Goal: Task Accomplishment & Management: Use online tool/utility

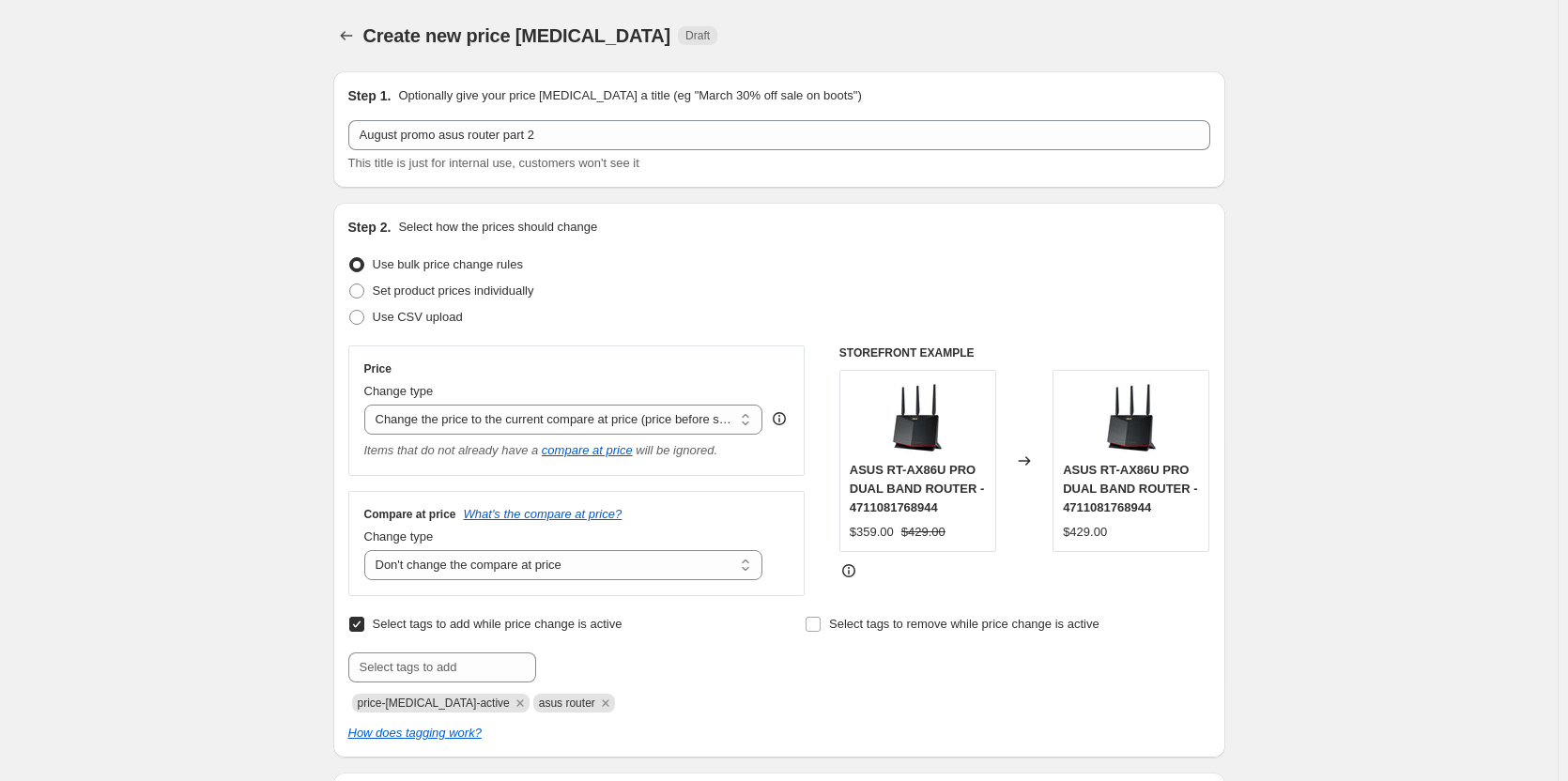
select select "ecap"
select select "no_change"
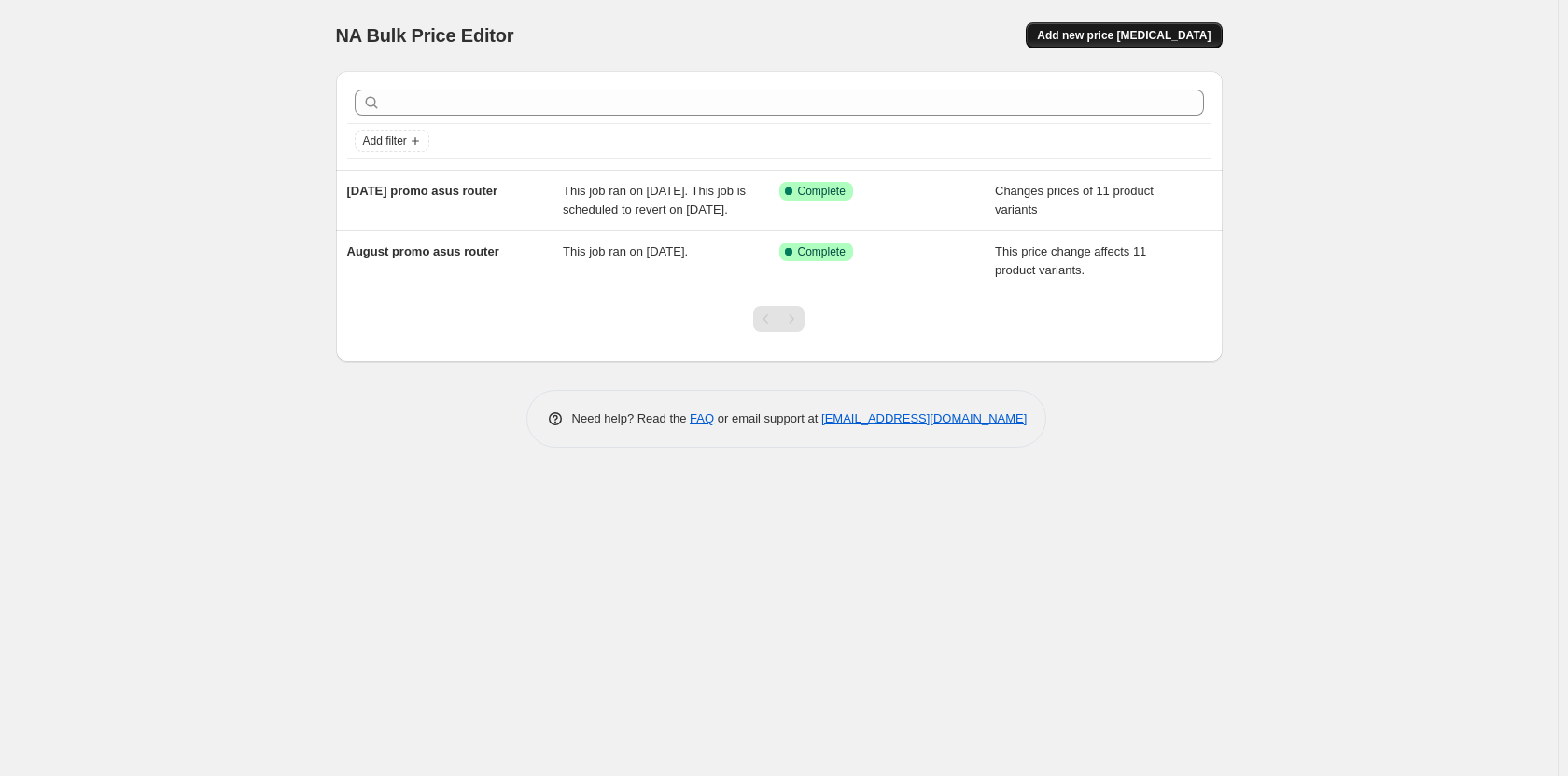
click at [1094, 35] on span "Add new price [MEDICAL_DATA]" at bounding box center [1124, 35] width 173 height 15
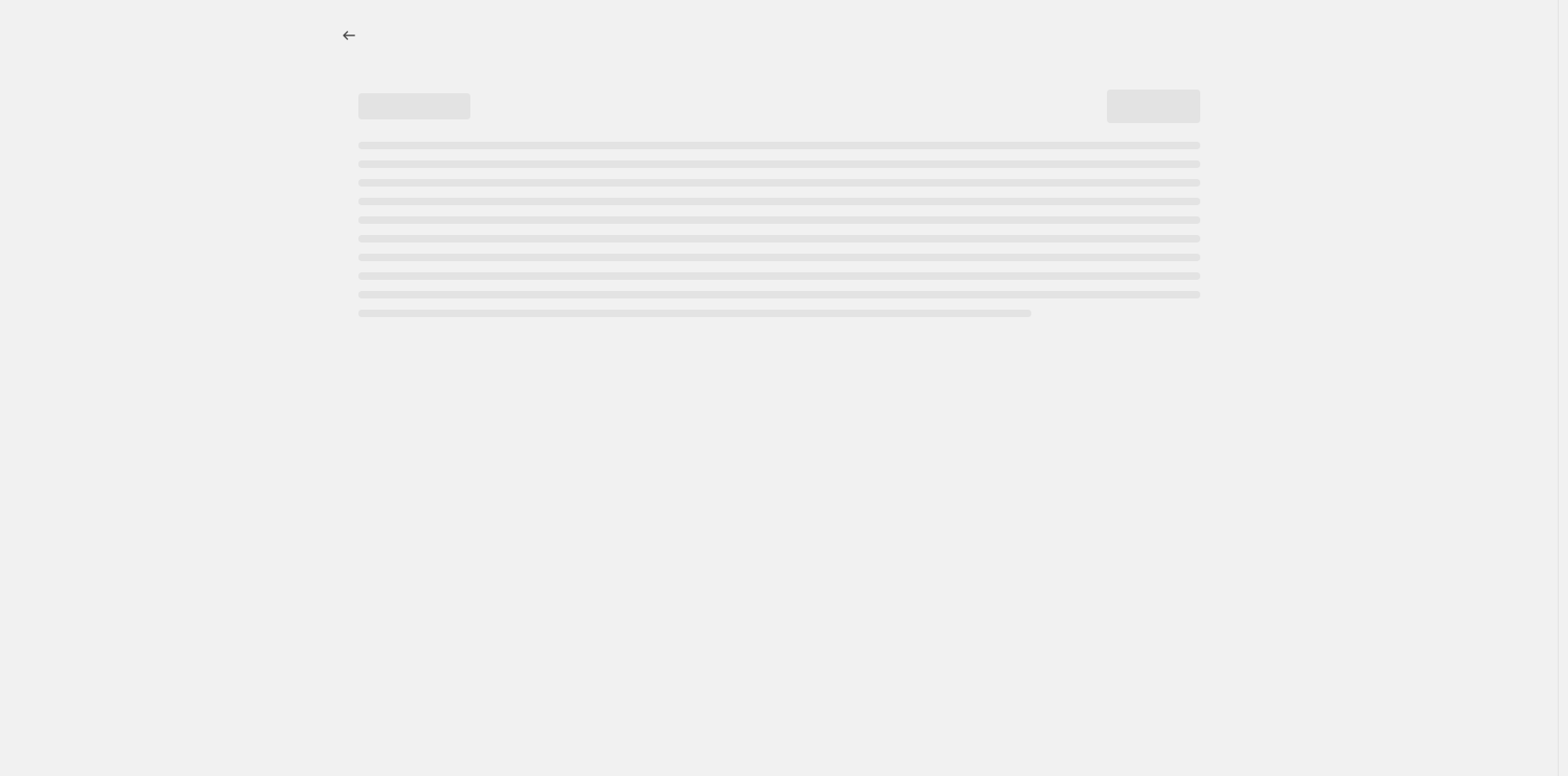
select select "percentage"
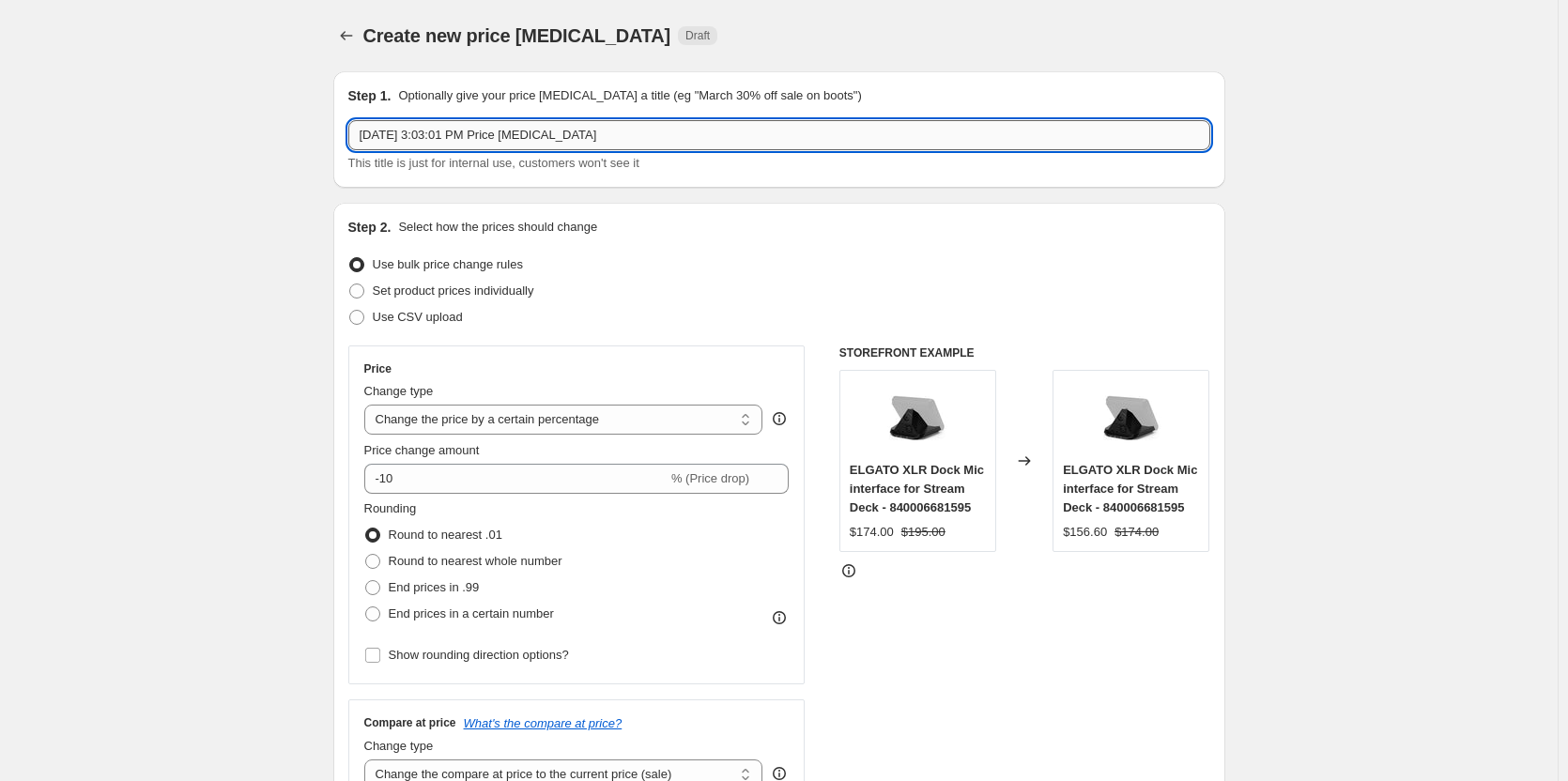
drag, startPoint x: 361, startPoint y: 131, endPoint x: 675, endPoint y: 121, distance: 314.2
click at [675, 121] on input "[DATE] 3:03:01 PM Price [MEDICAL_DATA]" at bounding box center [779, 135] width 862 height 30
type input "August promo asus router part 2"
click at [752, 419] on select "Change the price to a certain amount Change the price by a certain amount Chang…" at bounding box center [564, 419] width 399 height 30
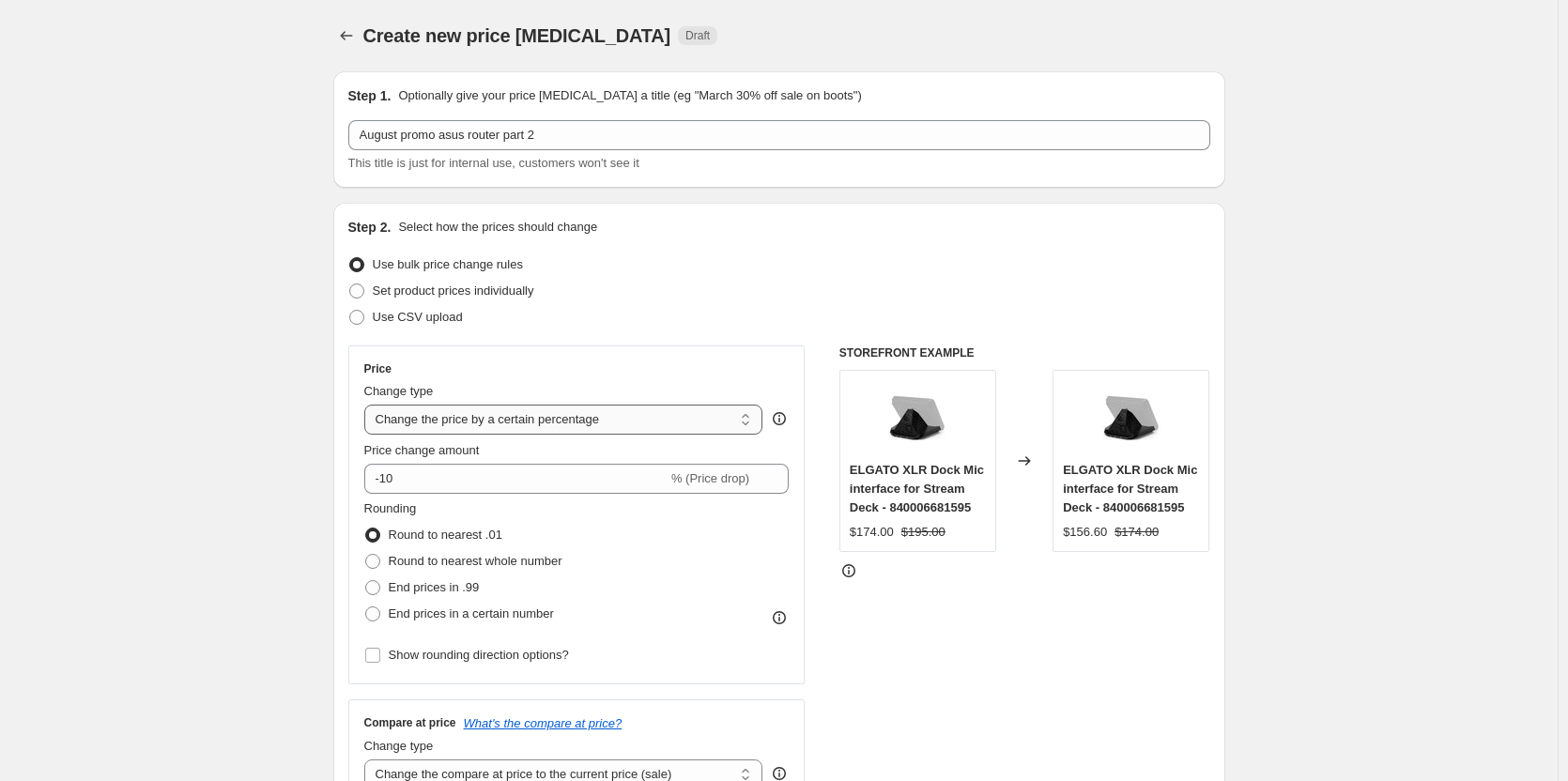
select select "ecap"
click at [368, 405] on select "Change the price to a certain amount Change the price by a certain amount Chang…" at bounding box center [564, 419] width 399 height 30
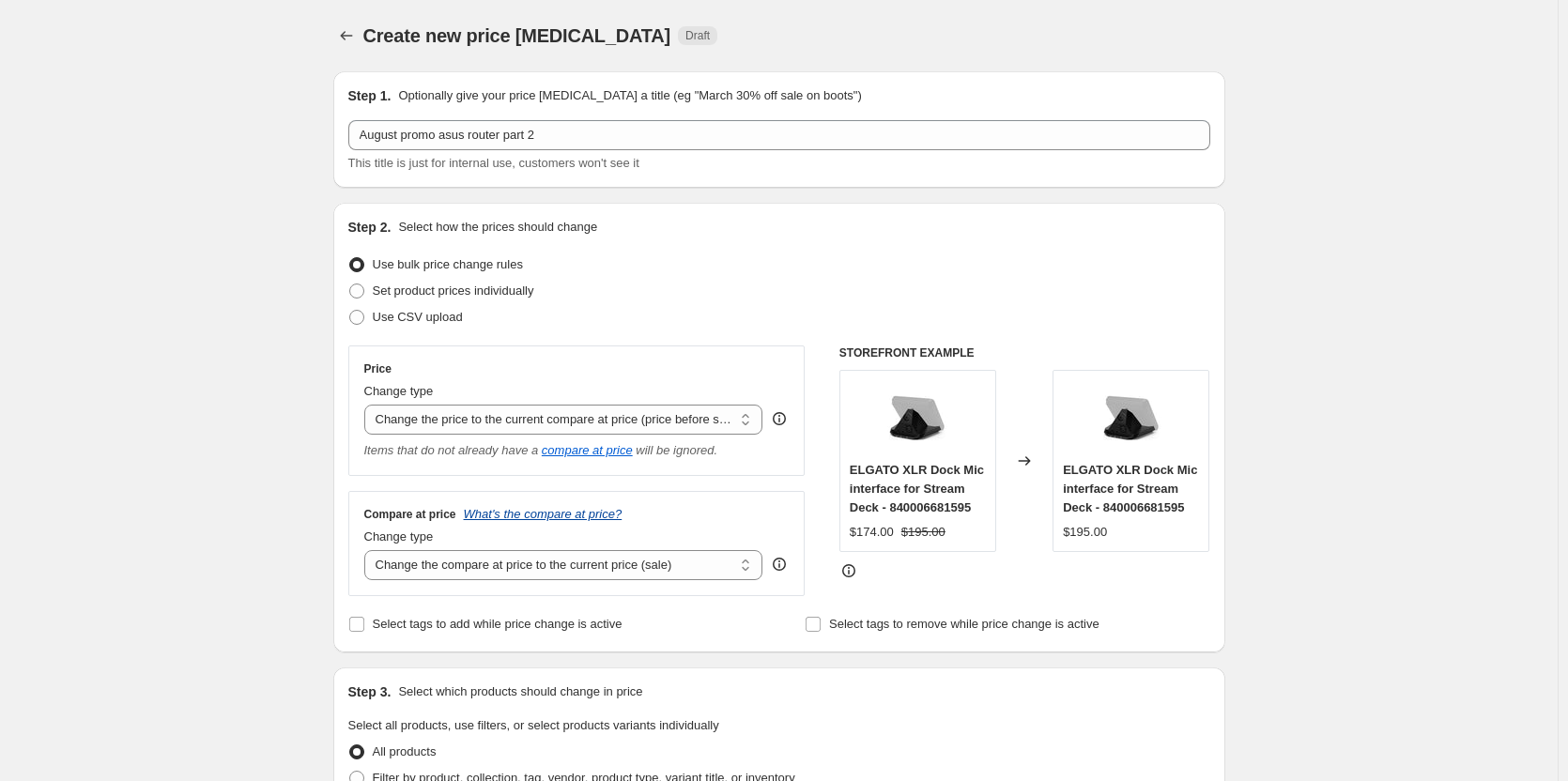
scroll to position [94, 0]
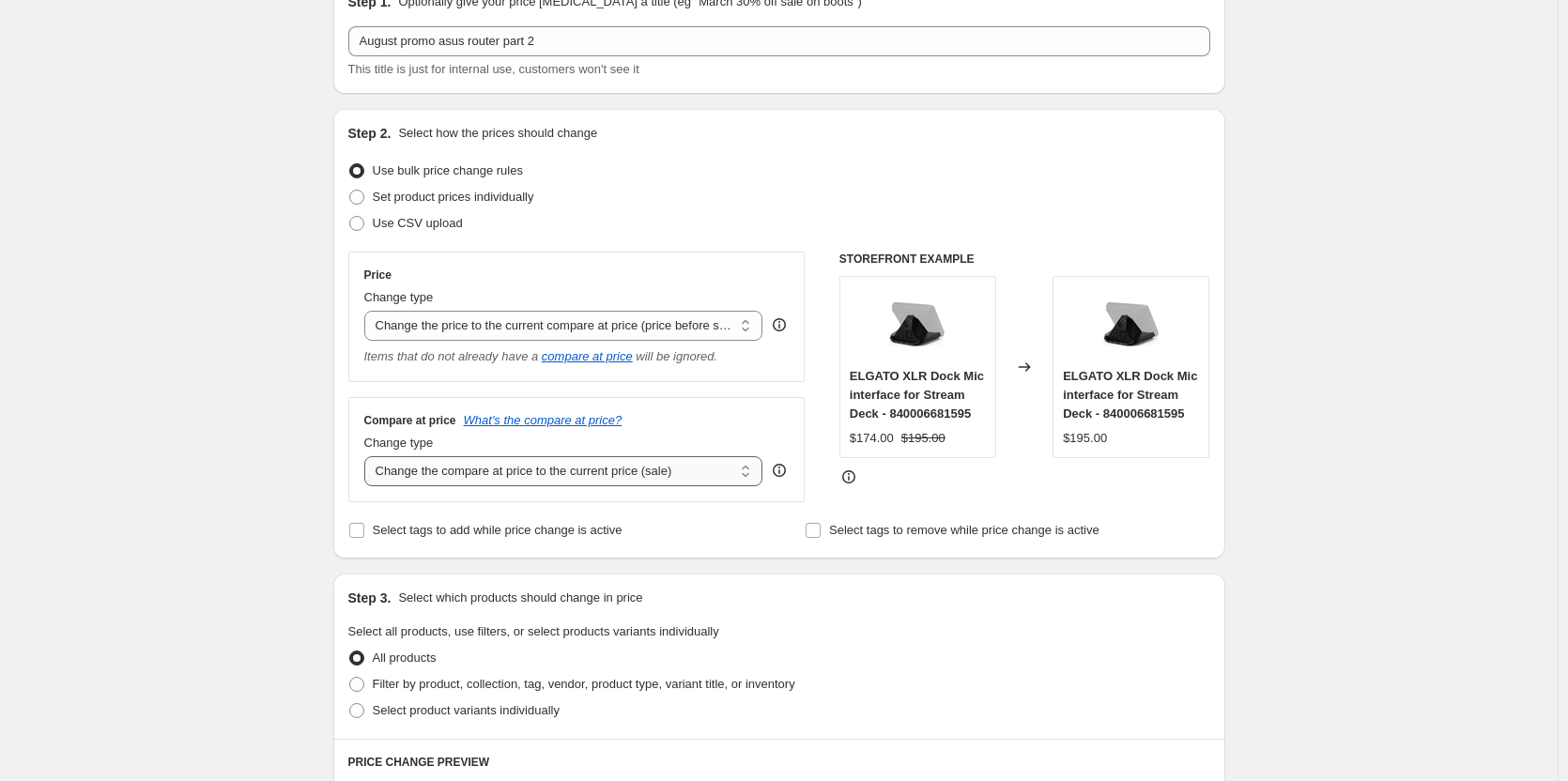
drag, startPoint x: 749, startPoint y: 471, endPoint x: 724, endPoint y: 484, distance: 28.2
click at [749, 471] on select "Change the compare at price to the current price (sale) Change the compare at p…" at bounding box center [564, 471] width 399 height 30
select select "no_change"
click at [368, 457] on select "Change the compare at price to the current price (sale) Change the compare at p…" at bounding box center [564, 471] width 399 height 30
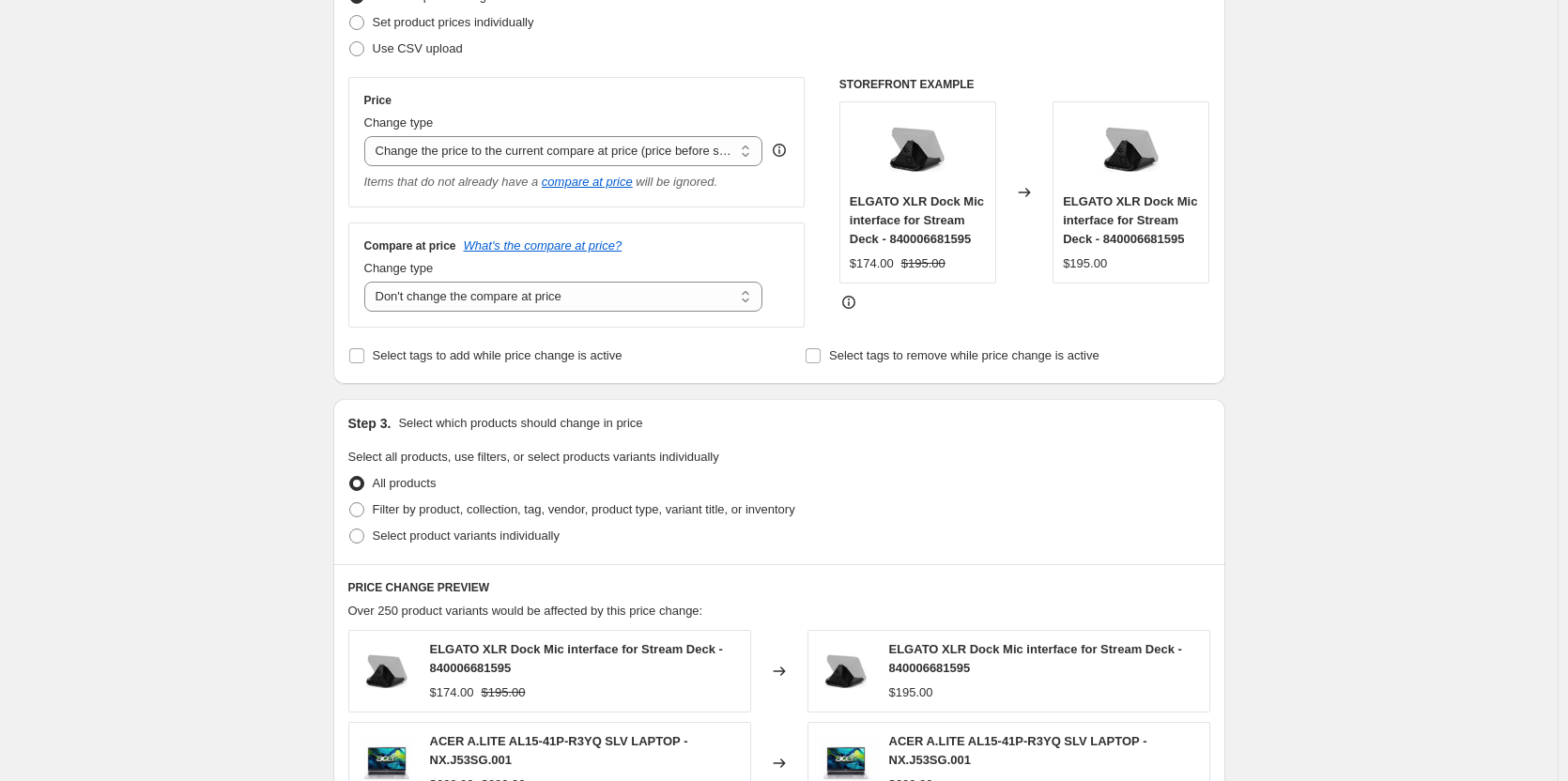
scroll to position [281, 0]
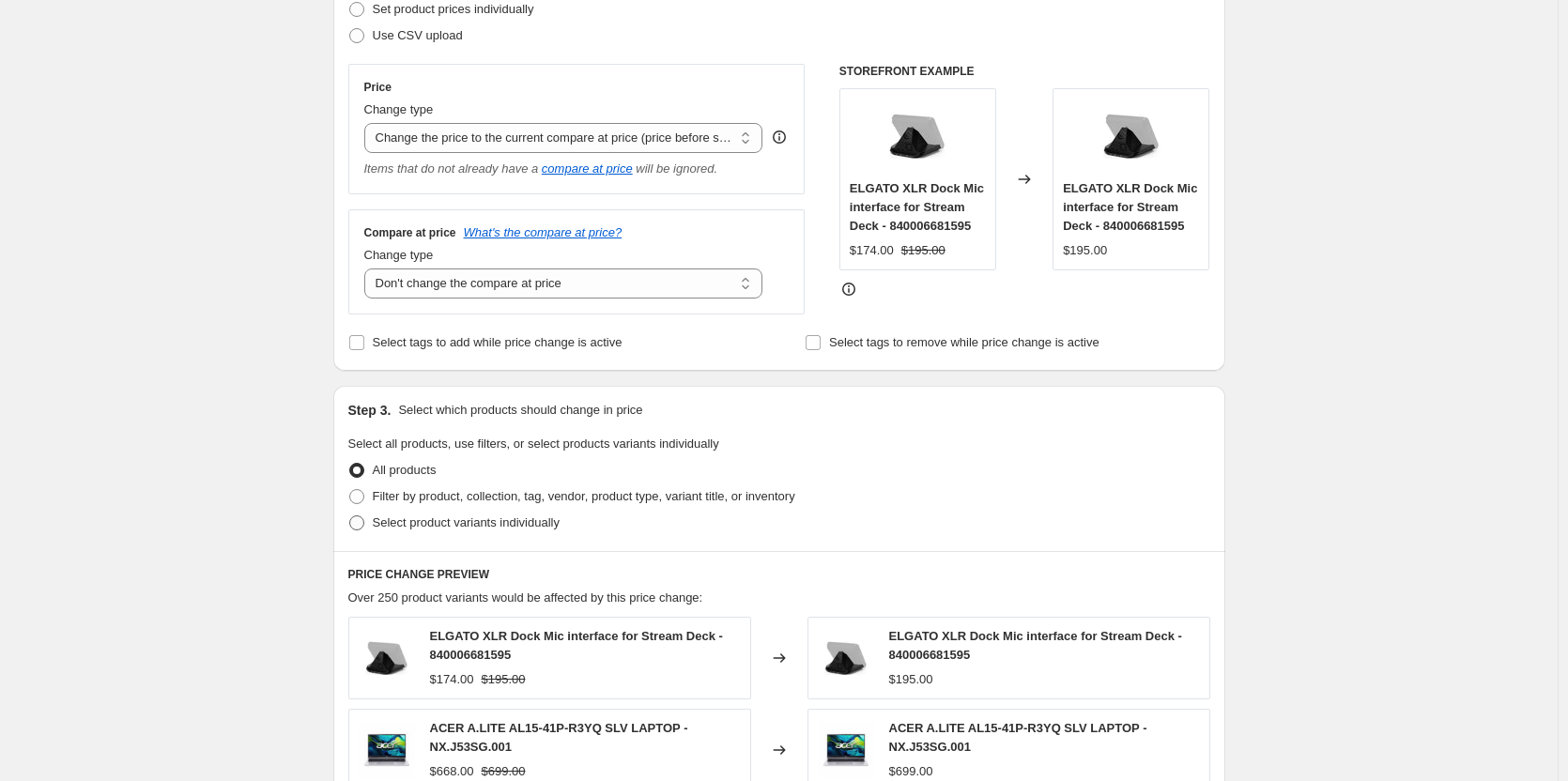
click at [356, 524] on span at bounding box center [357, 523] width 15 height 15
click at [350, 516] on input "Select product variants individually" at bounding box center [349, 515] width 1 height 1
radio input "true"
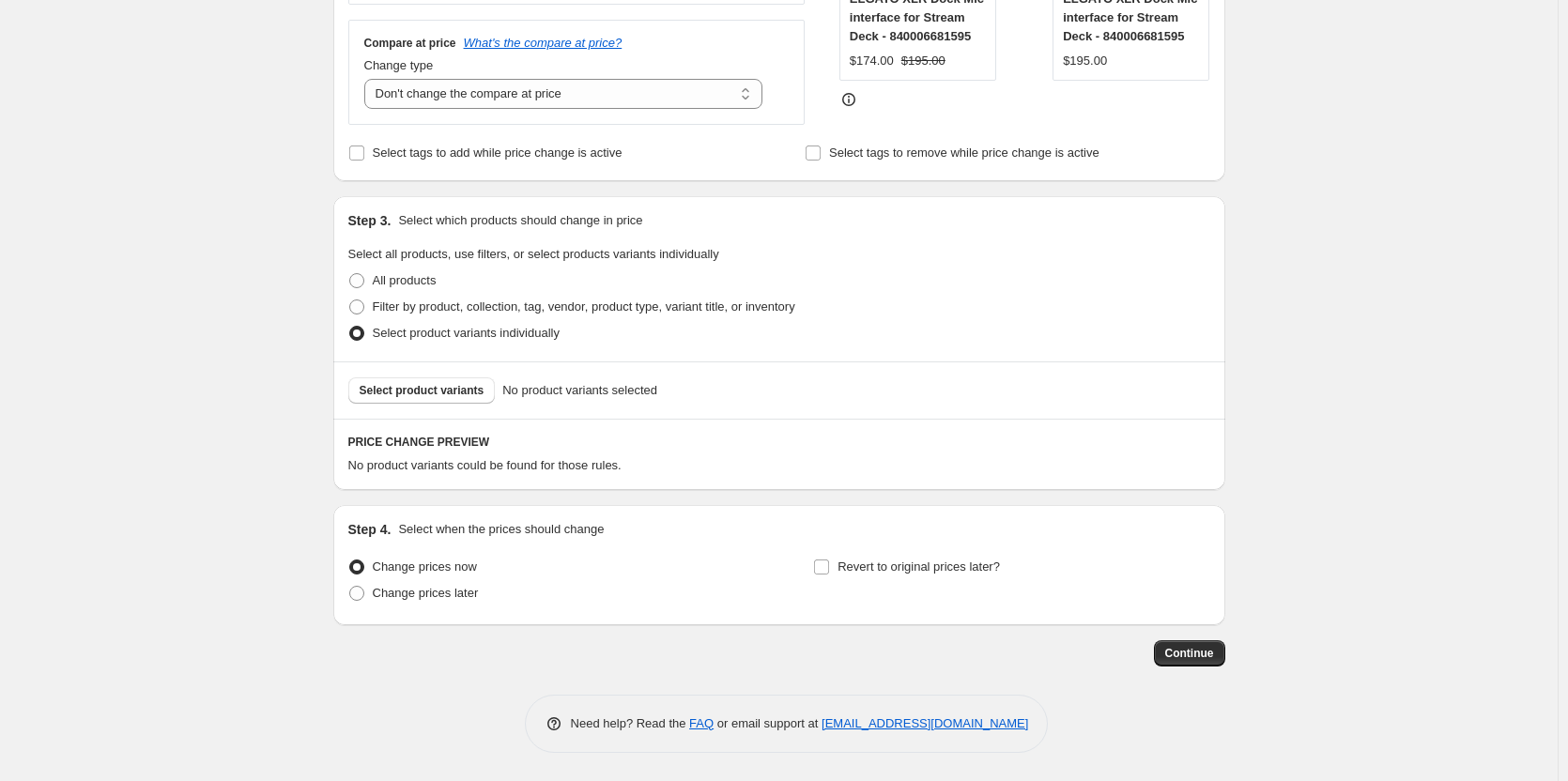
scroll to position [472, 0]
click at [408, 394] on span "Select product variants" at bounding box center [422, 390] width 124 height 15
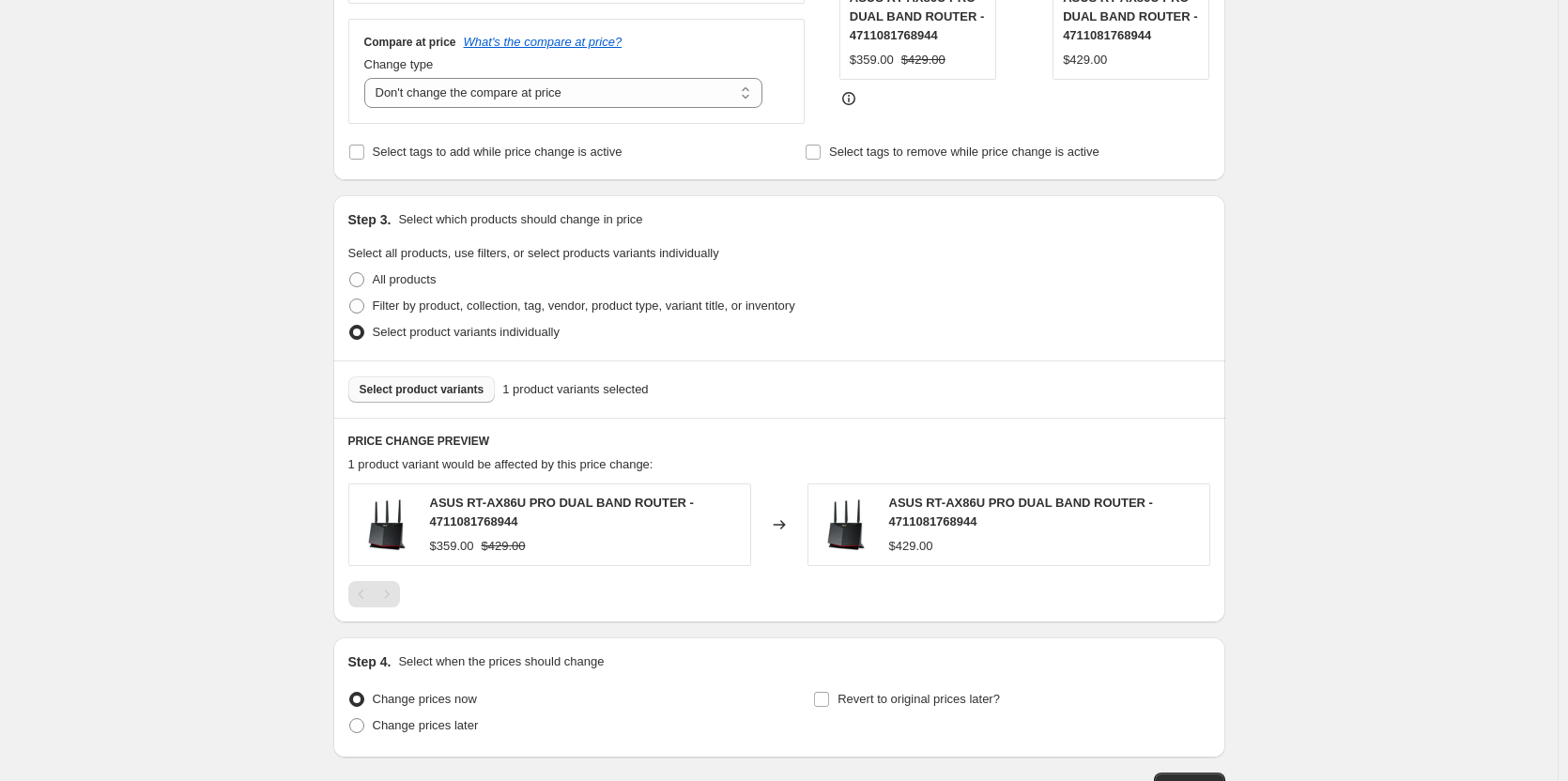
click at [427, 390] on span "Select product variants" at bounding box center [422, 390] width 124 height 15
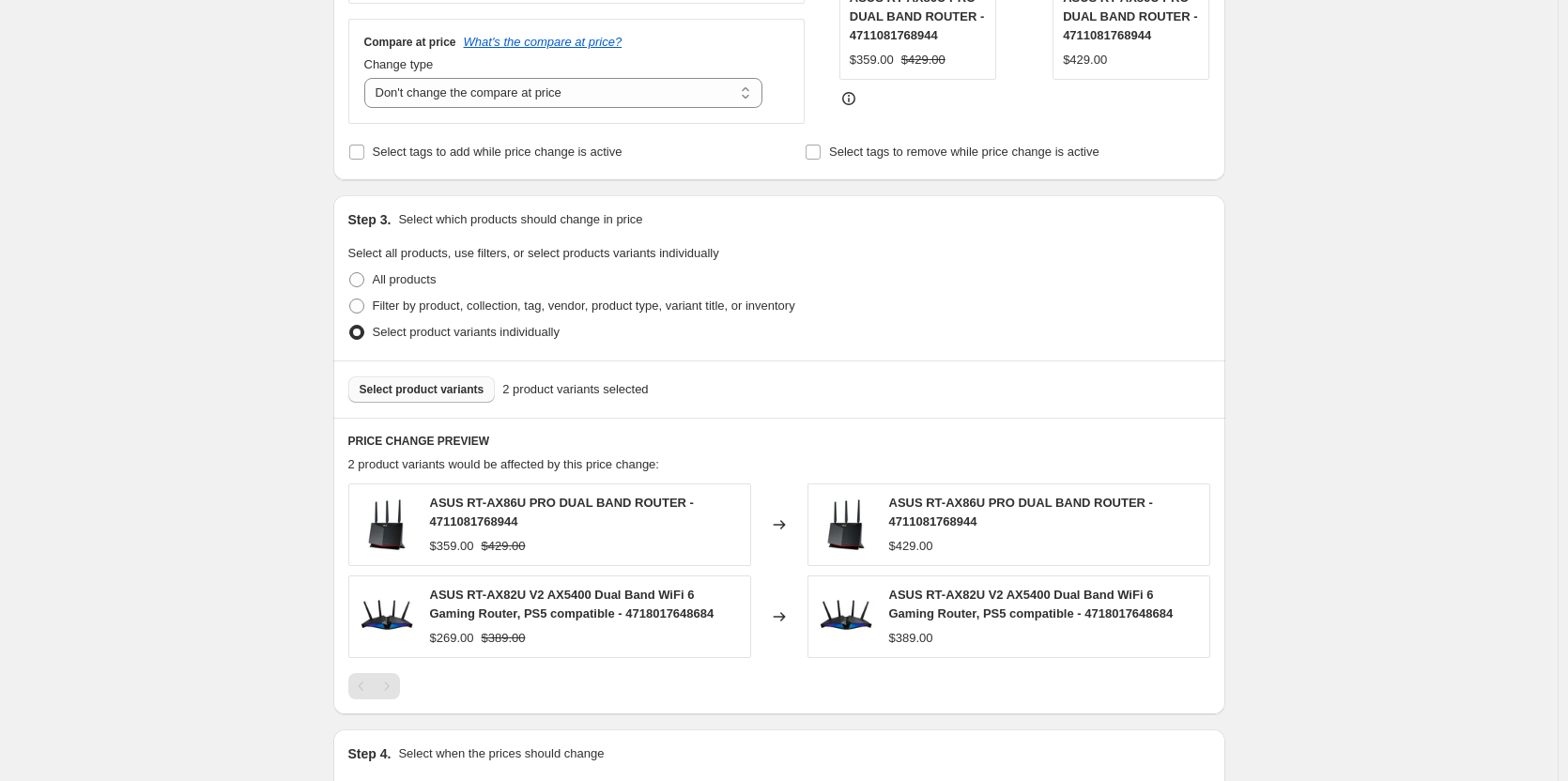
click at [415, 389] on span "Select product variants" at bounding box center [422, 390] width 124 height 15
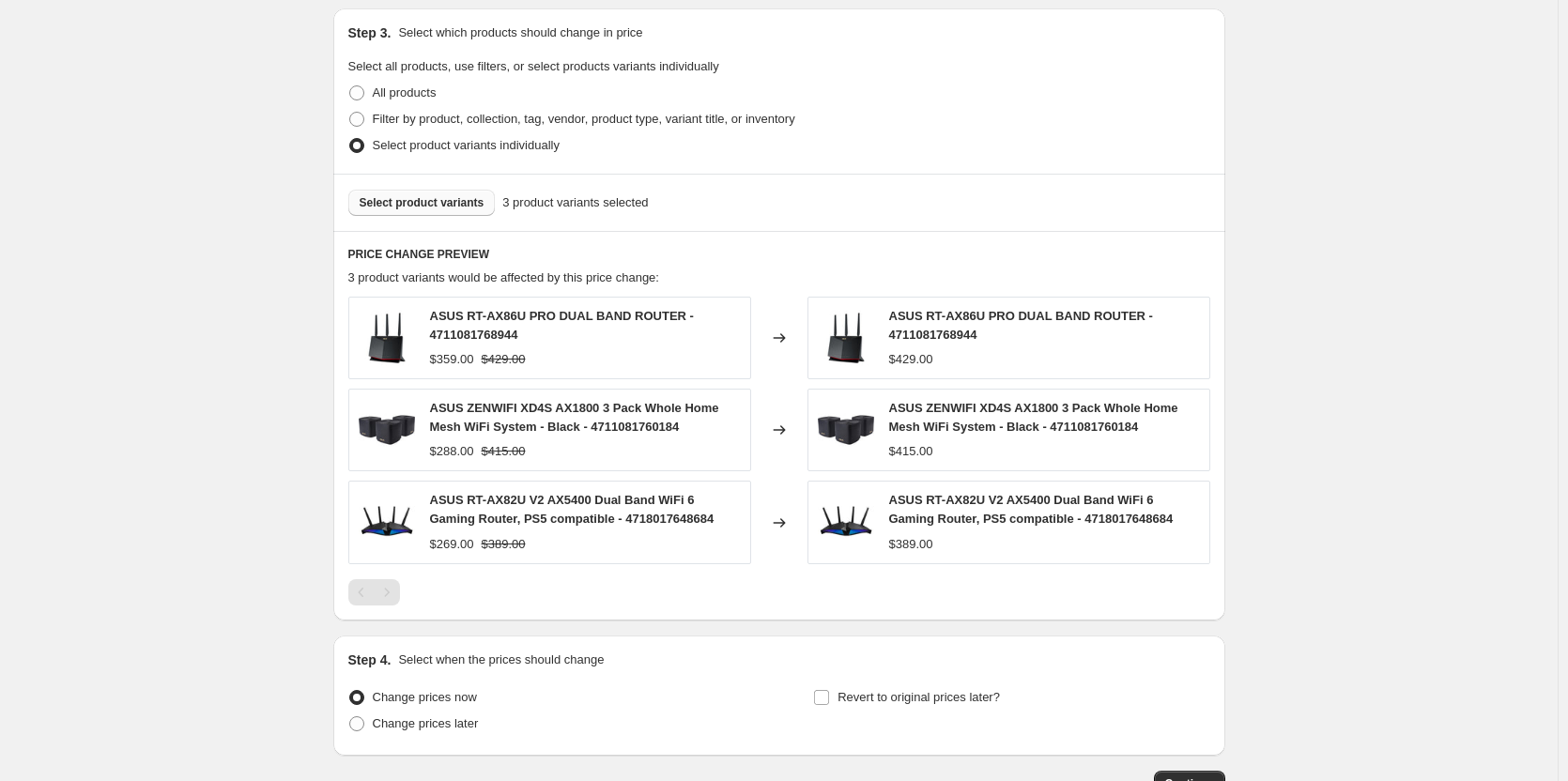
scroll to position [659, 0]
click at [414, 199] on span "Select product variants" at bounding box center [422, 202] width 124 height 15
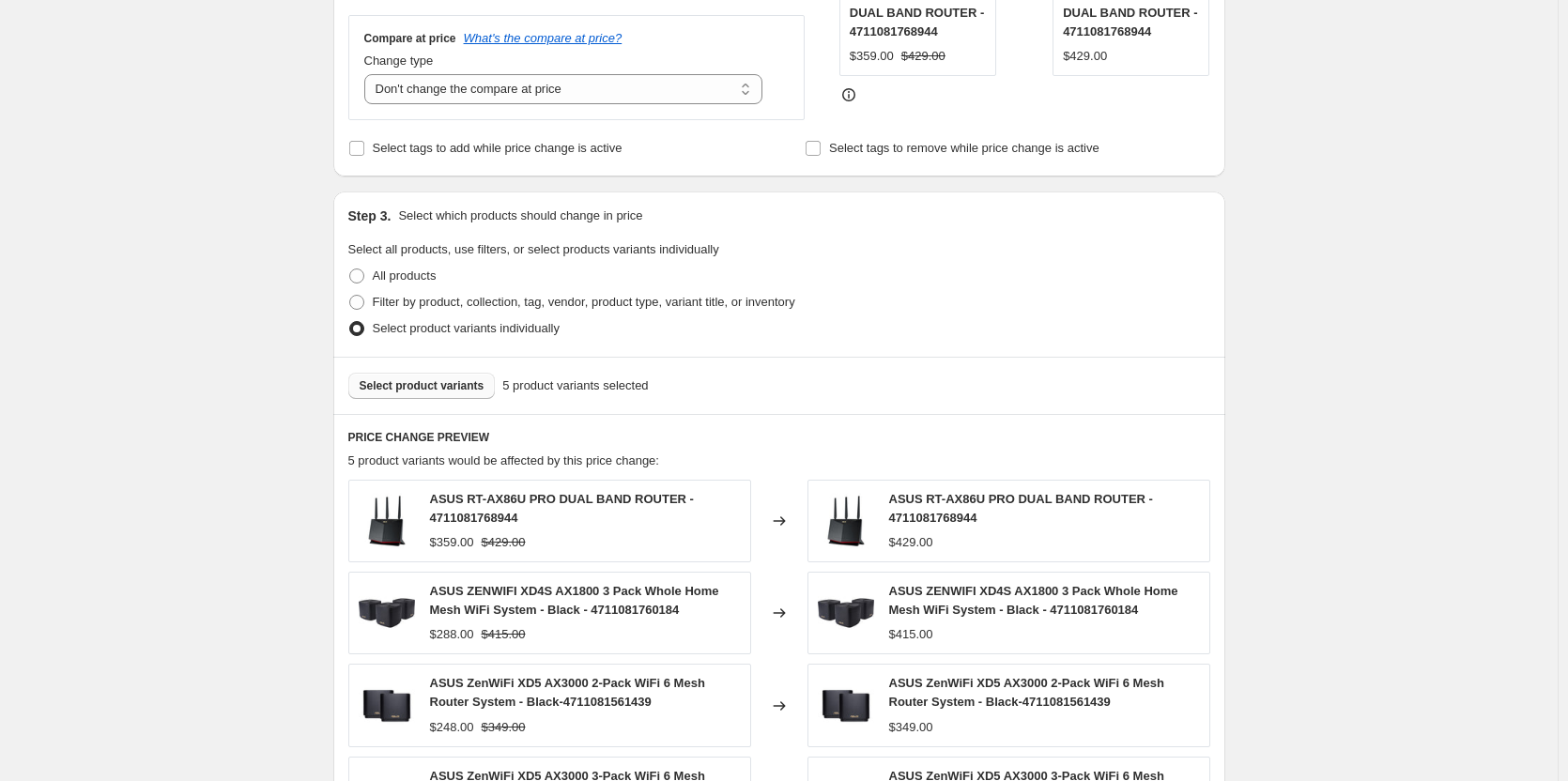
scroll to position [472, 0]
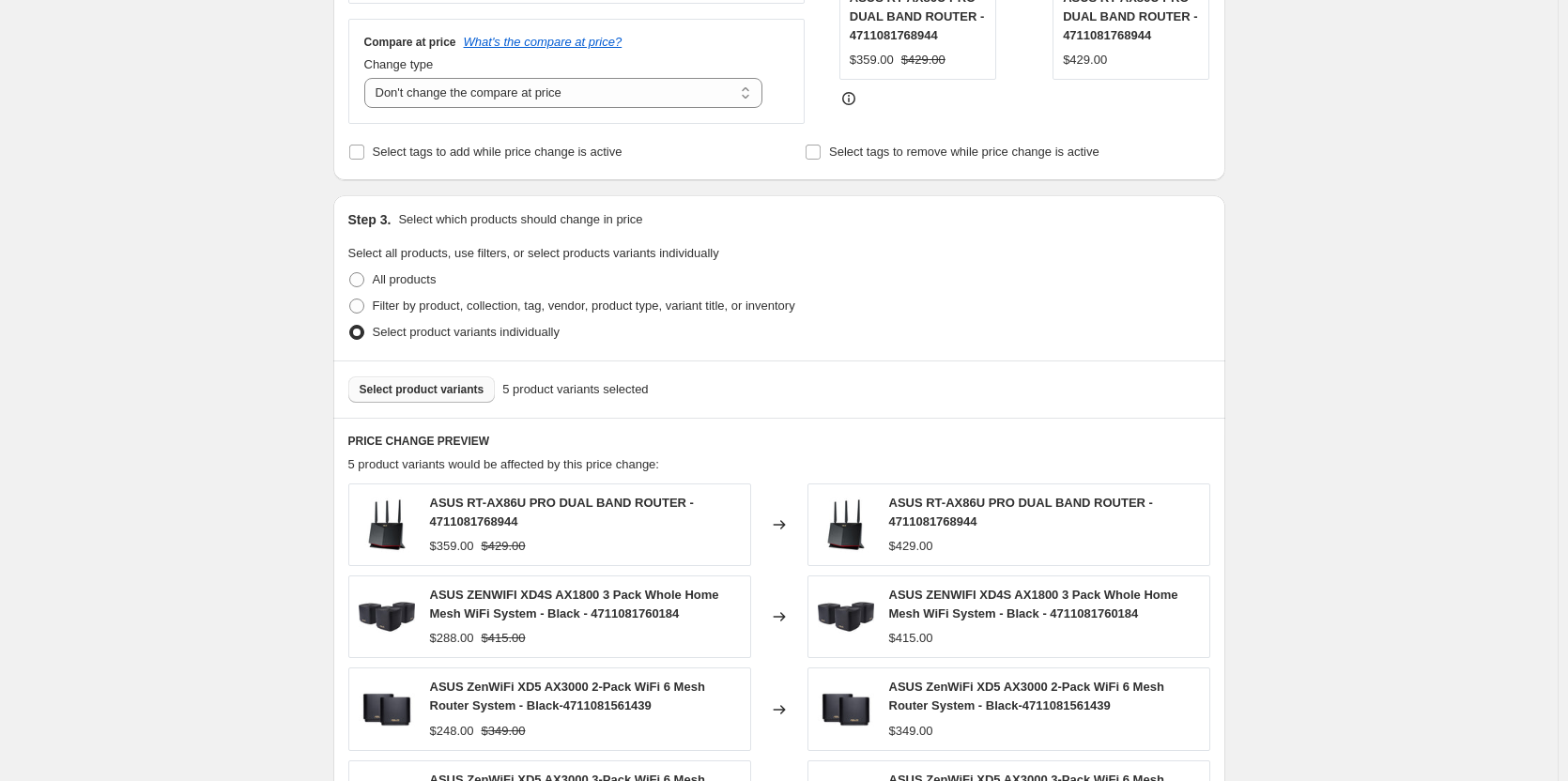
click at [416, 389] on span "Select product variants" at bounding box center [422, 390] width 124 height 15
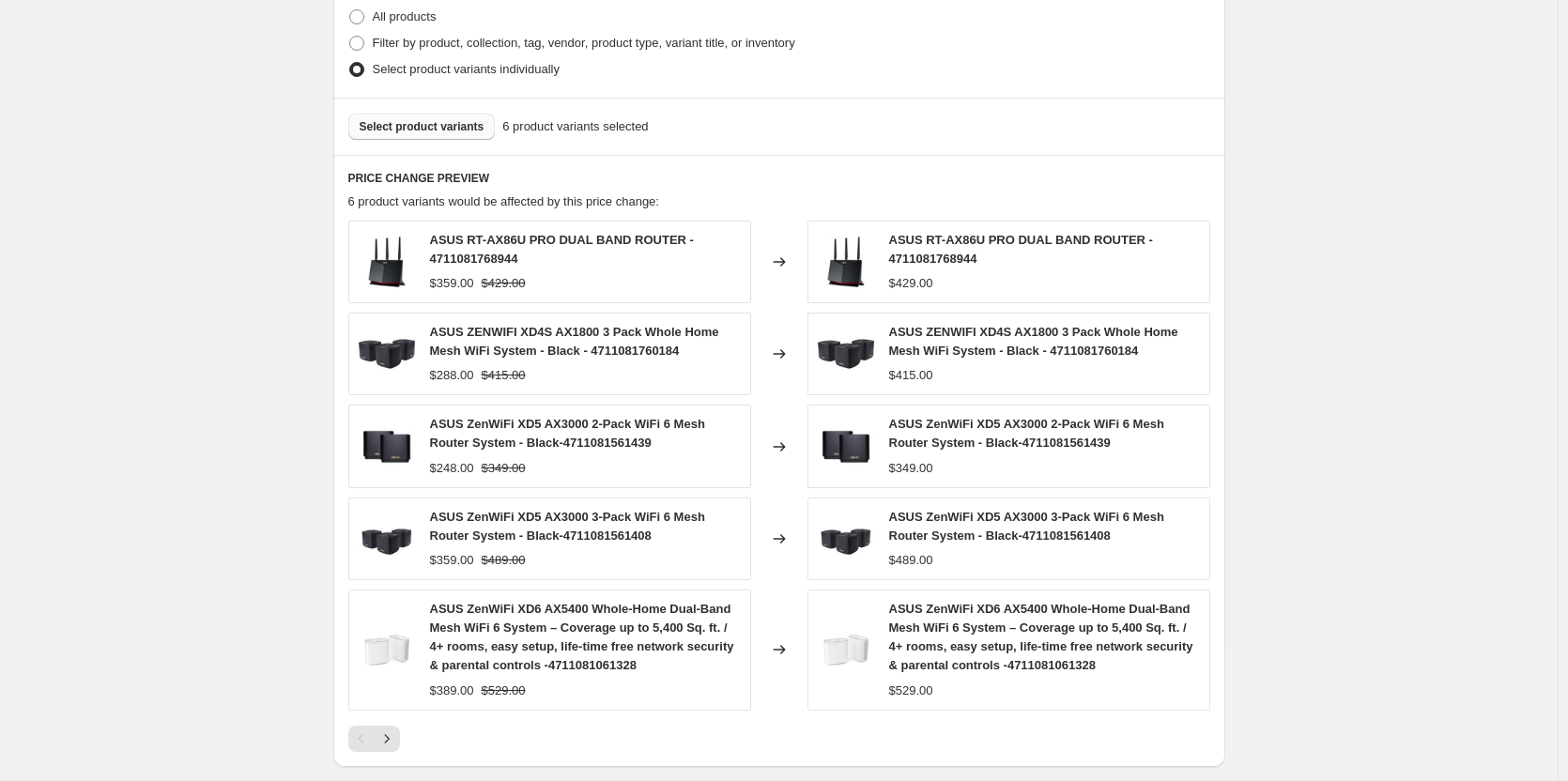
scroll to position [754, 0]
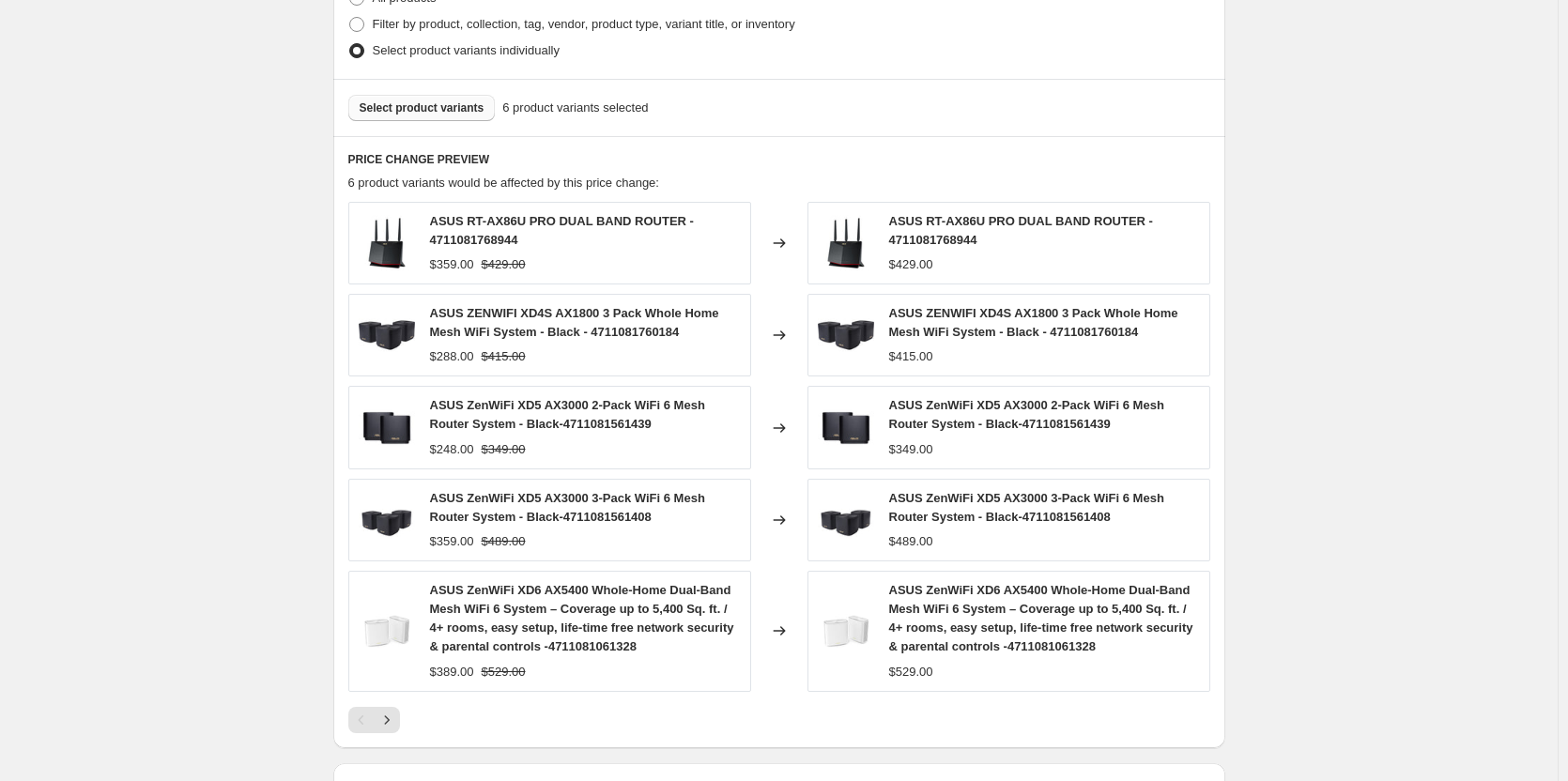
click at [426, 107] on span "Select product variants" at bounding box center [422, 108] width 124 height 15
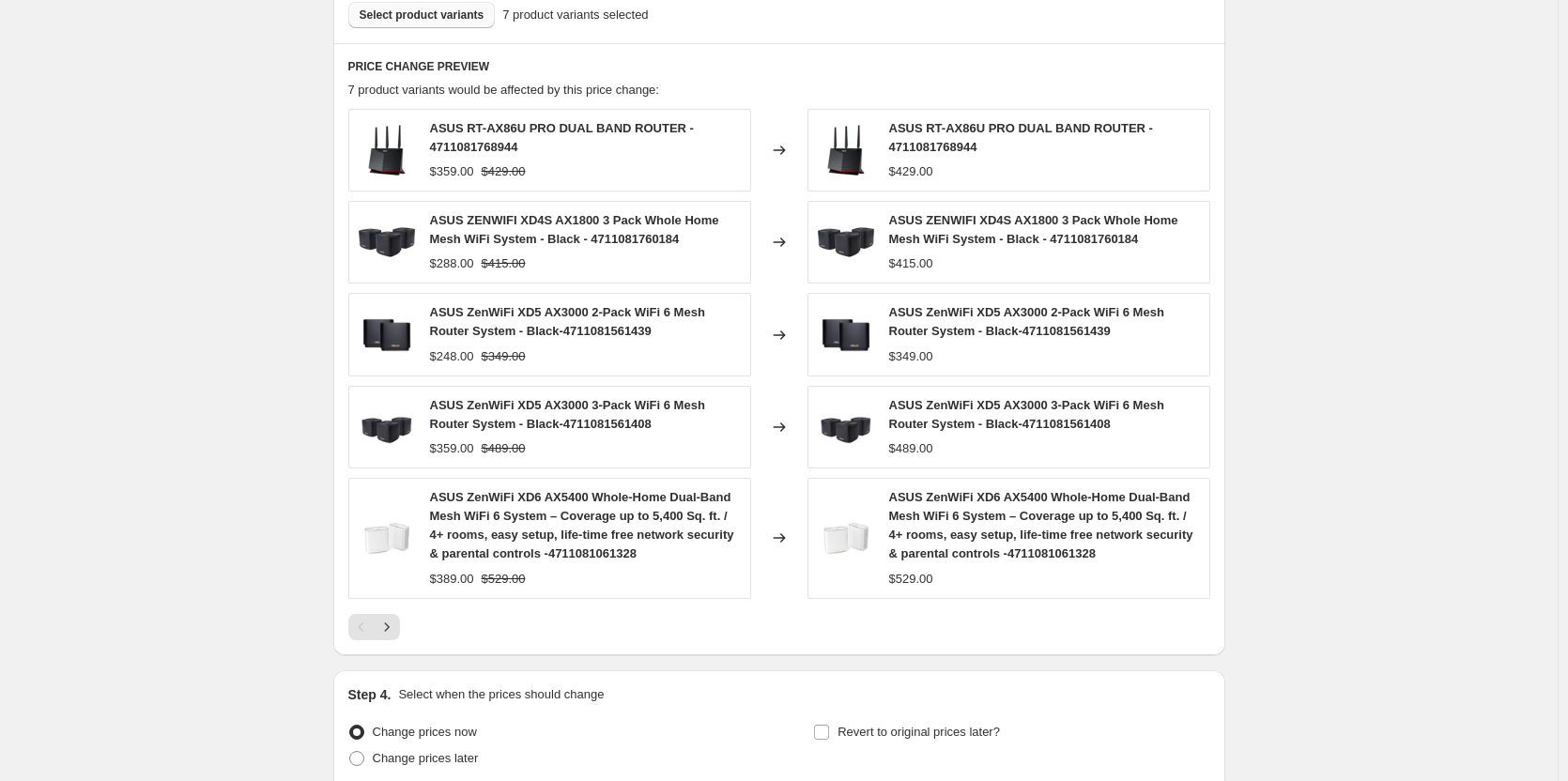
scroll to position [659, 0]
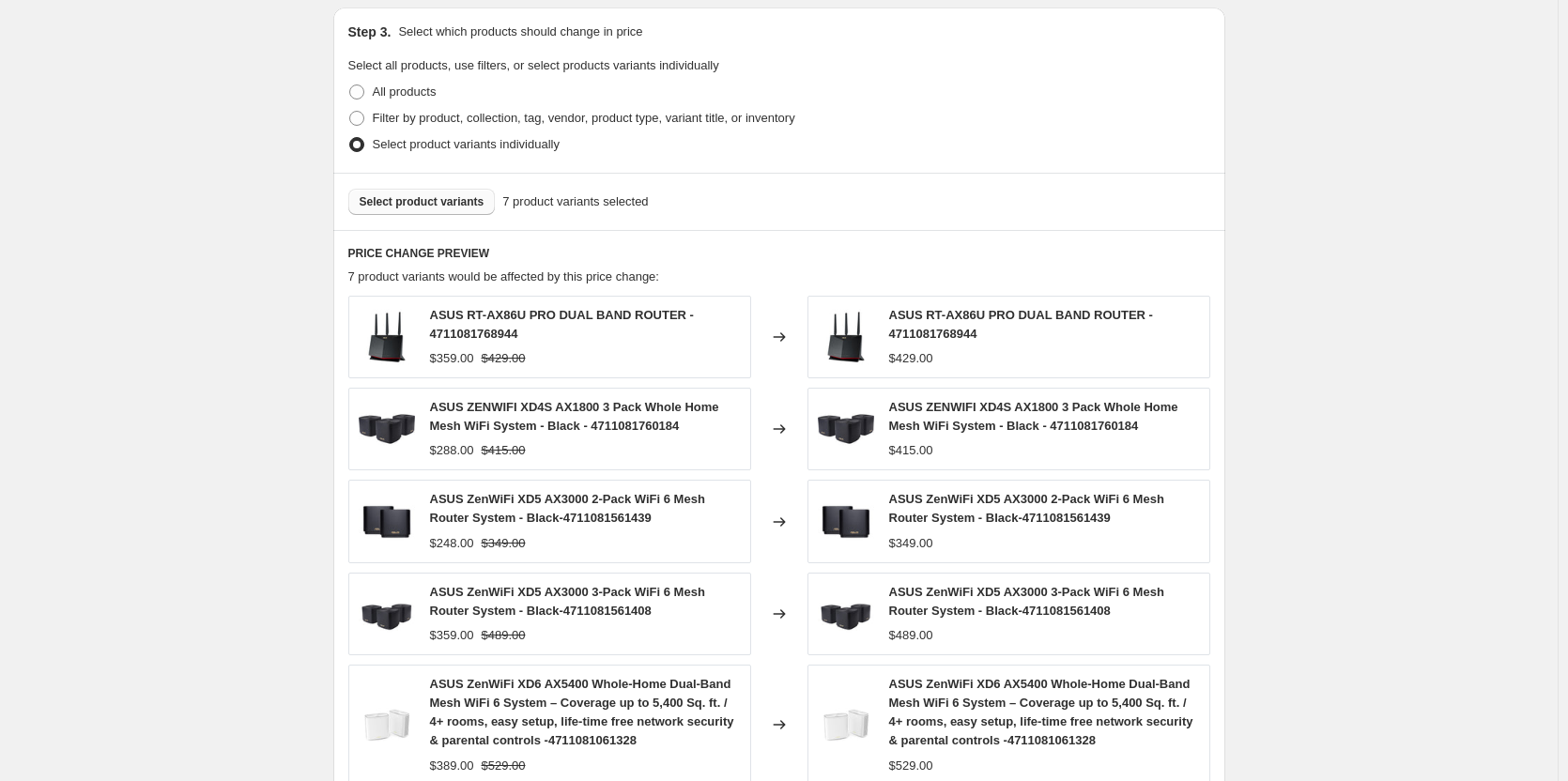
click at [442, 210] on span "Select product variants" at bounding box center [422, 202] width 124 height 15
click at [414, 203] on span "Select product variants" at bounding box center [422, 202] width 124 height 15
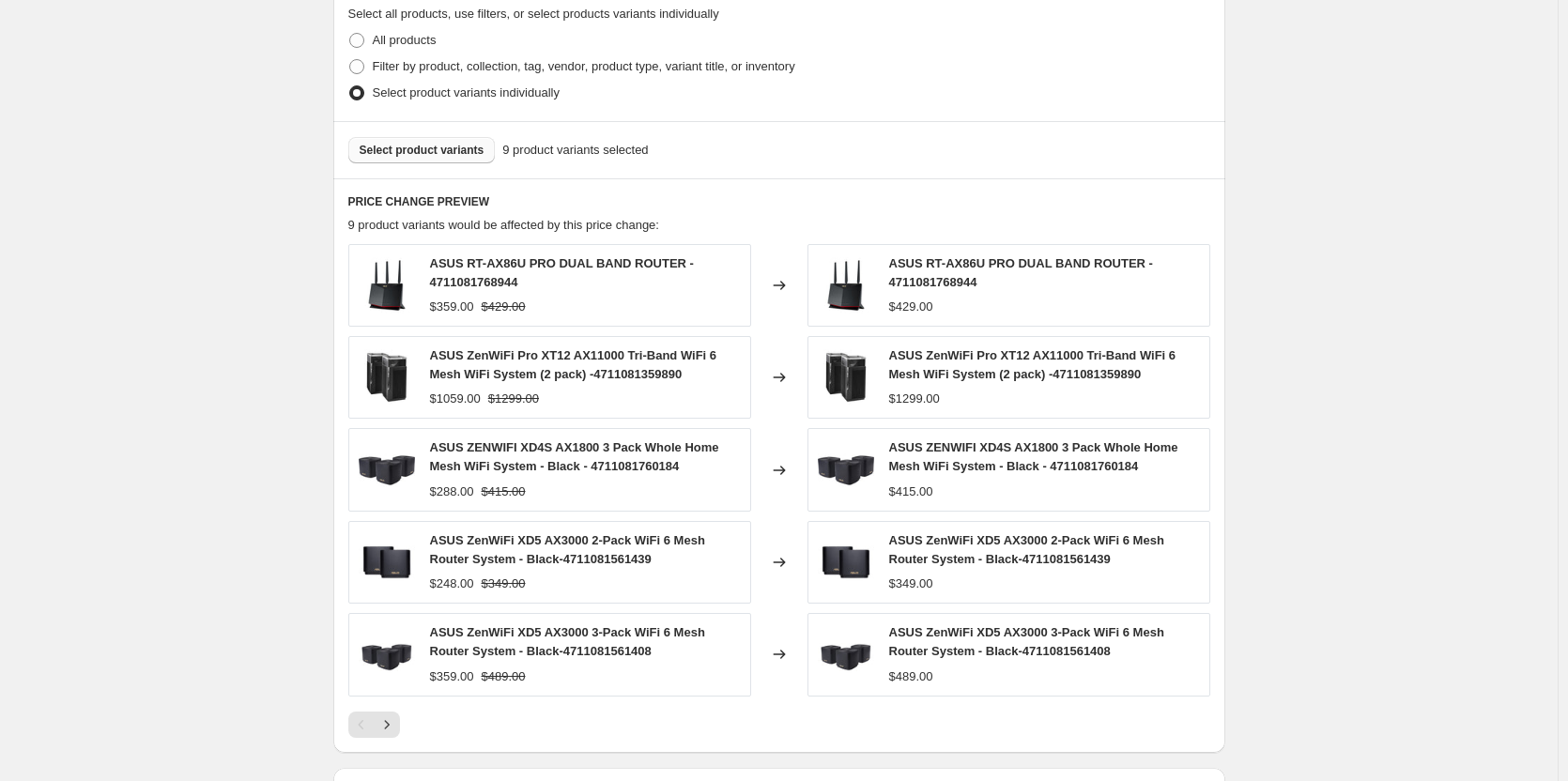
scroll to position [472, 0]
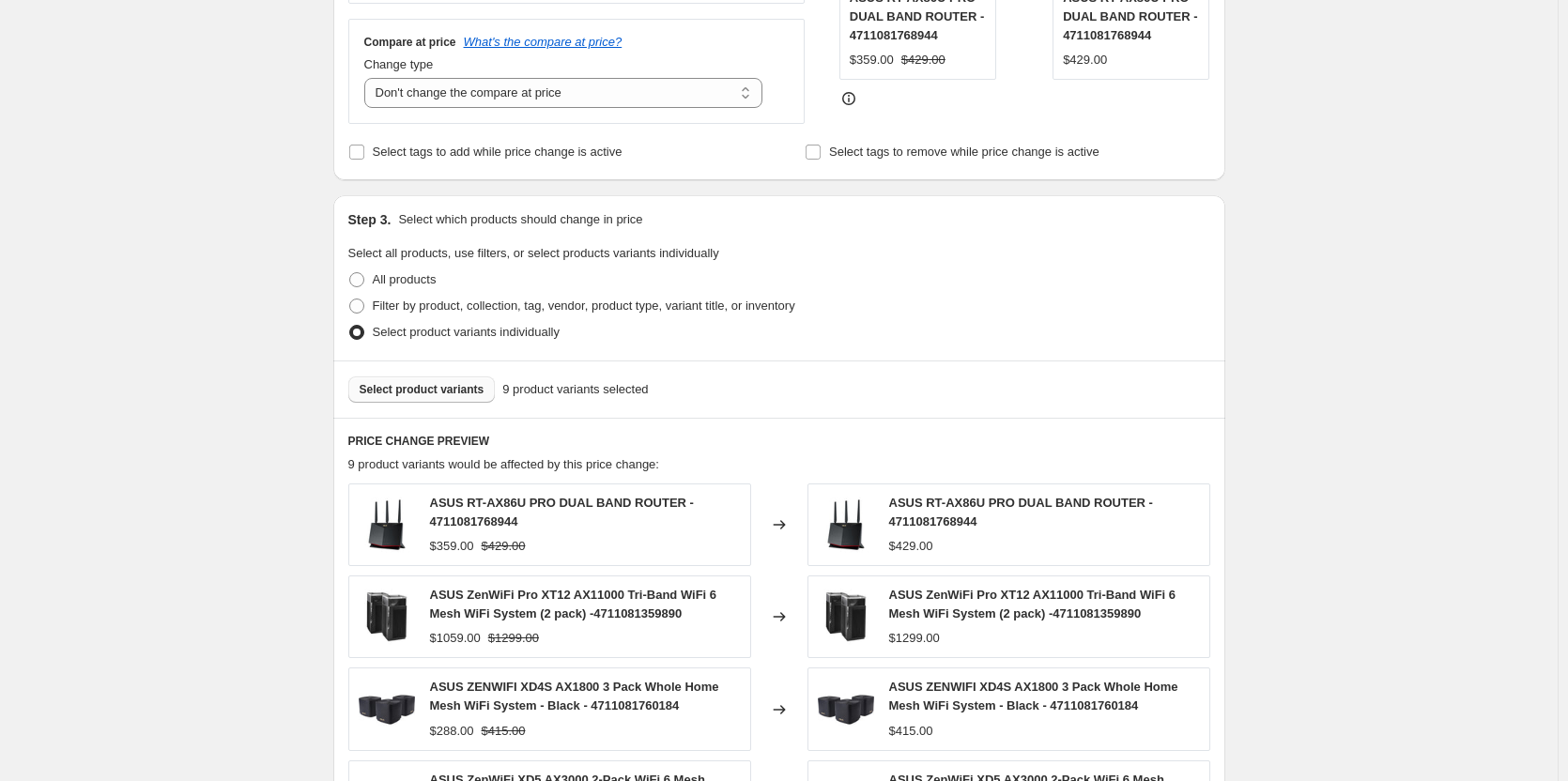
click at [444, 394] on span "Select product variants" at bounding box center [422, 390] width 124 height 15
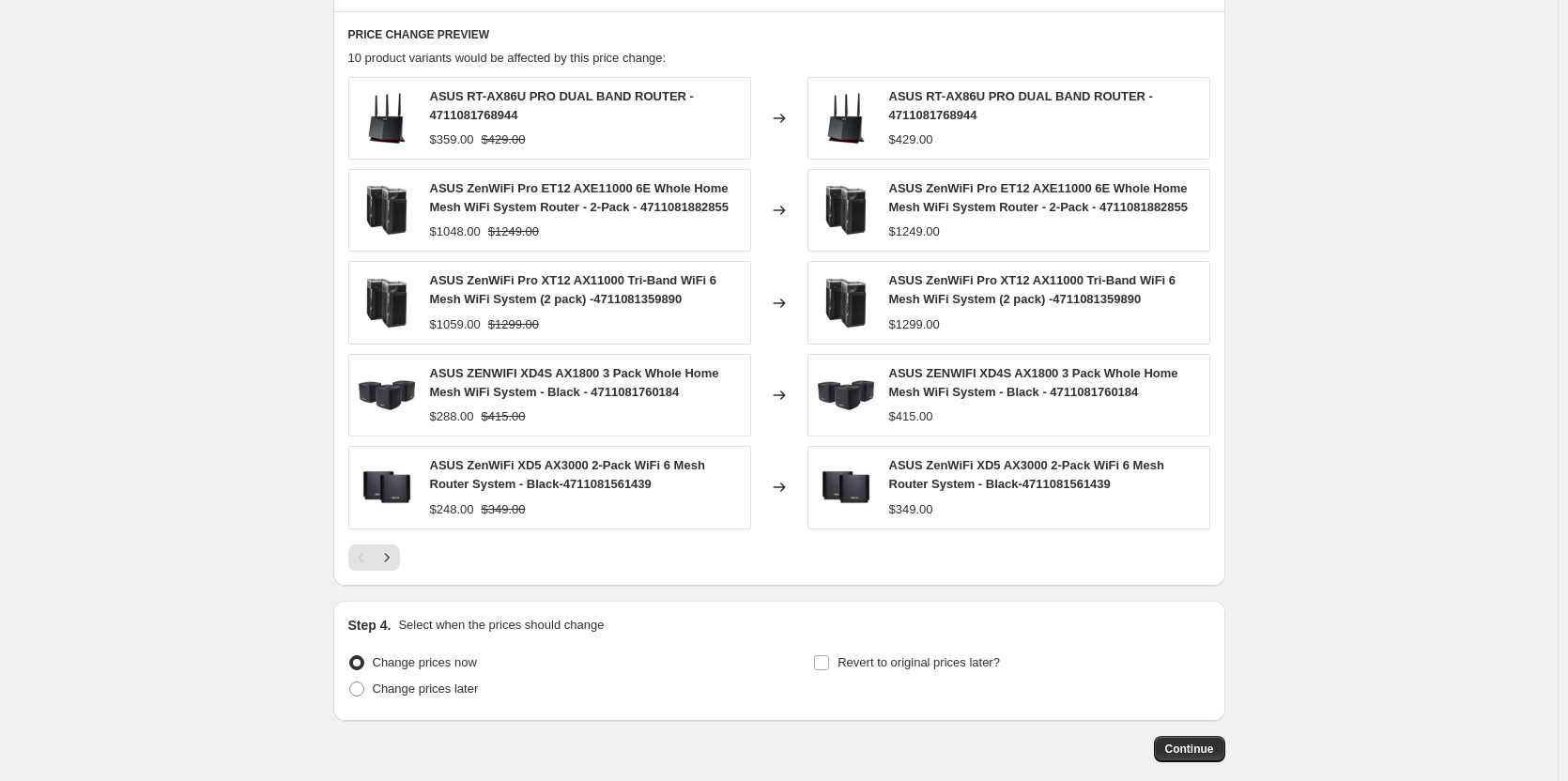
scroll to position [975, 0]
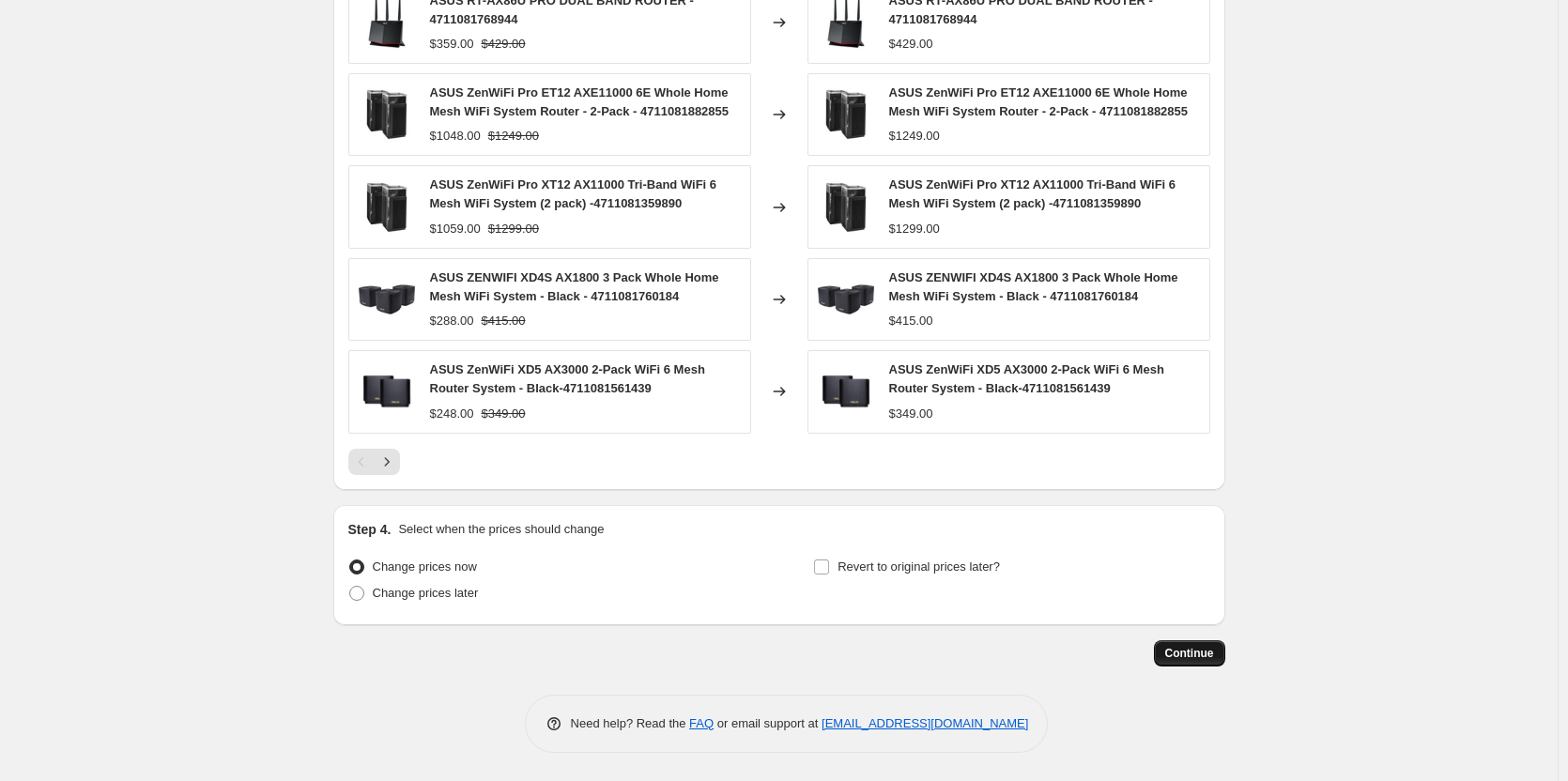
click at [1199, 651] on span "Continue" at bounding box center [1189, 654] width 49 height 15
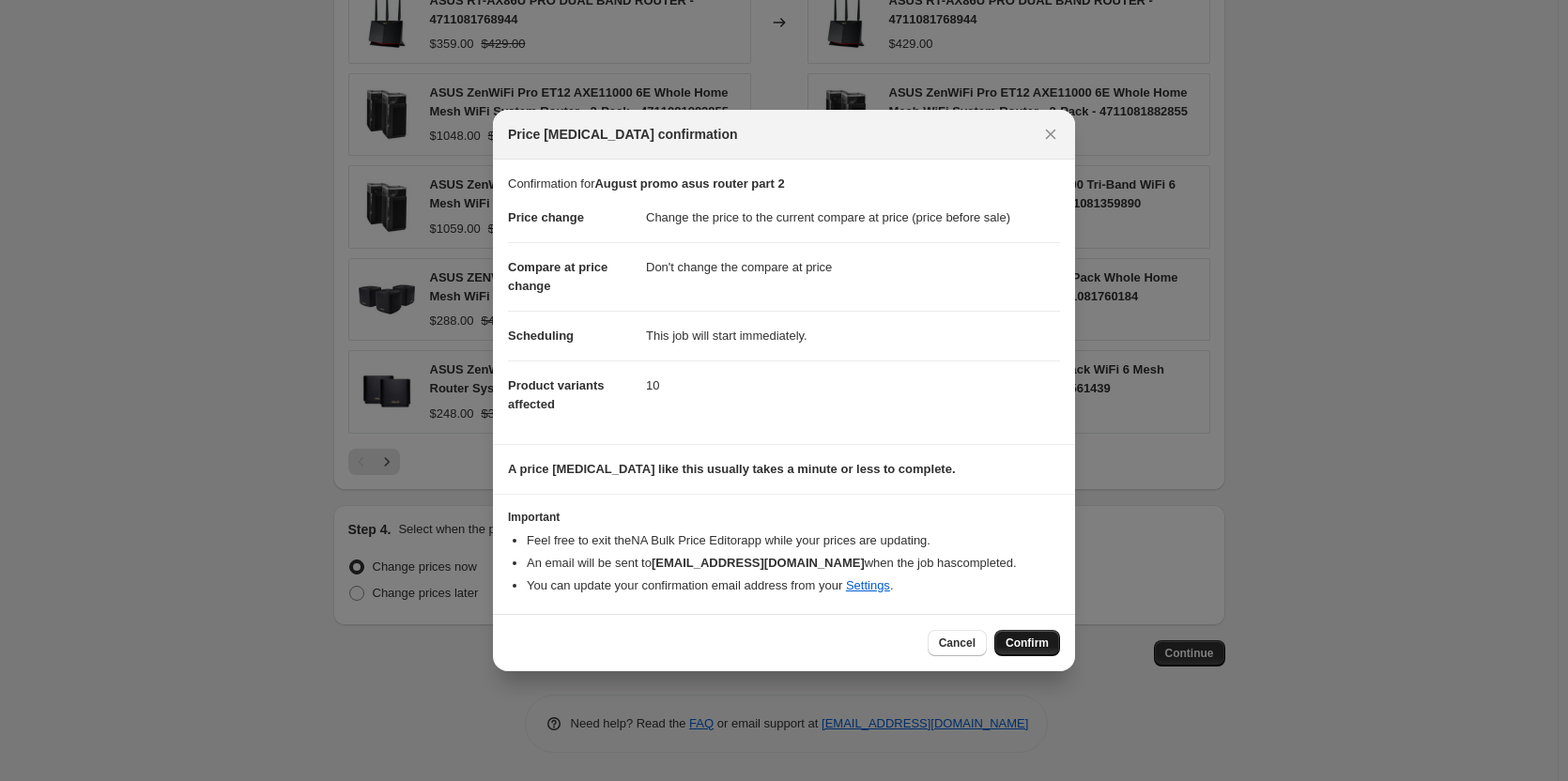
click at [1019, 644] on span "Confirm" at bounding box center [1026, 643] width 43 height 15
type input "August promo asus router part 2"
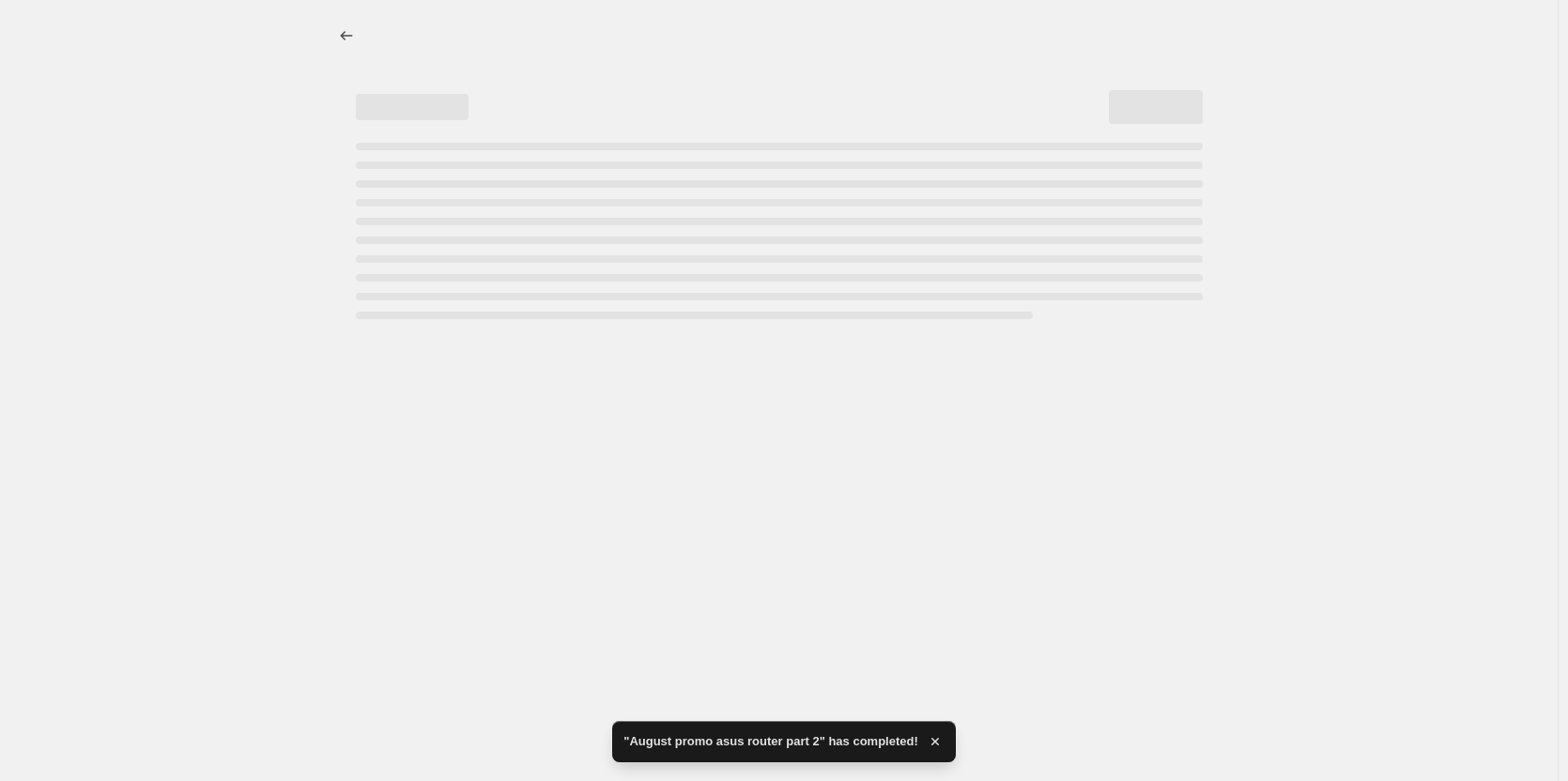
select select "ecap"
select select "no_change"
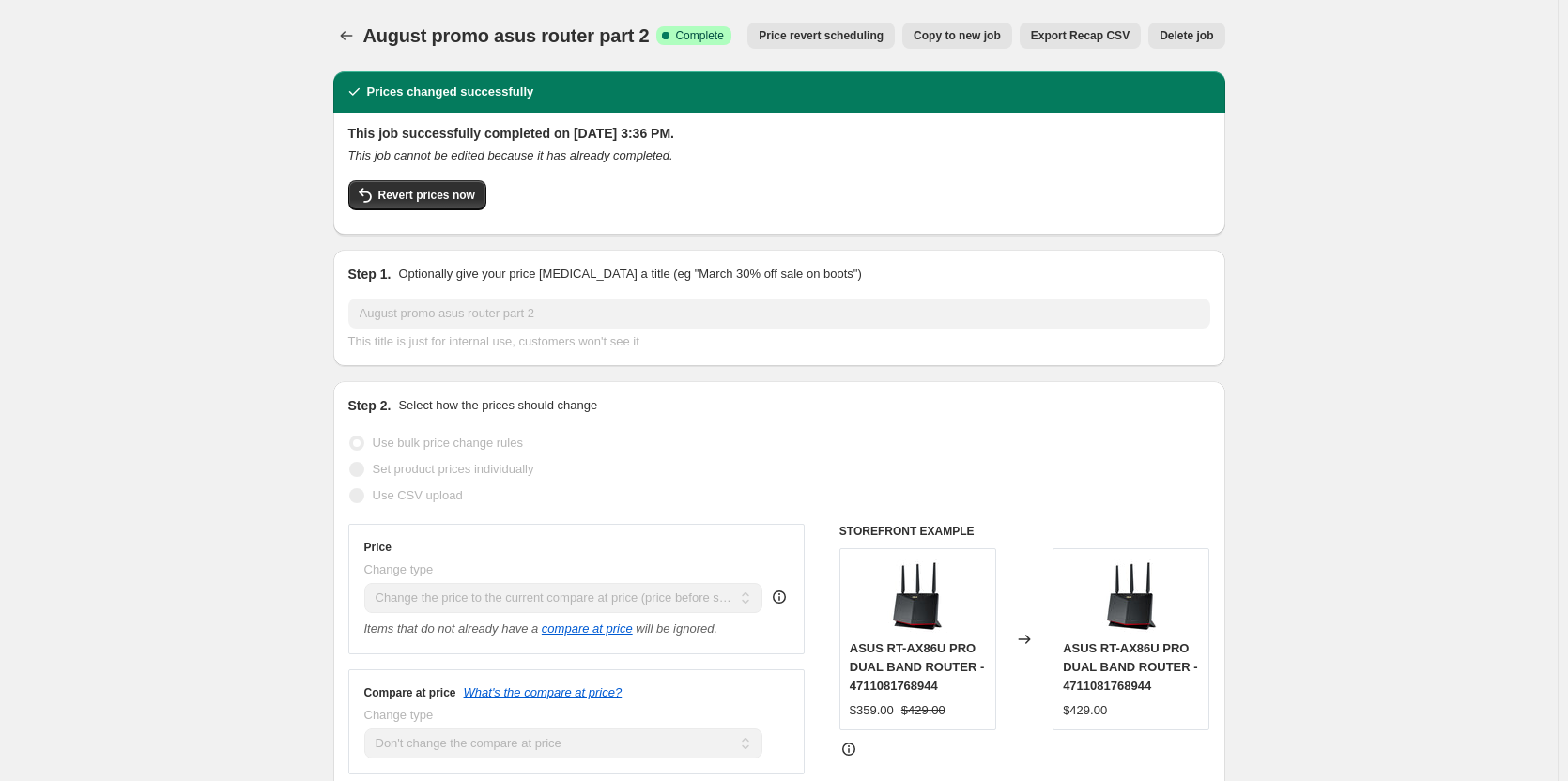
click at [976, 33] on span "Copy to new job" at bounding box center [956, 35] width 87 height 15
select select "ecap"
select select "no_change"
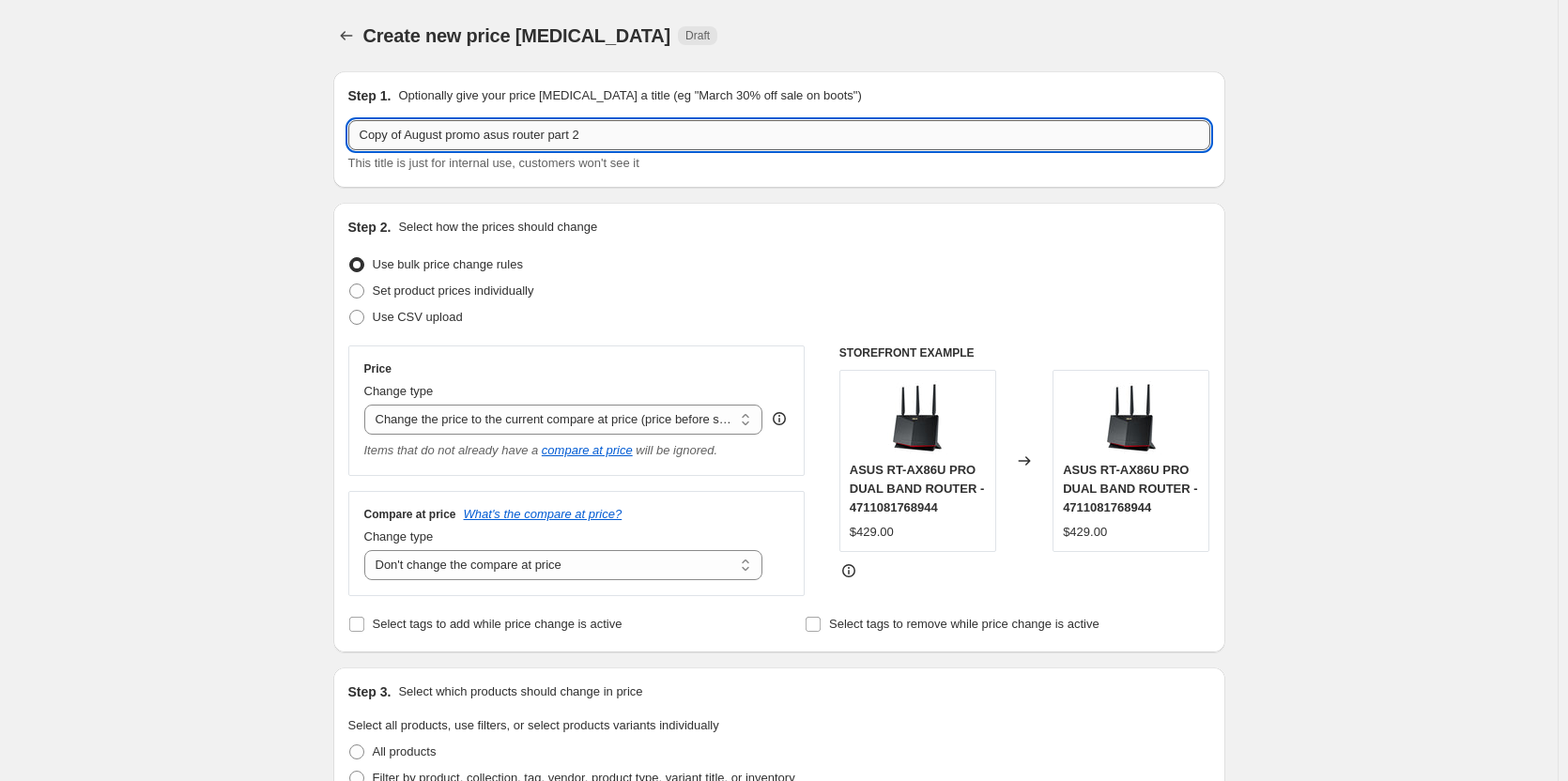
click at [410, 133] on input "Copy of August promo asus router part 2" at bounding box center [779, 135] width 862 height 30
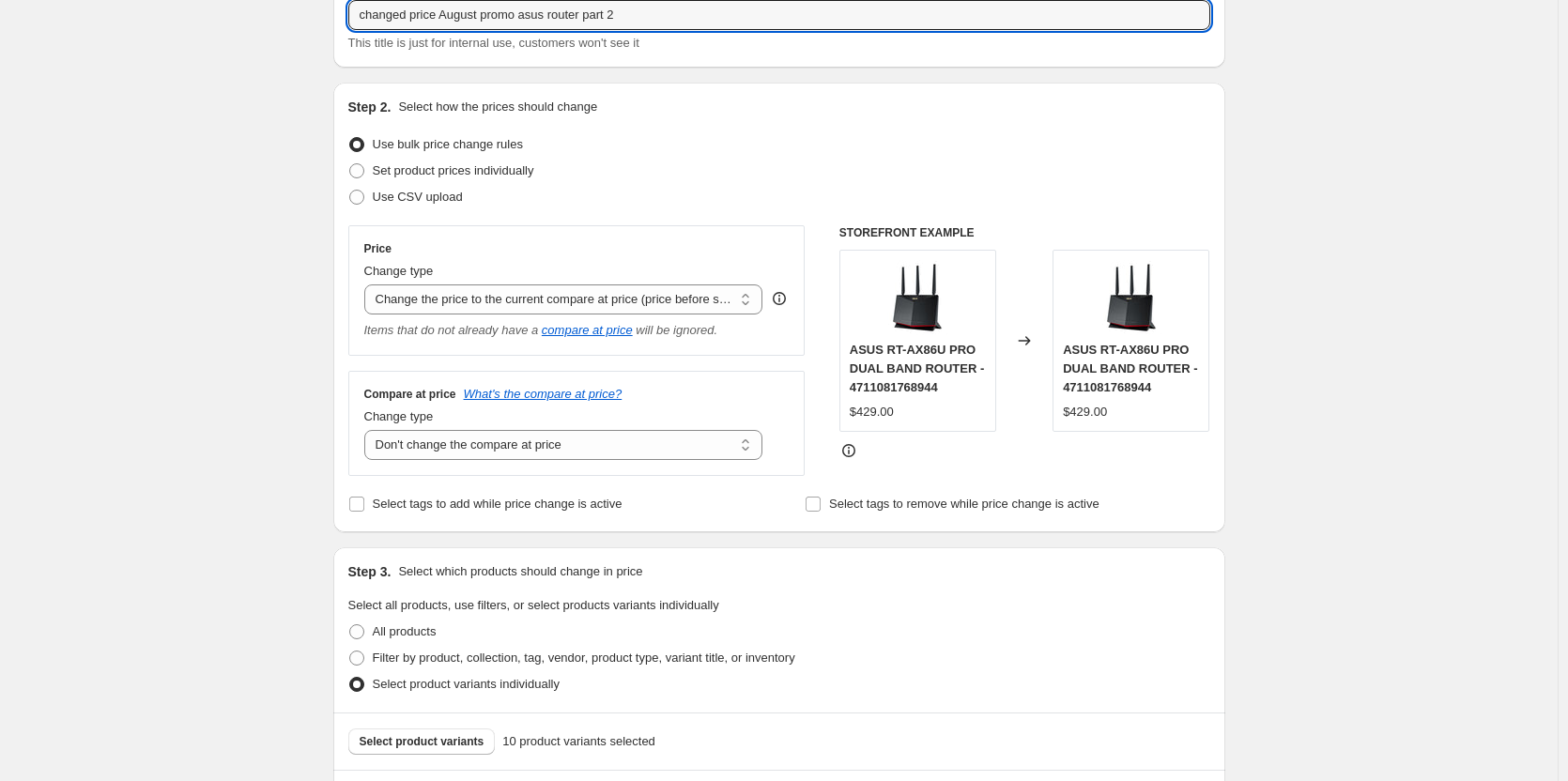
scroll to position [94, 0]
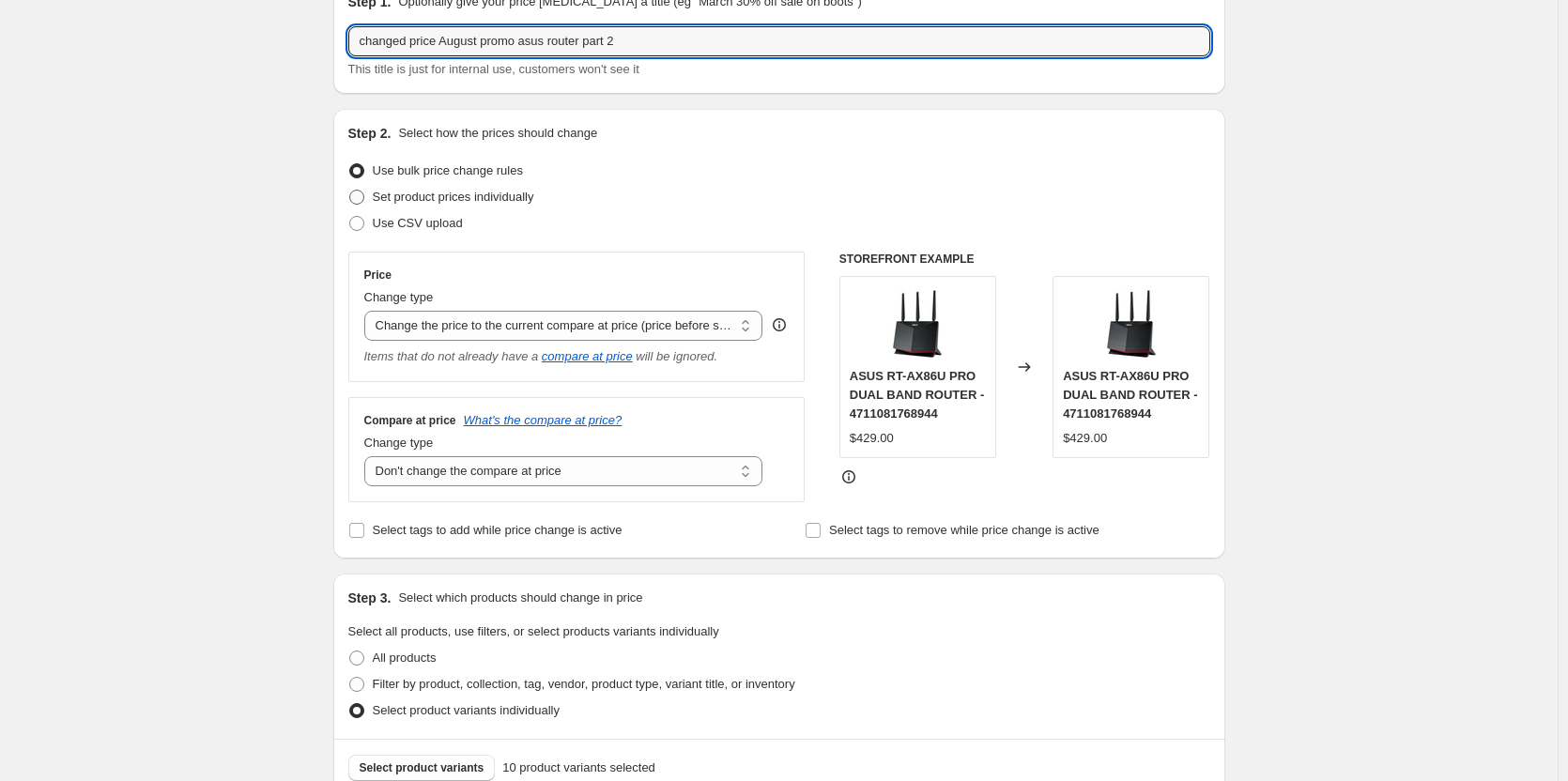
type input "changed price August promo asus router part 2"
click at [359, 198] on span at bounding box center [357, 197] width 15 height 15
click at [350, 190] on input "Set product prices individually" at bounding box center [349, 190] width 1 height 1
radio input "true"
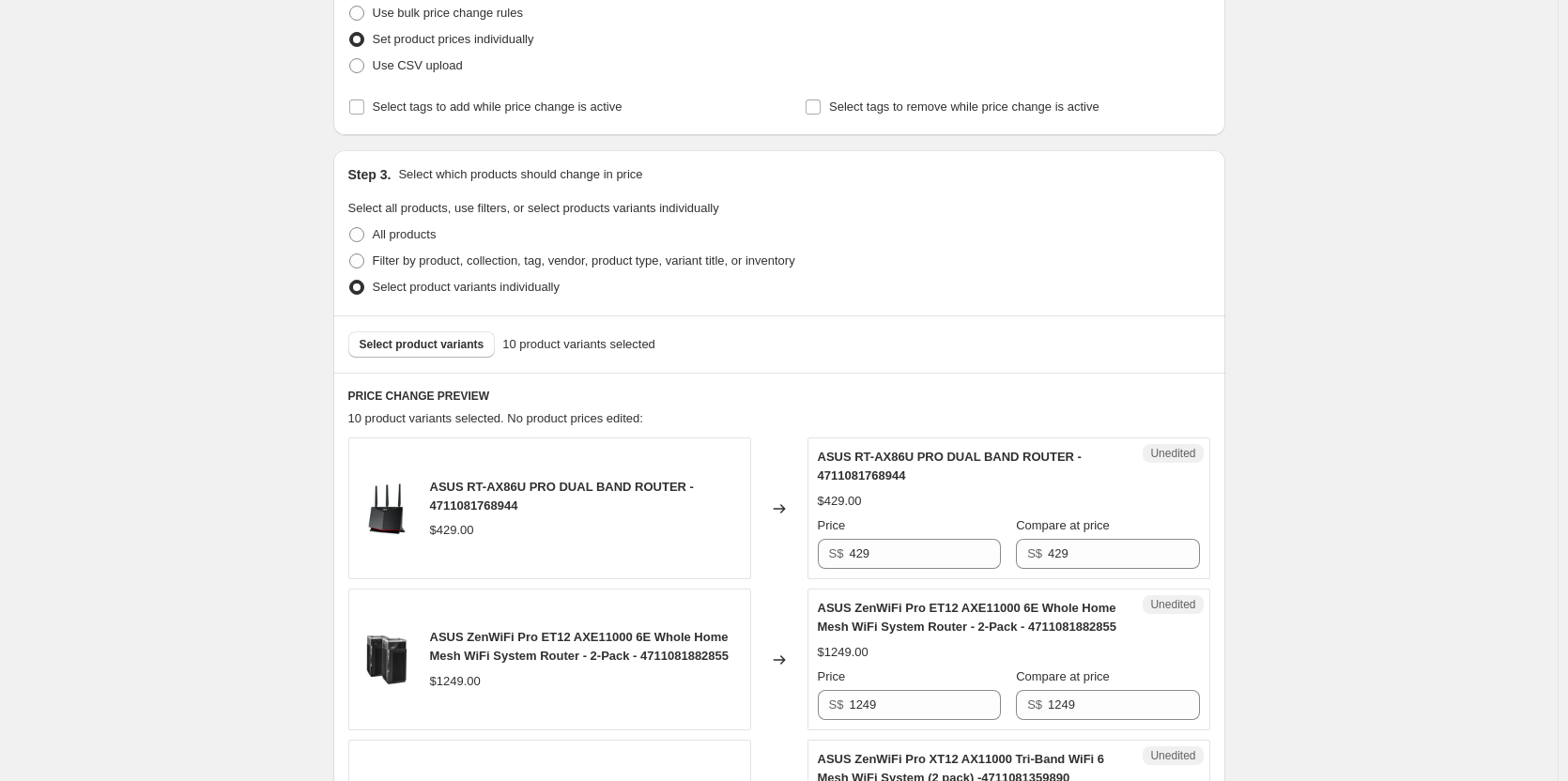
scroll to position [281, 0]
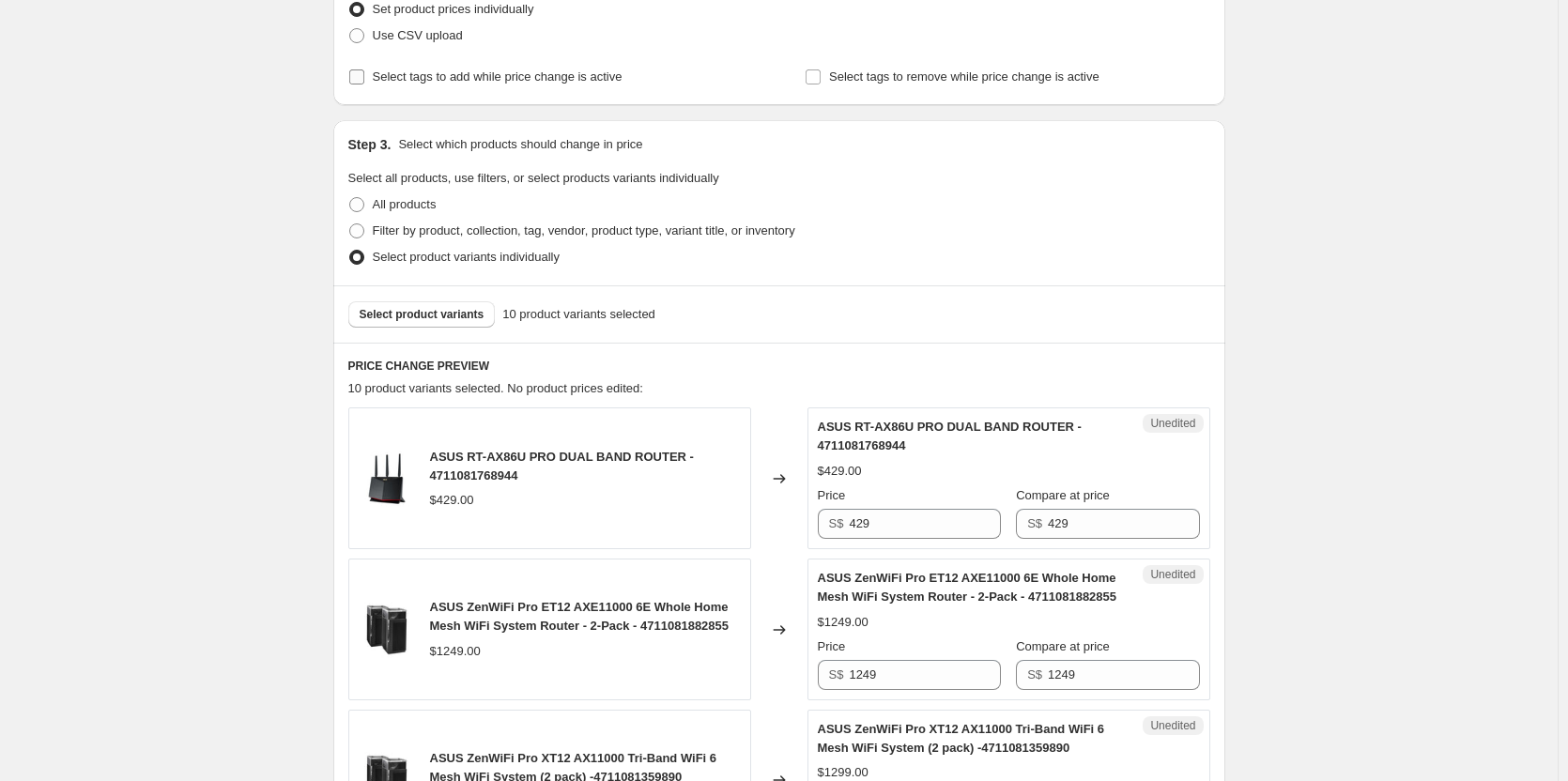
click at [365, 73] on input "Select tags to add while price change is active" at bounding box center [357, 78] width 15 height 15
checkbox input "true"
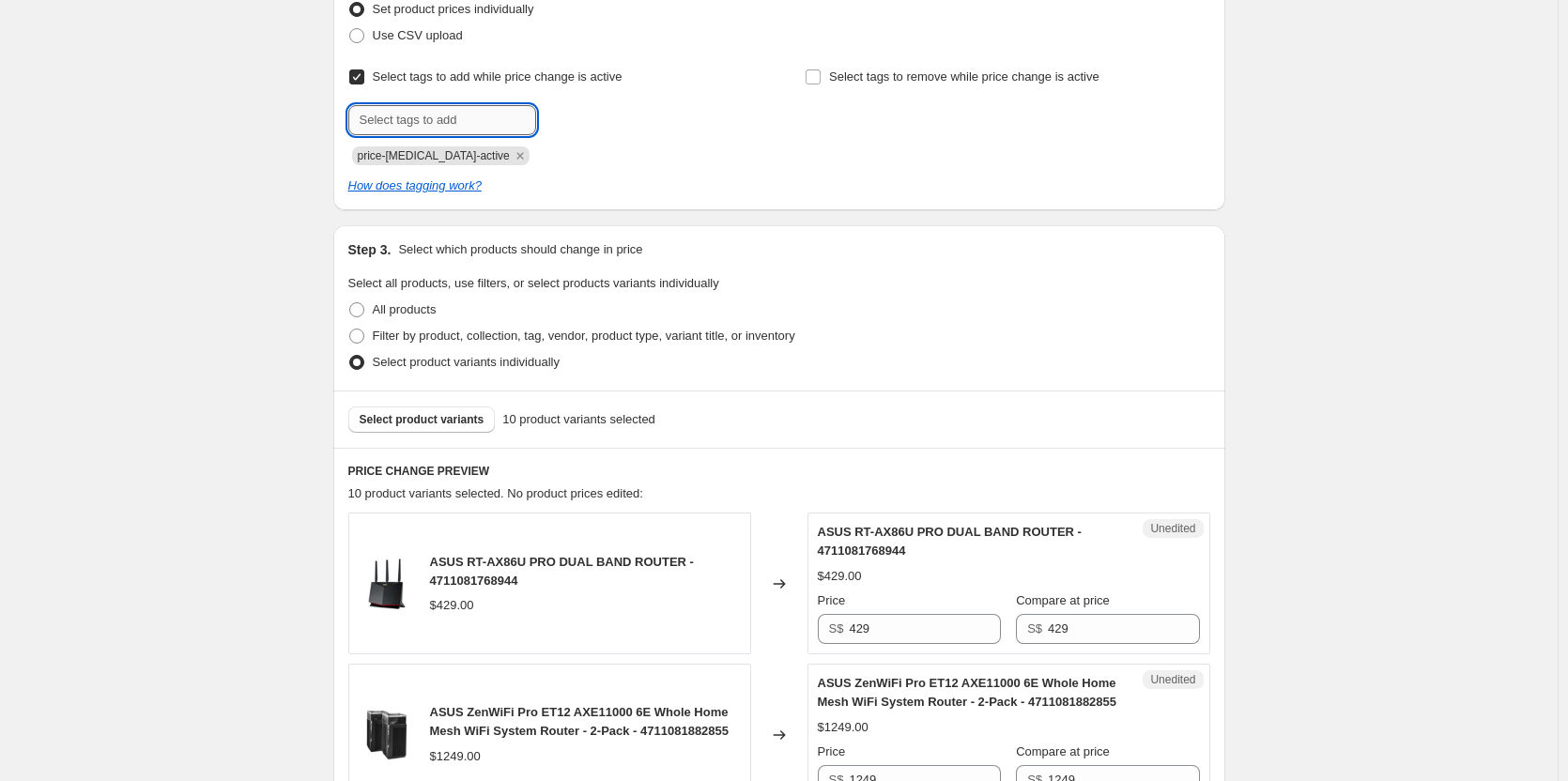
click at [449, 122] on input "text" at bounding box center [442, 120] width 188 height 30
type input "asus router"
click at [603, 123] on span "asus router" at bounding box center [607, 119] width 61 height 13
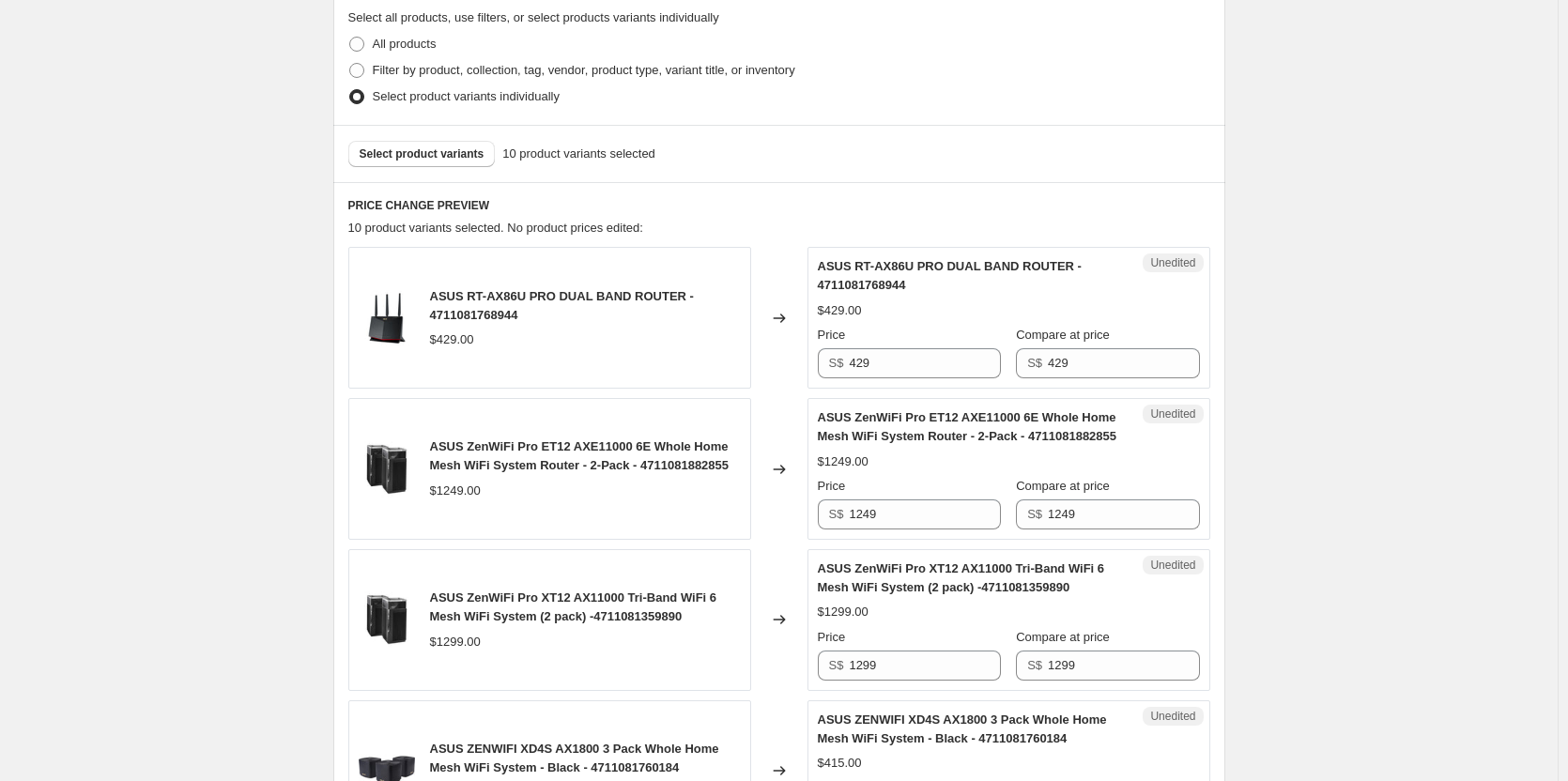
scroll to position [563, 0]
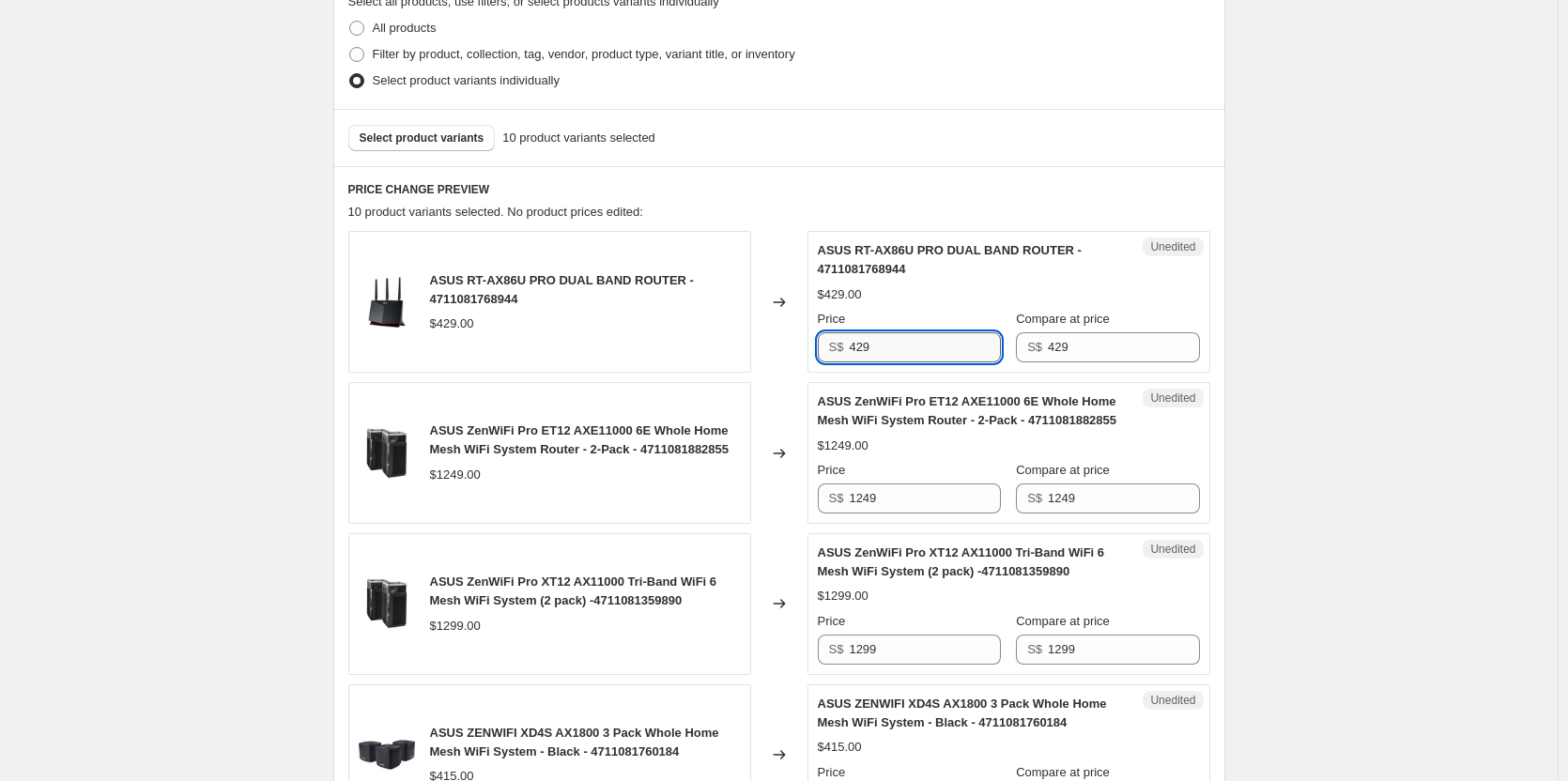
click at [883, 347] on input "429" at bounding box center [925, 346] width 151 height 30
type input "4"
type input "358"
click at [925, 503] on input "1249" at bounding box center [925, 498] width 151 height 30
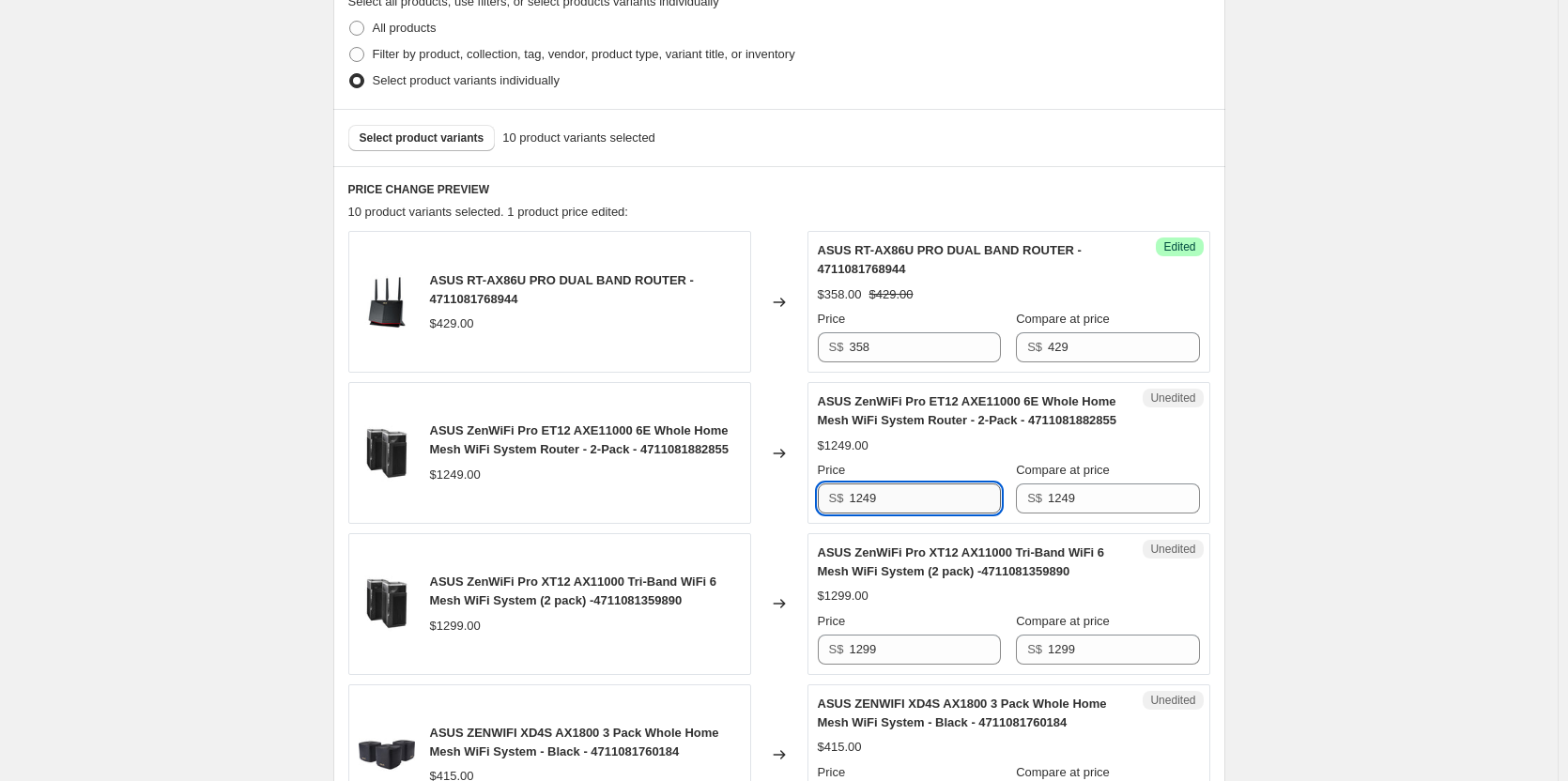
click at [927, 505] on input "1249" at bounding box center [925, 498] width 151 height 30
type input "1048"
click at [914, 651] on input "1299" at bounding box center [925, 649] width 151 height 30
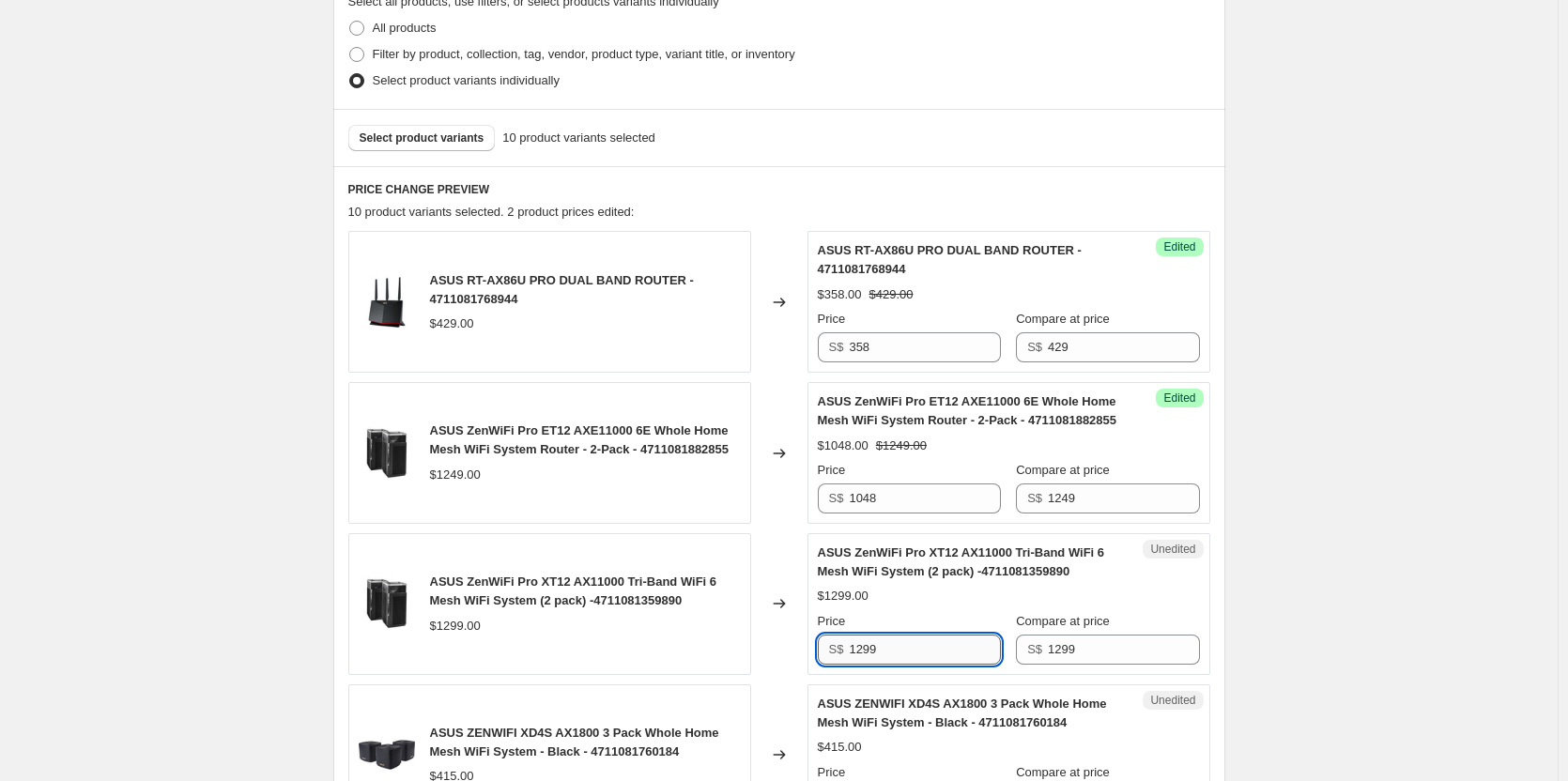
click at [898, 653] on input "1299" at bounding box center [925, 649] width 151 height 30
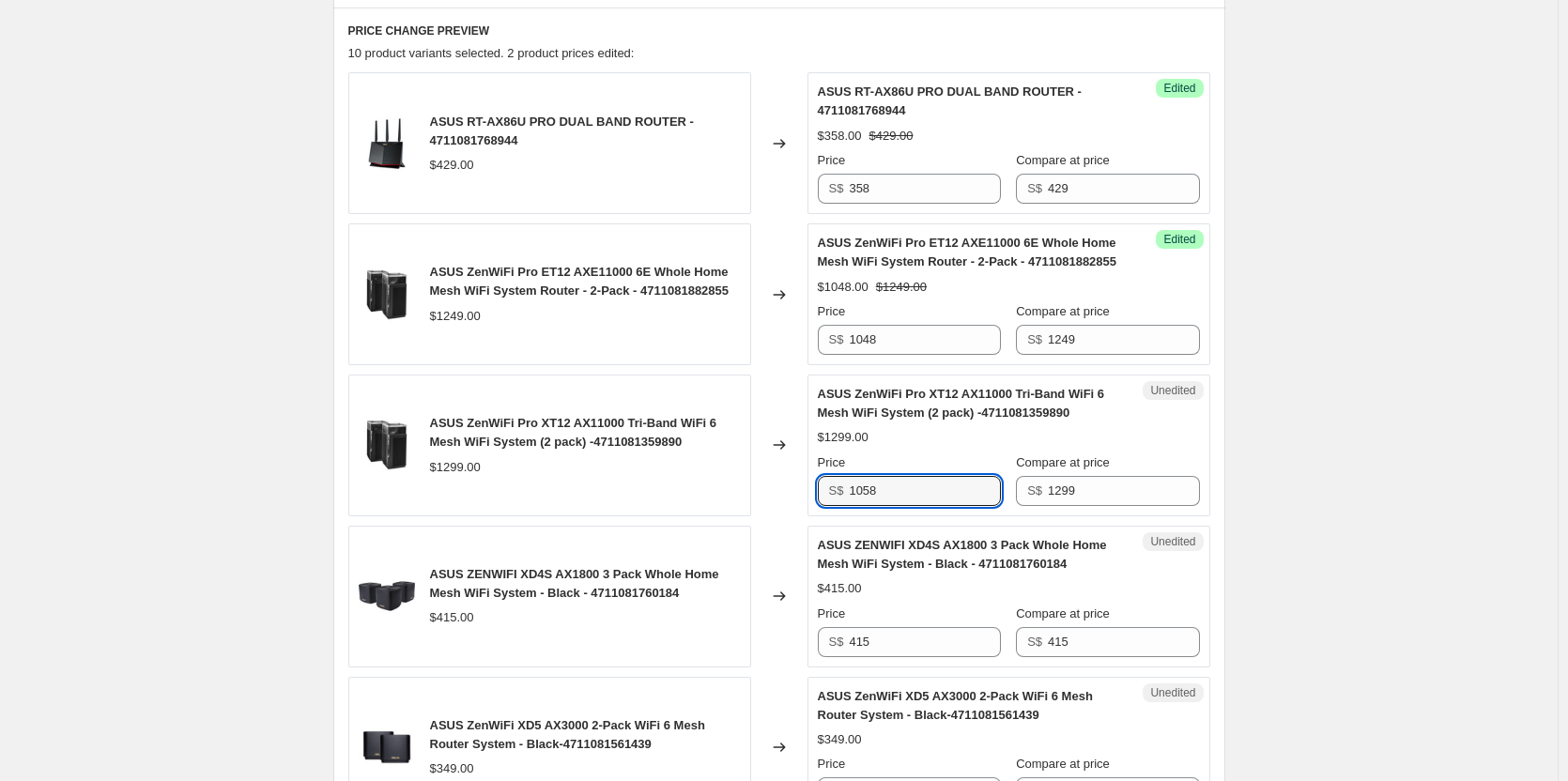
scroll to position [751, 0]
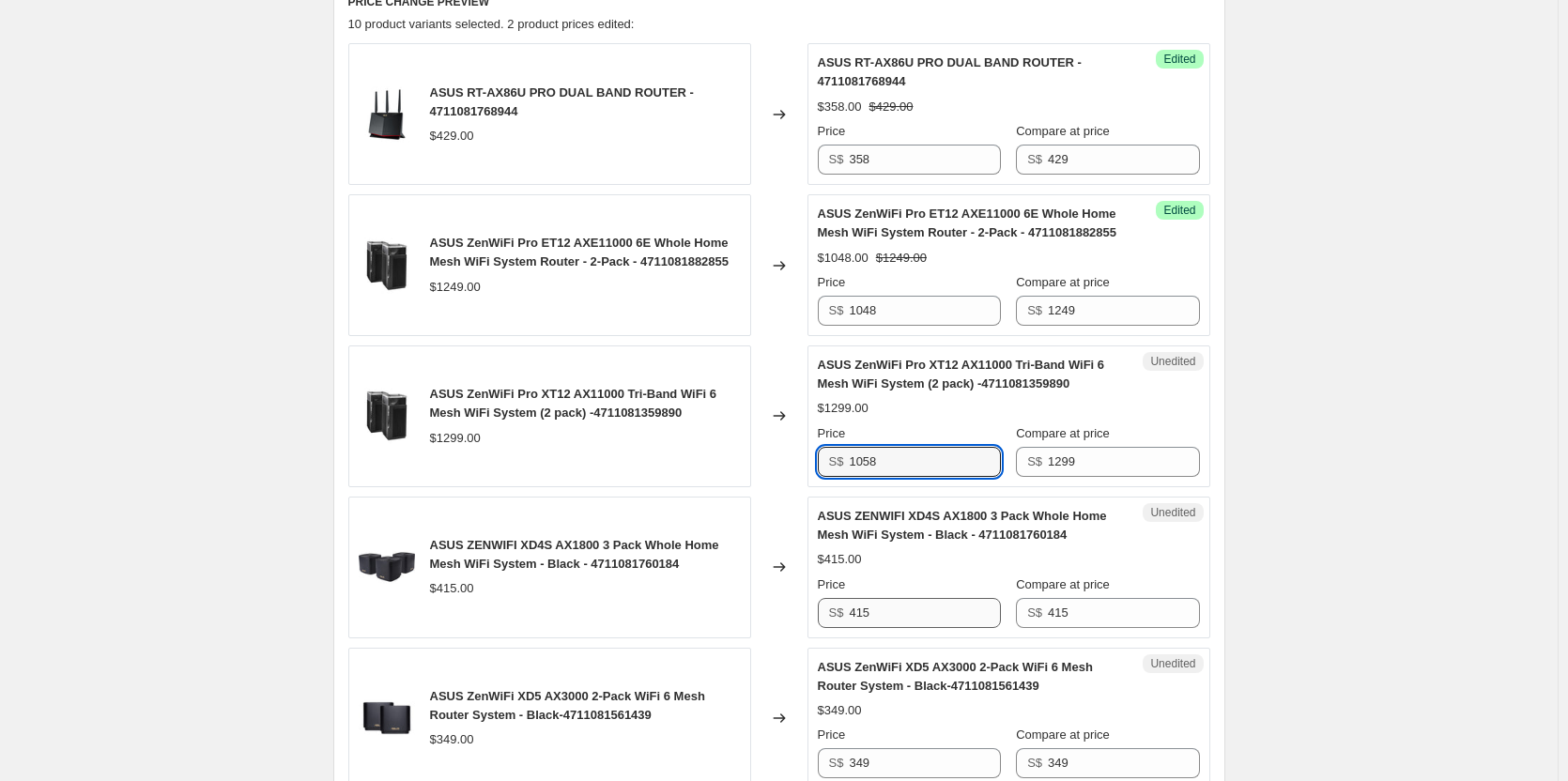
type input "1058"
click at [874, 611] on input "415" at bounding box center [925, 613] width 151 height 30
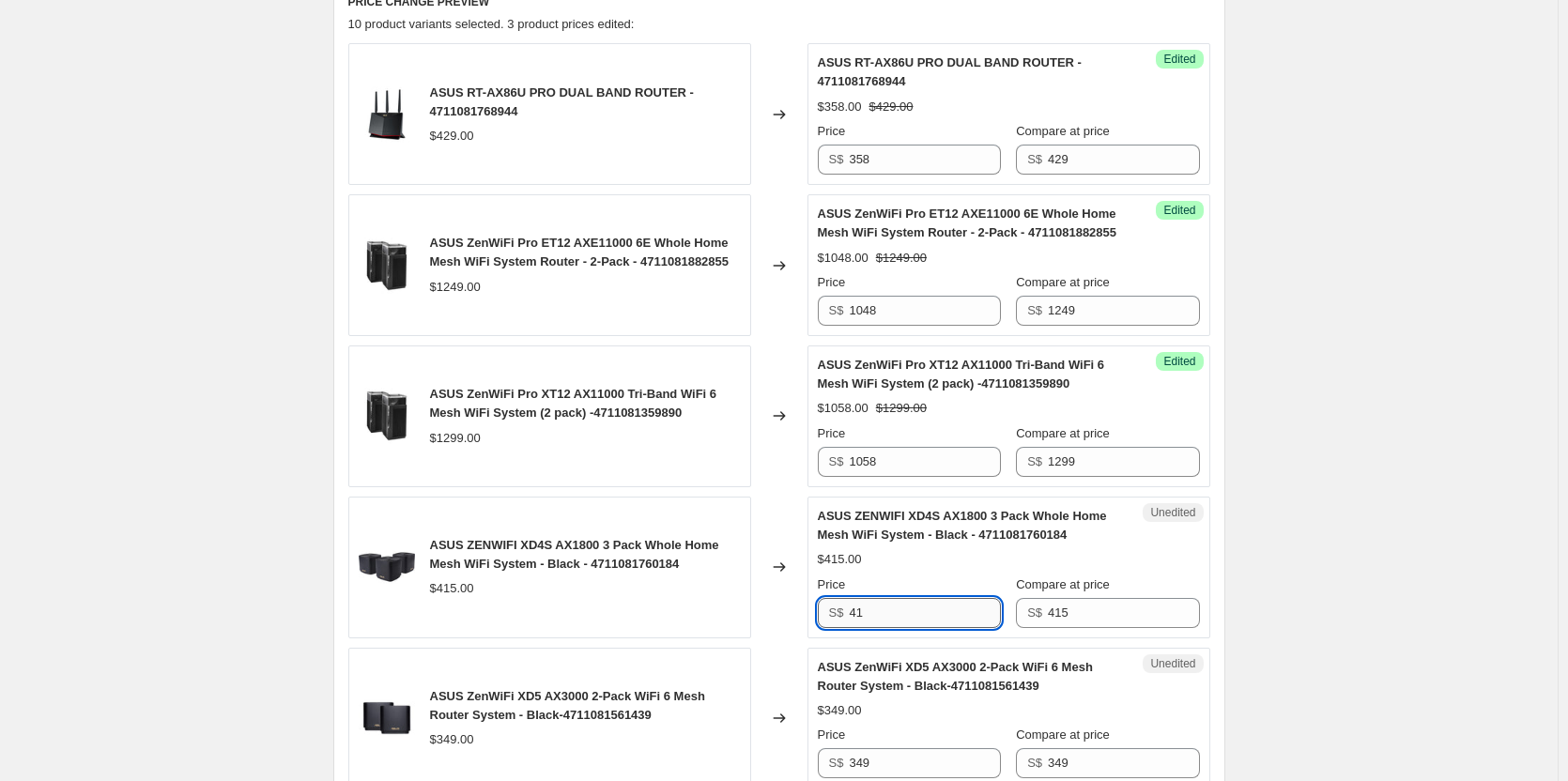
type input "4"
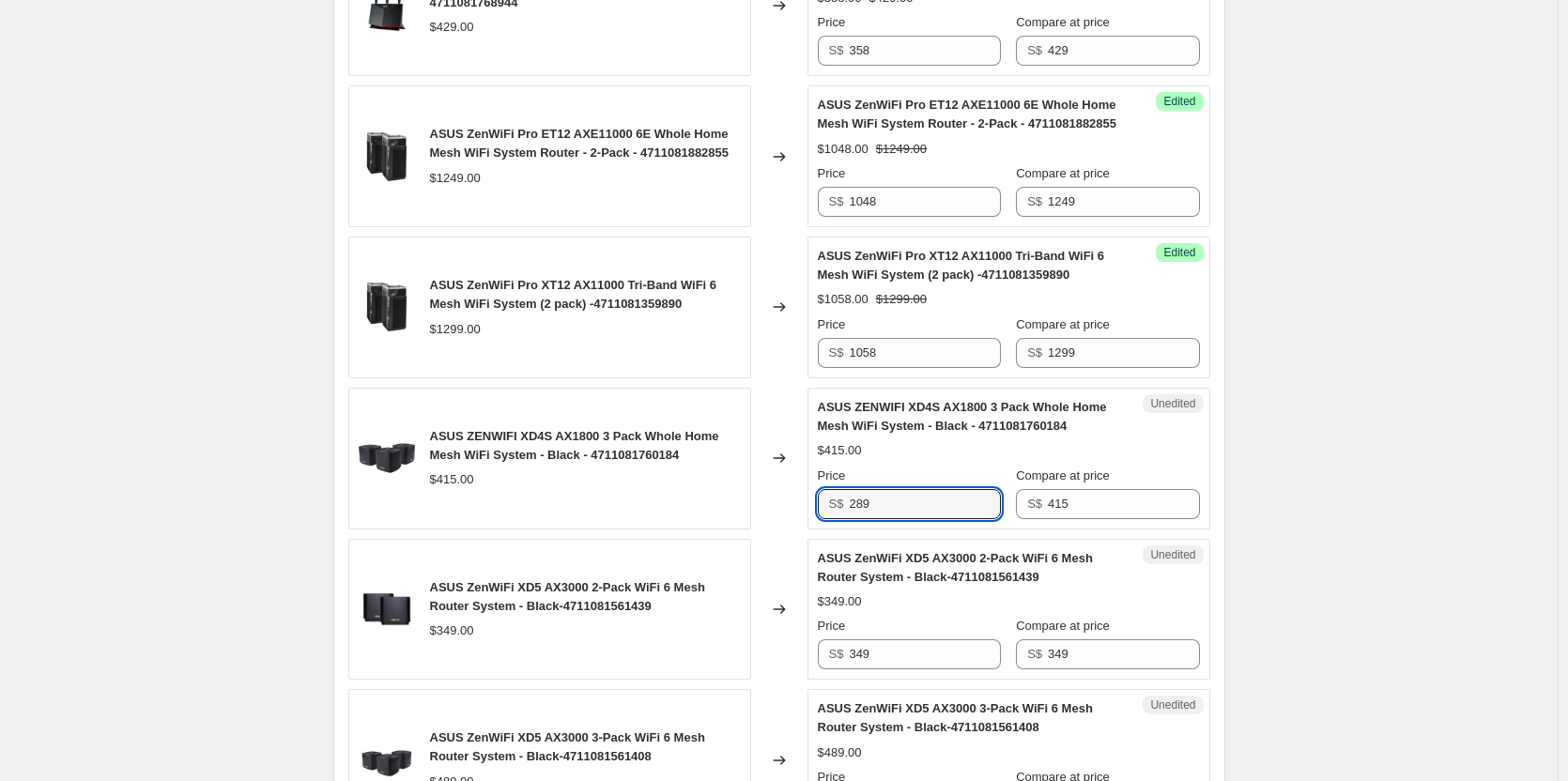
scroll to position [939, 0]
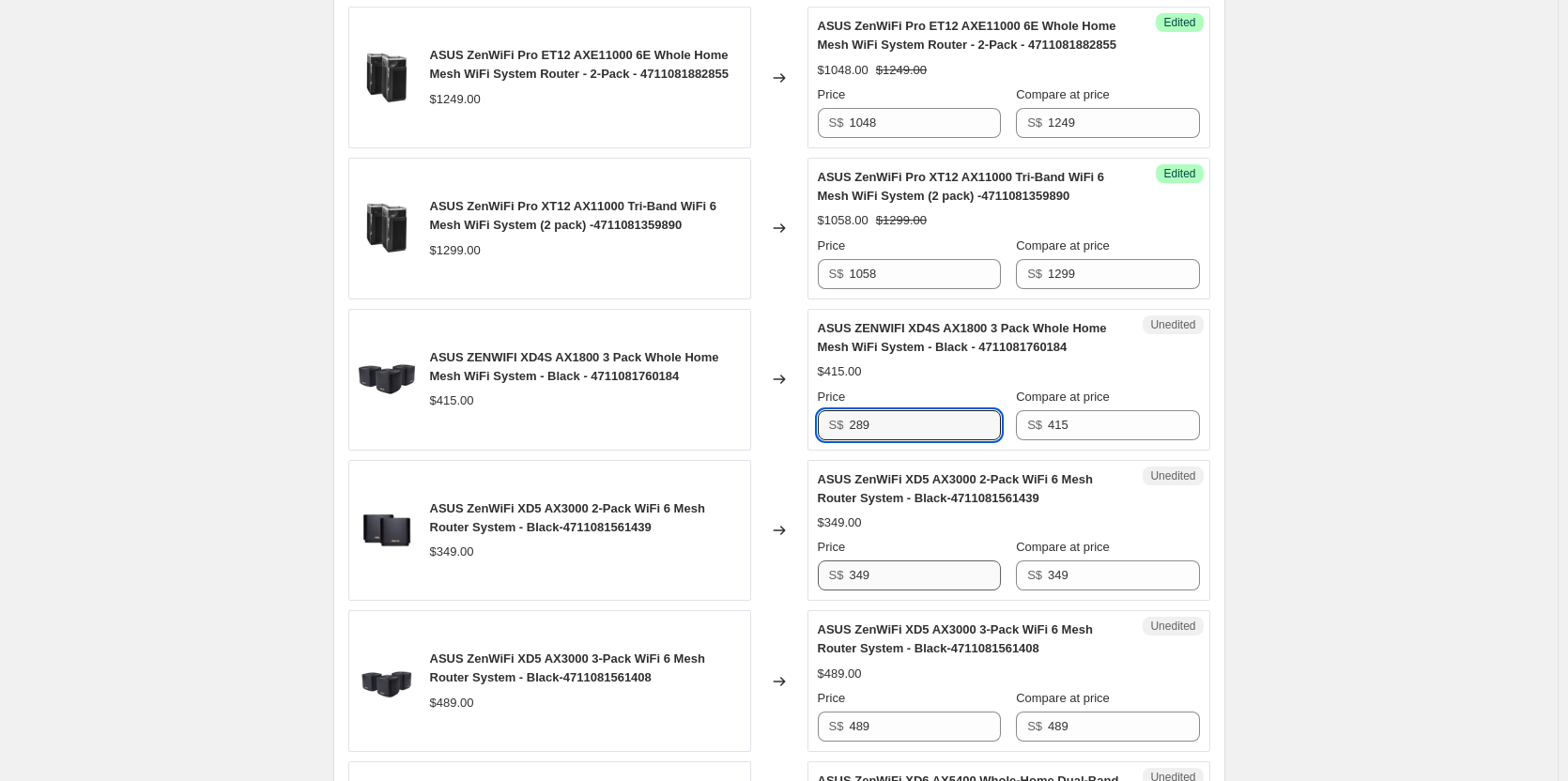
type input "289"
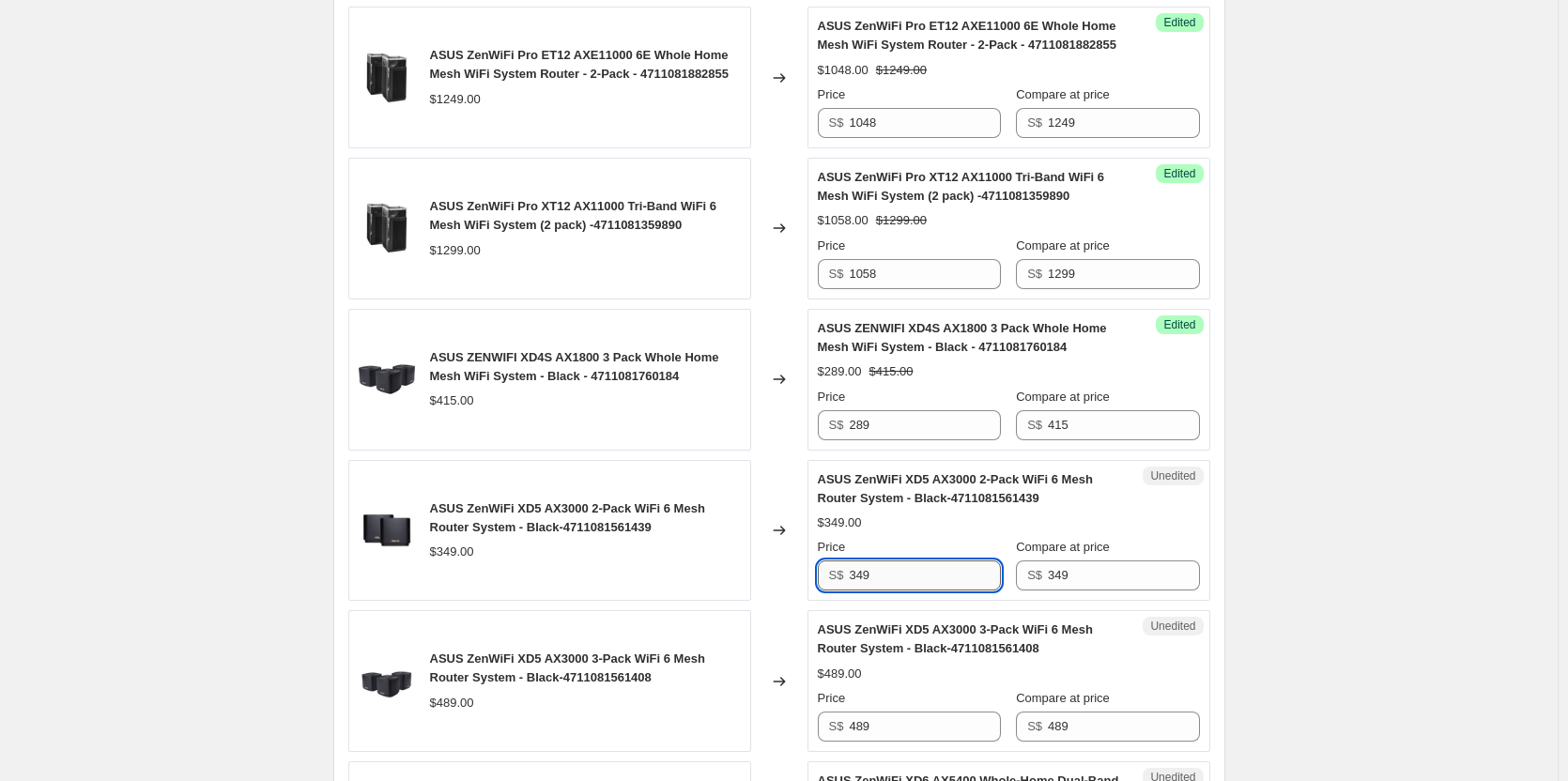
click at [901, 583] on input "349" at bounding box center [925, 574] width 151 height 30
type input "3"
type input "248"
click at [892, 732] on input "489" at bounding box center [925, 725] width 151 height 30
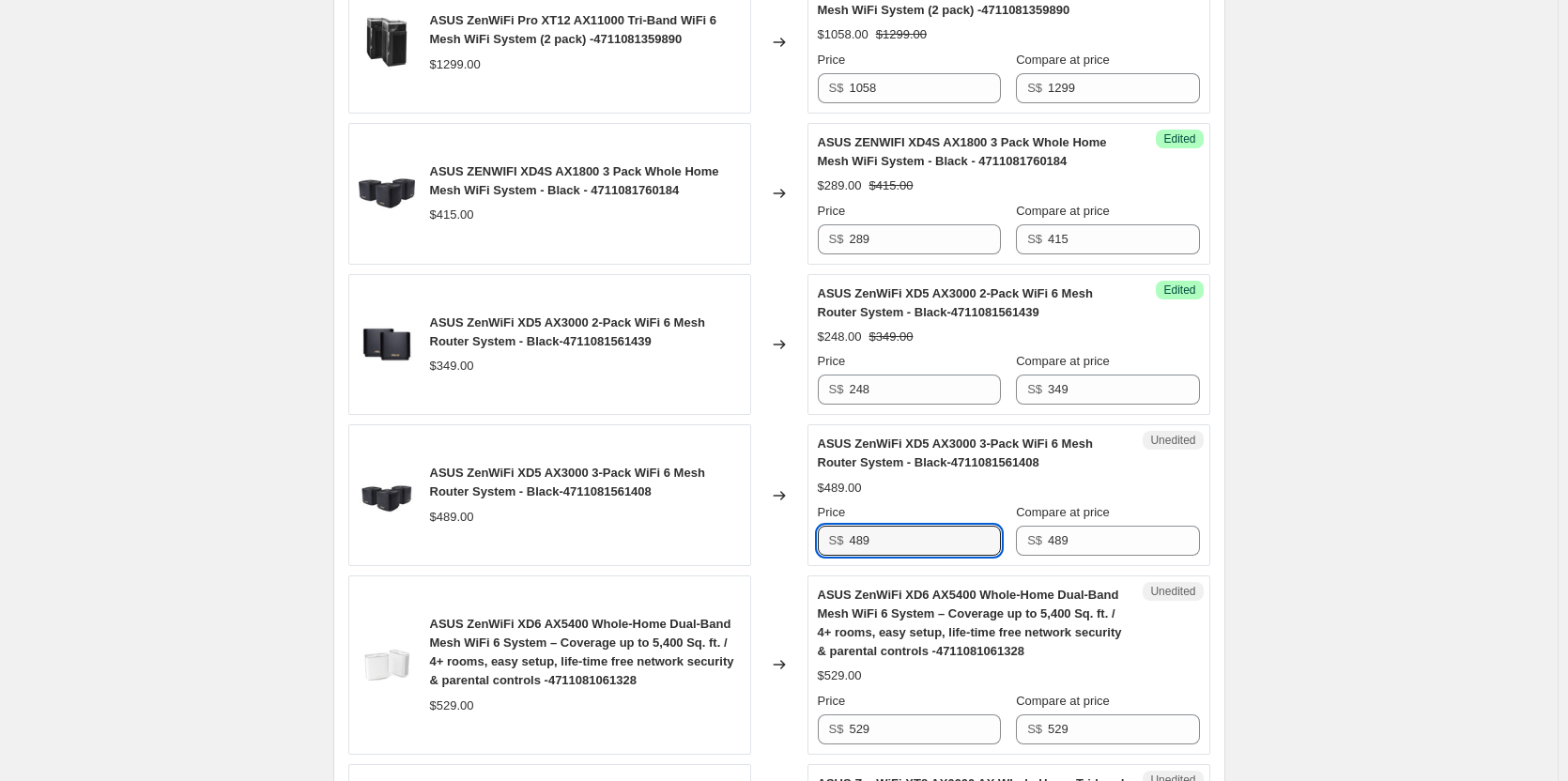
scroll to position [1127, 0]
type input "4"
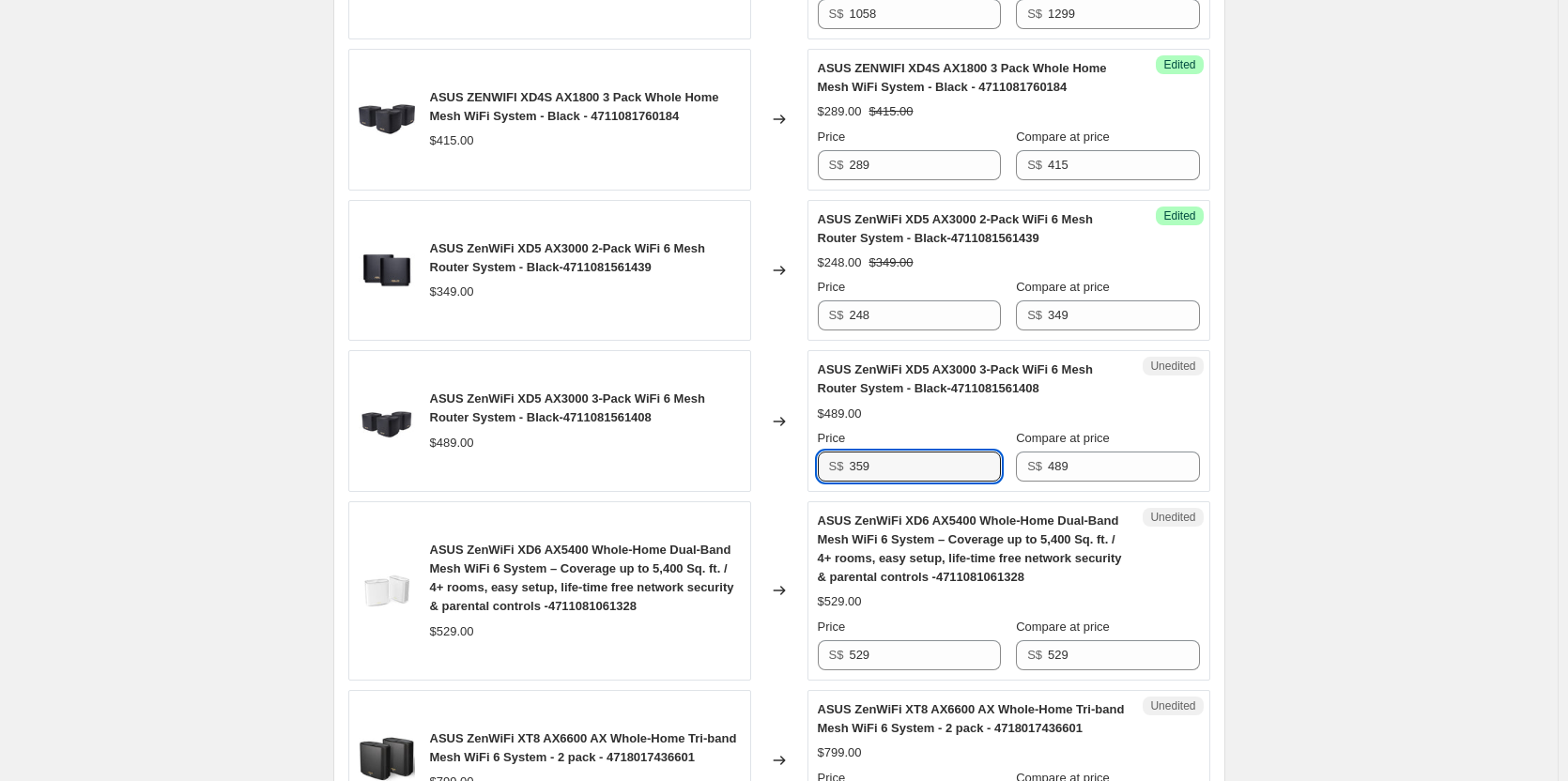
scroll to position [1314, 0]
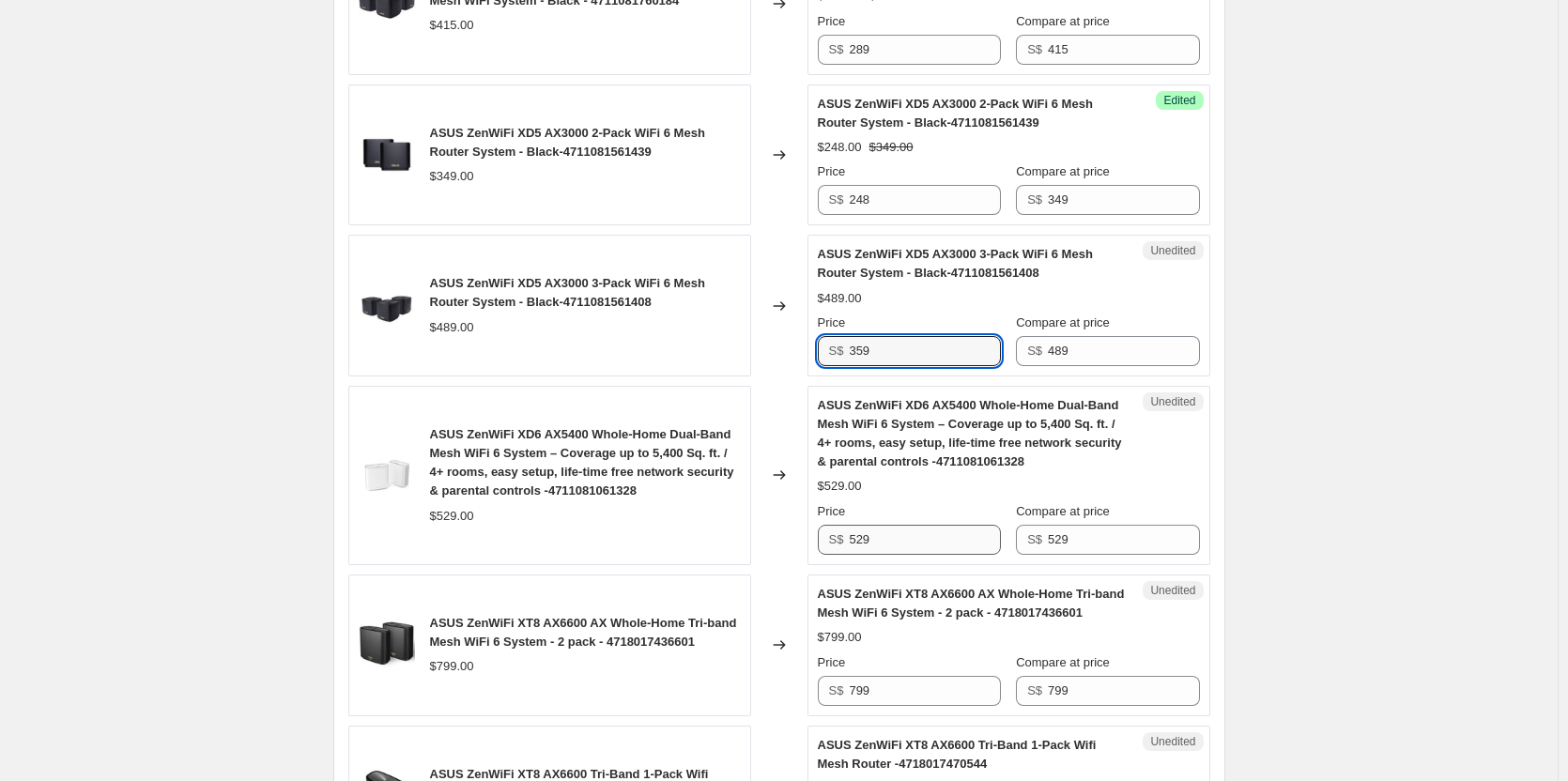
type input "359"
click at [883, 546] on input "529" at bounding box center [925, 539] width 151 height 30
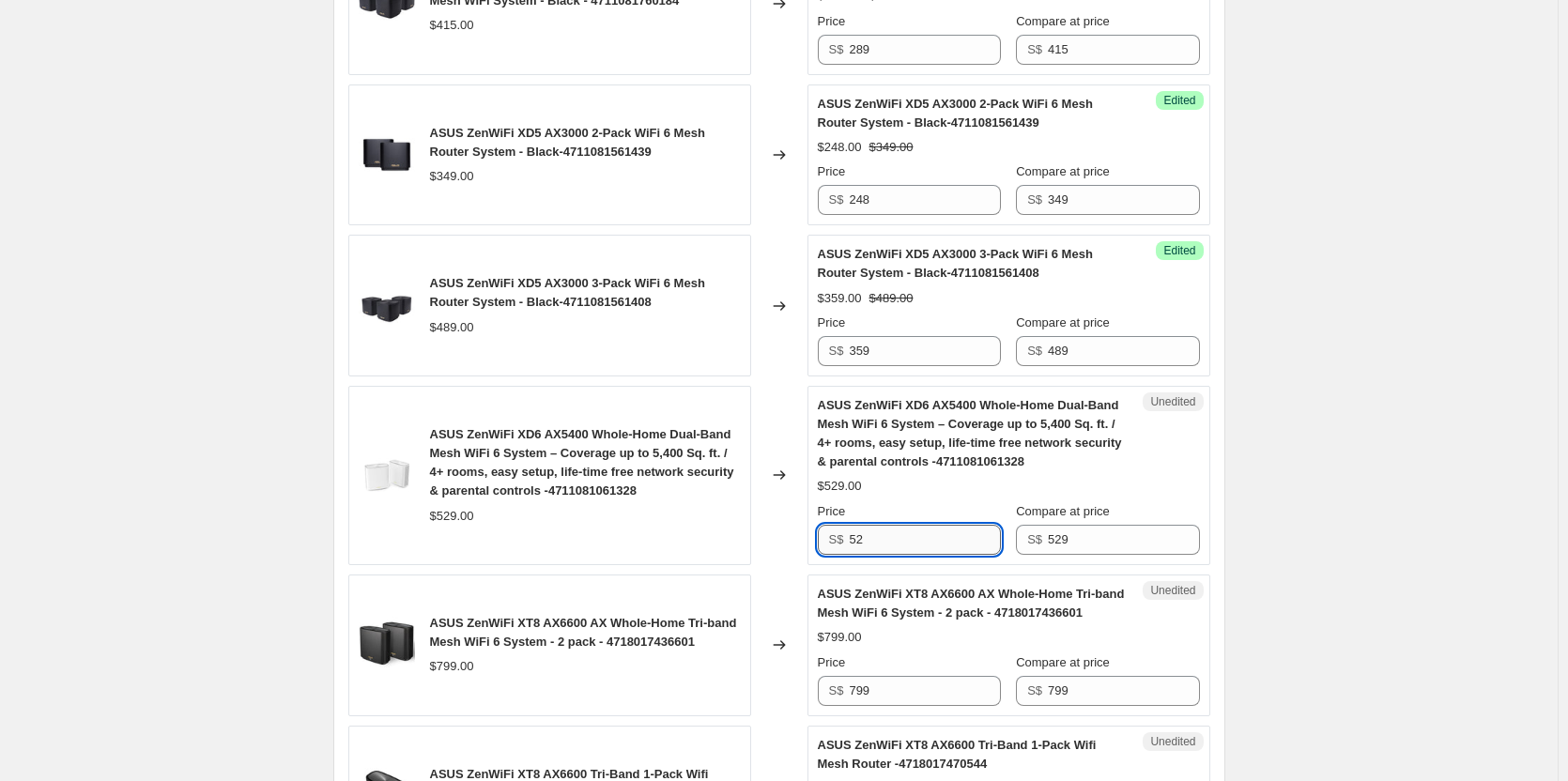
type input "5"
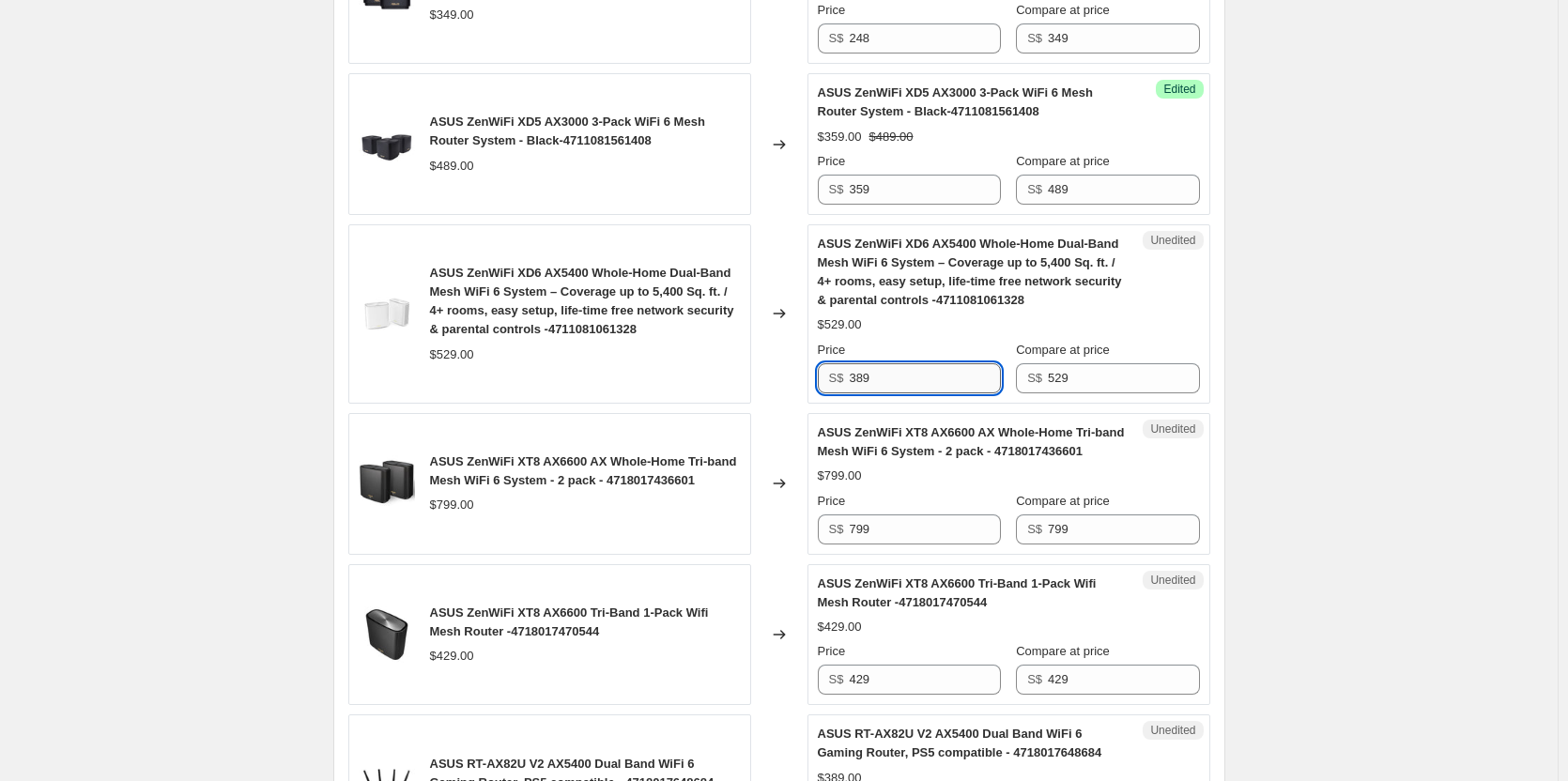
scroll to position [1595, 0]
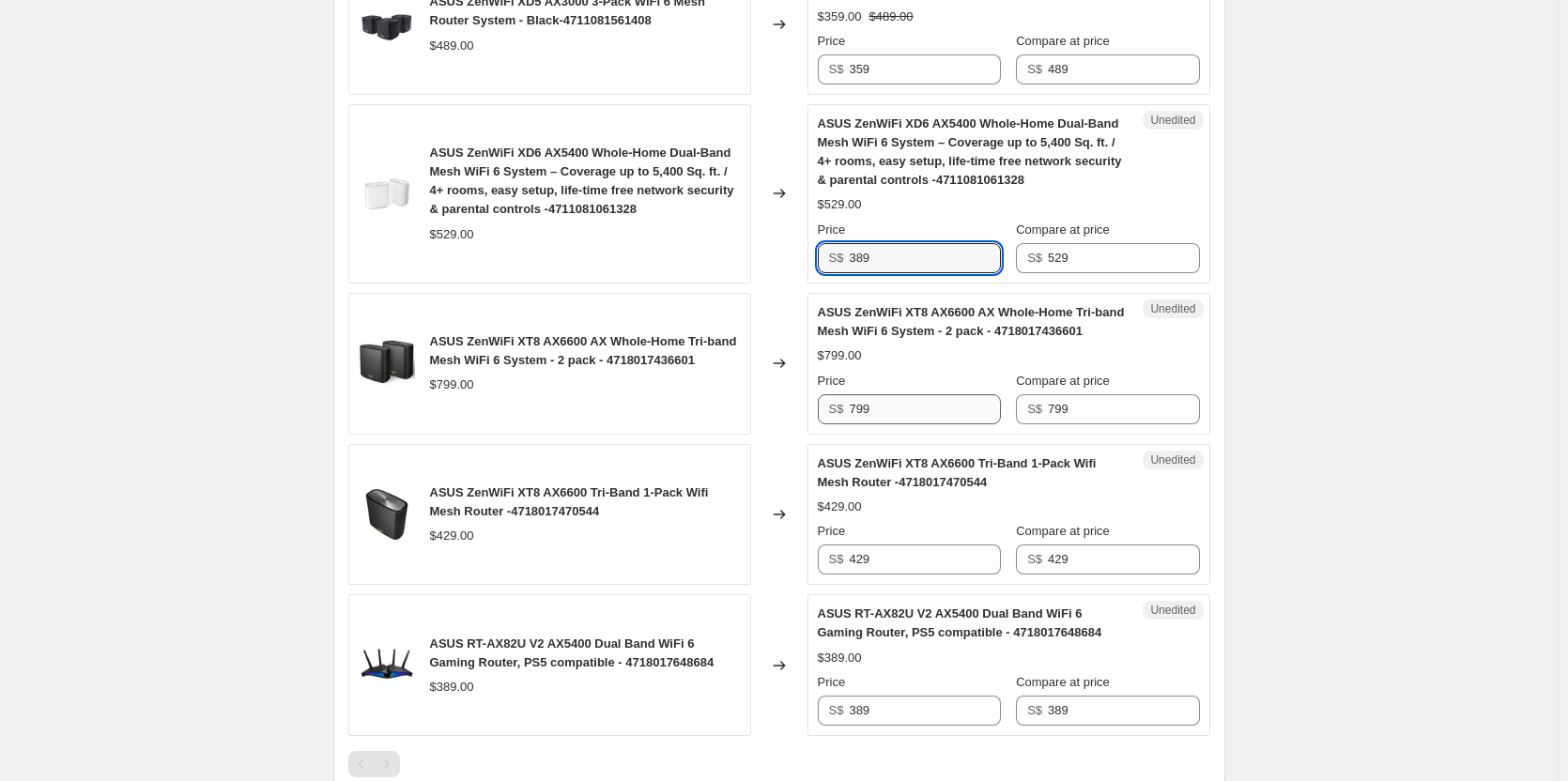
type input "389"
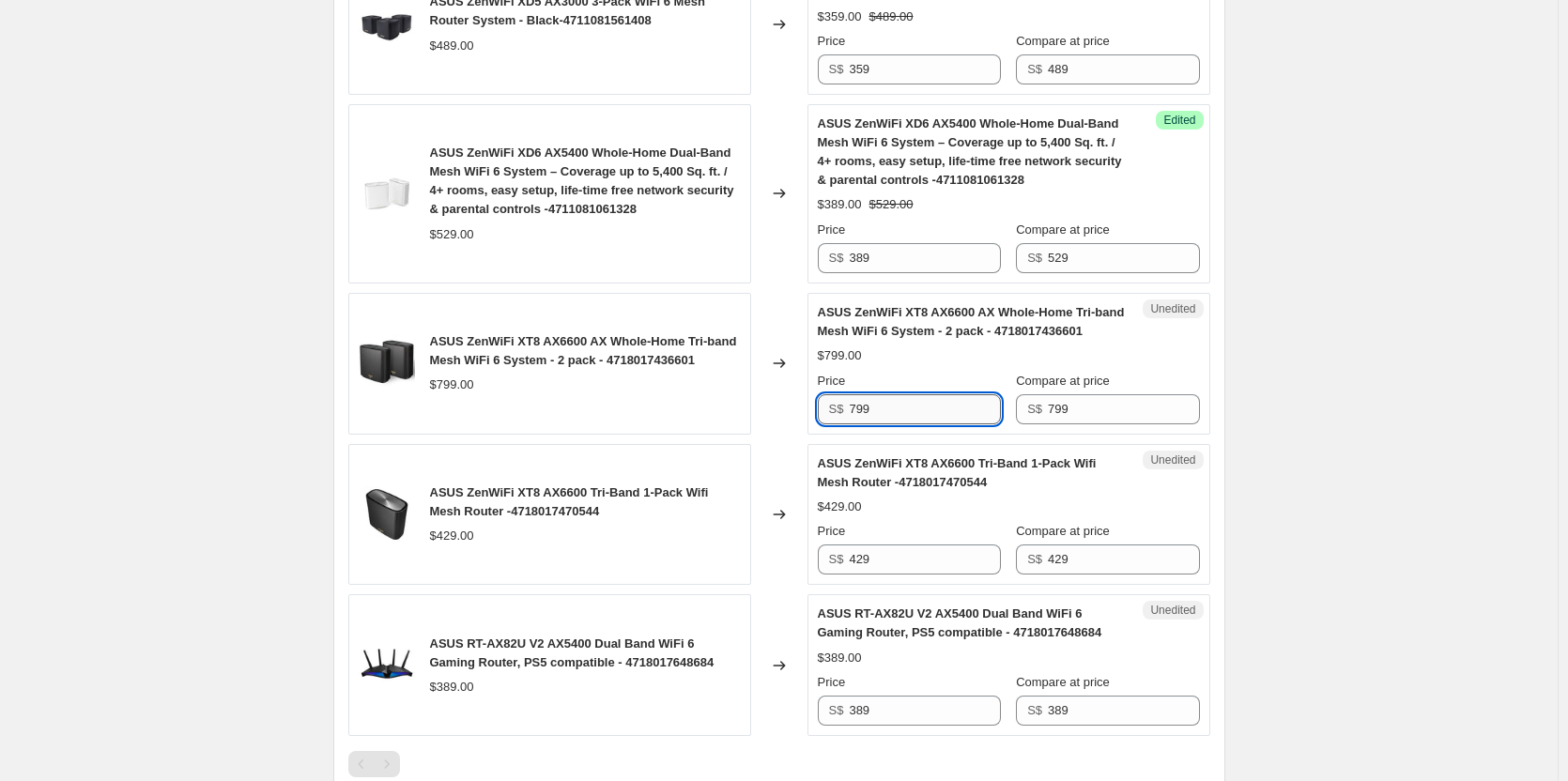
click at [880, 416] on input "799" at bounding box center [925, 409] width 151 height 30
click at [881, 413] on input "799" at bounding box center [925, 409] width 151 height 30
type input "7"
type input "535"
click at [890, 559] on input "429" at bounding box center [925, 559] width 151 height 30
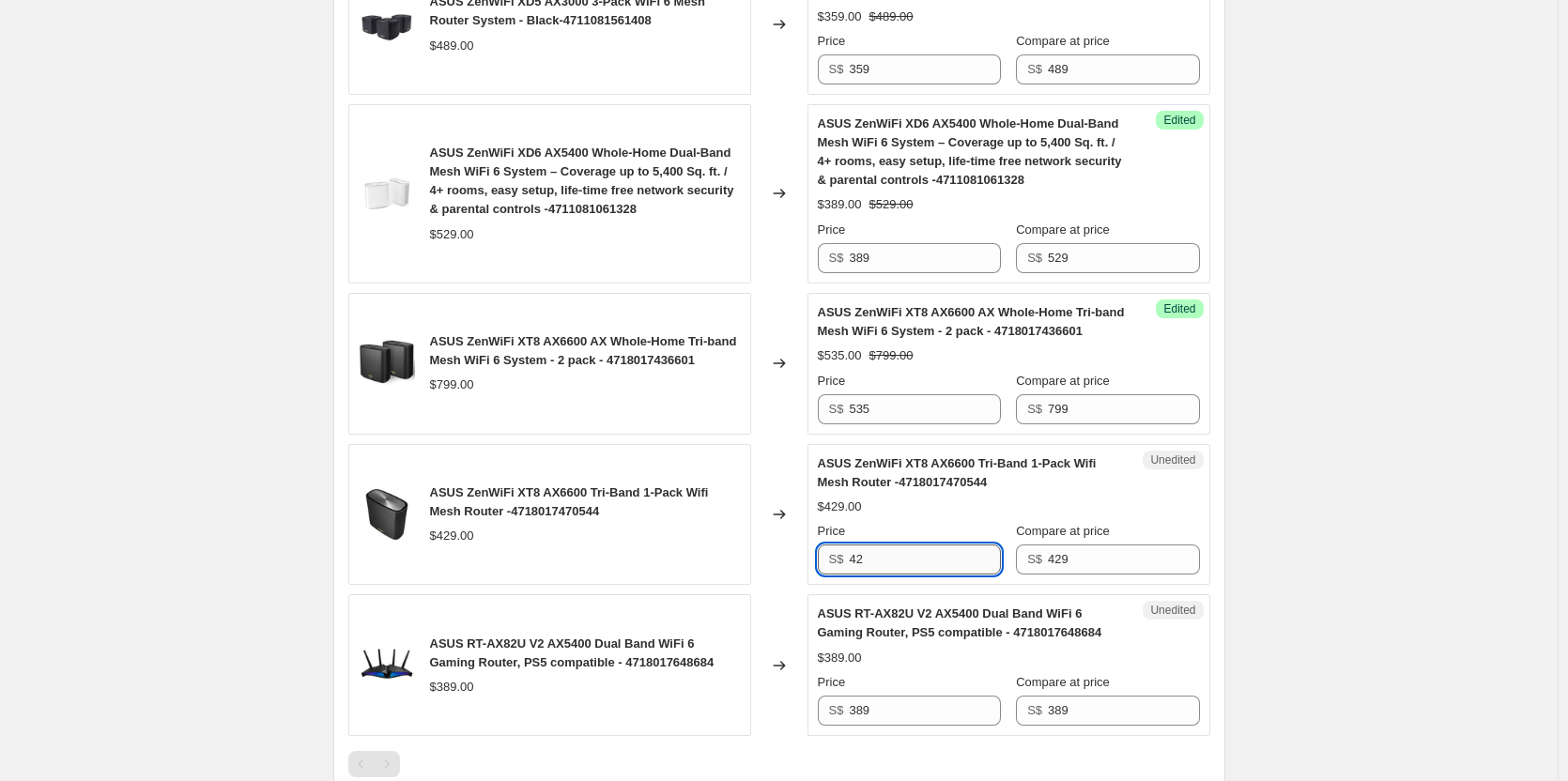
type input "4"
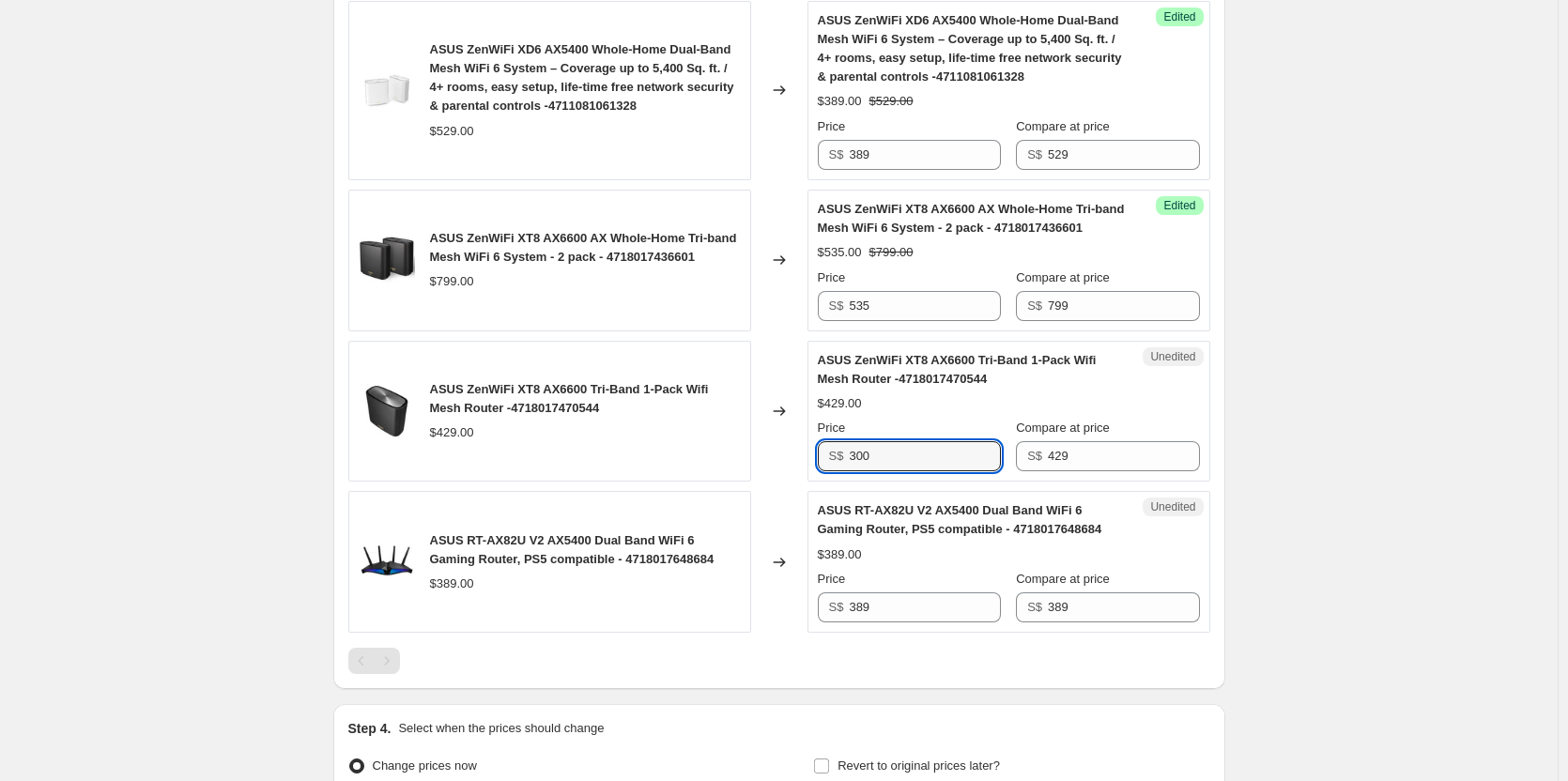
scroll to position [1877, 0]
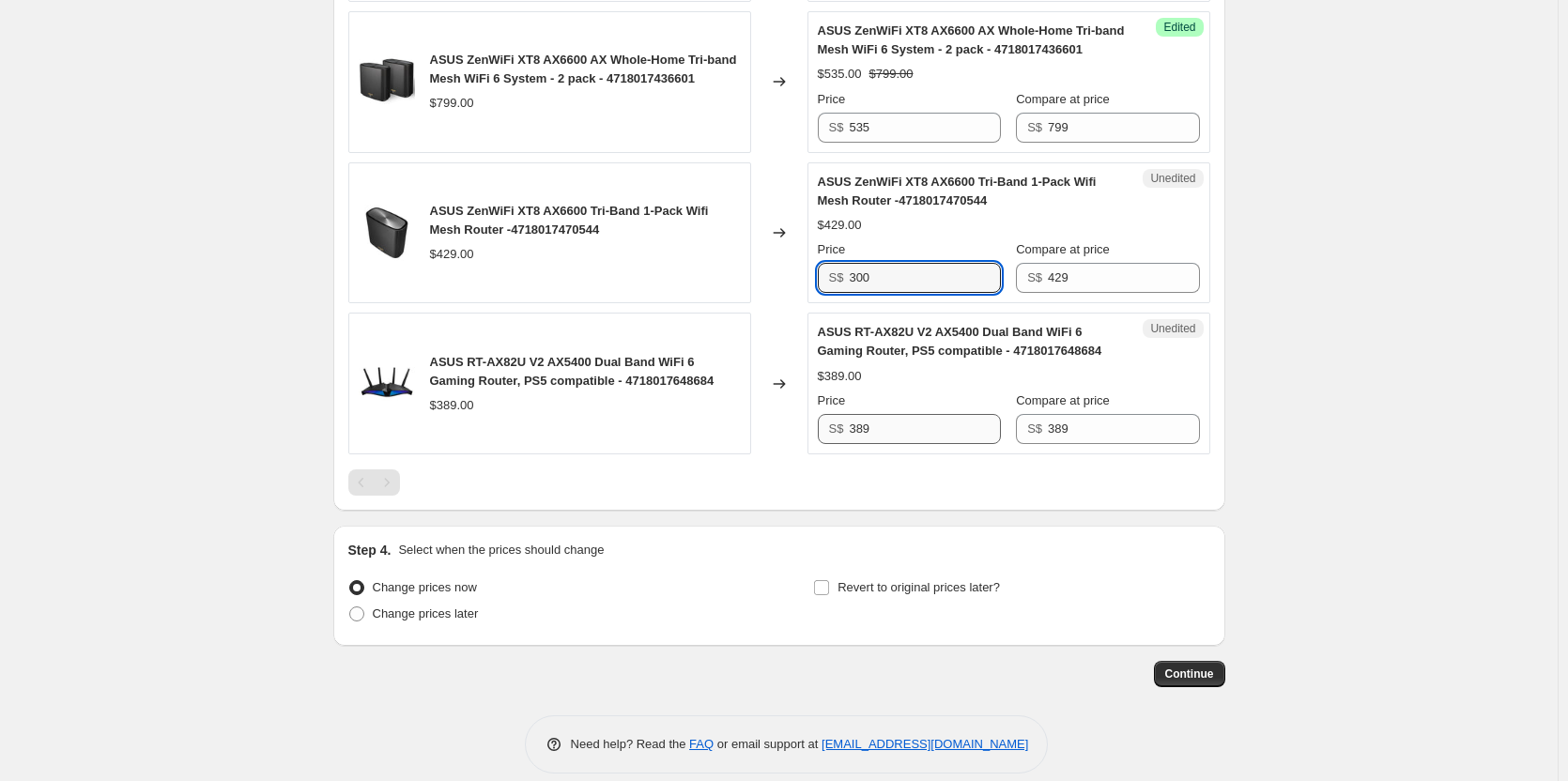
type input "300"
click at [909, 438] on input "389" at bounding box center [925, 428] width 151 height 30
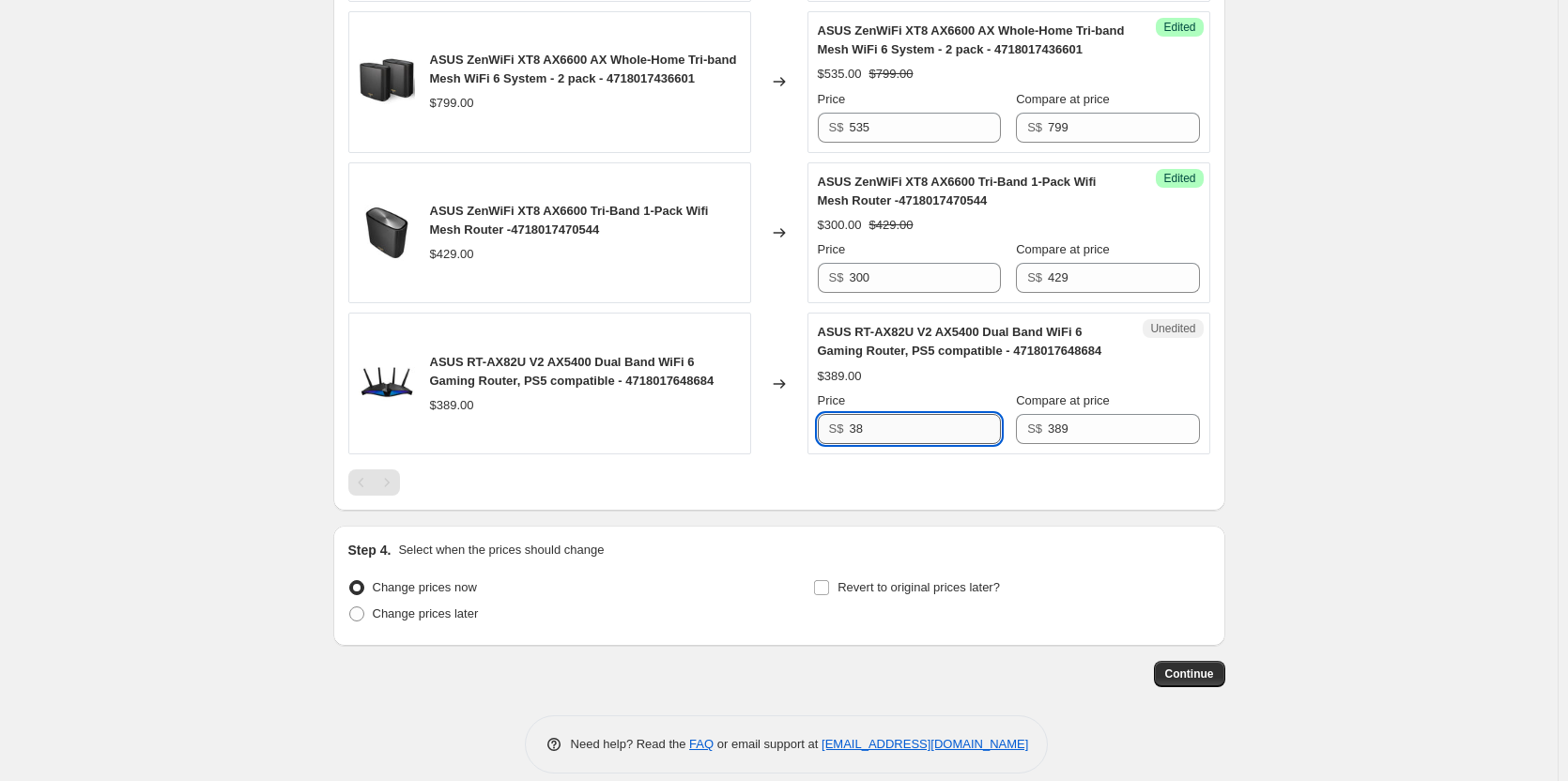
type input "3"
type input "265"
click at [902, 470] on div at bounding box center [779, 481] width 862 height 26
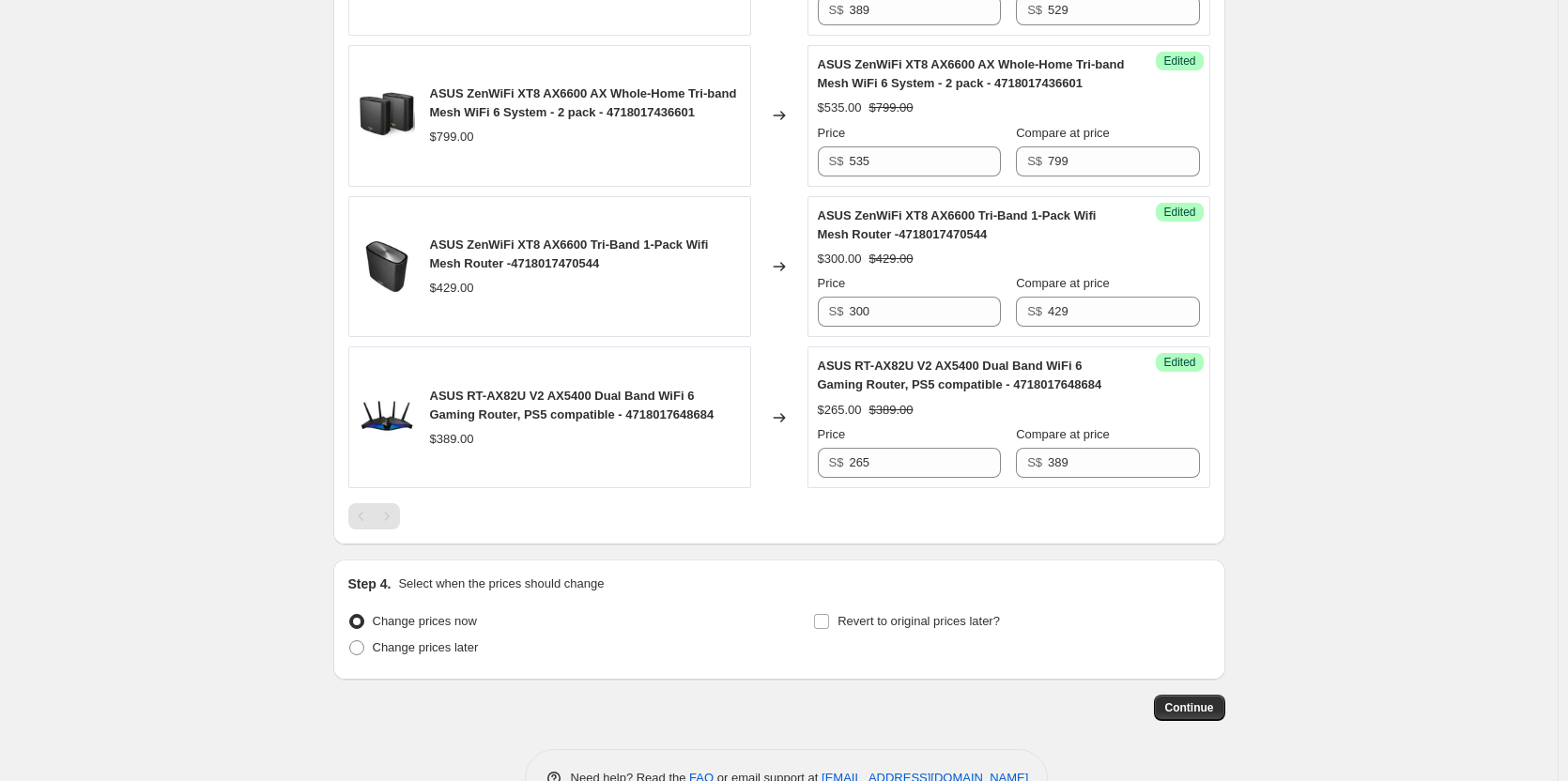
scroll to position [1898, 0]
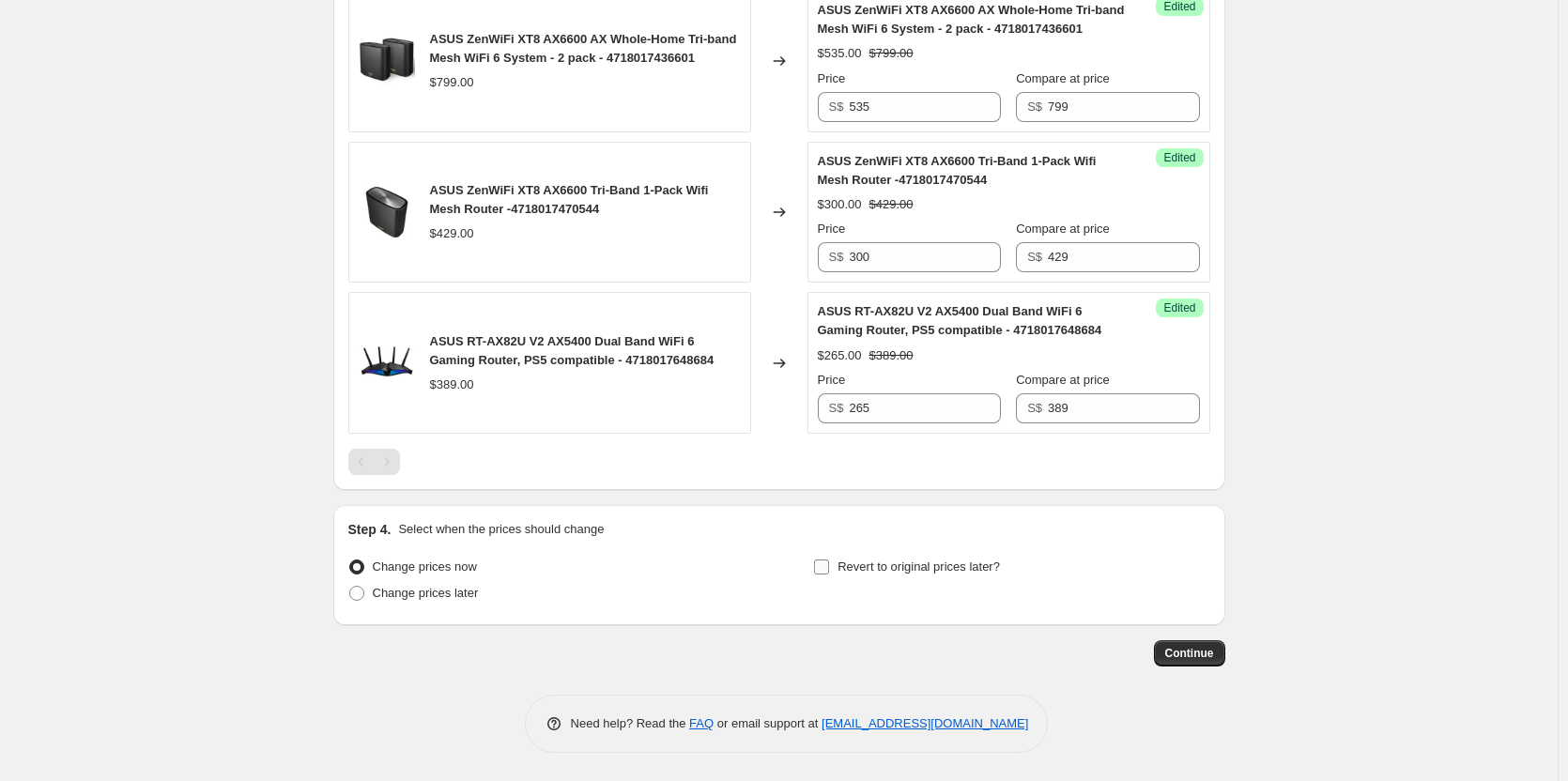
click at [826, 562] on input "Revert to original prices later?" at bounding box center [821, 567] width 15 height 15
checkbox input "true"
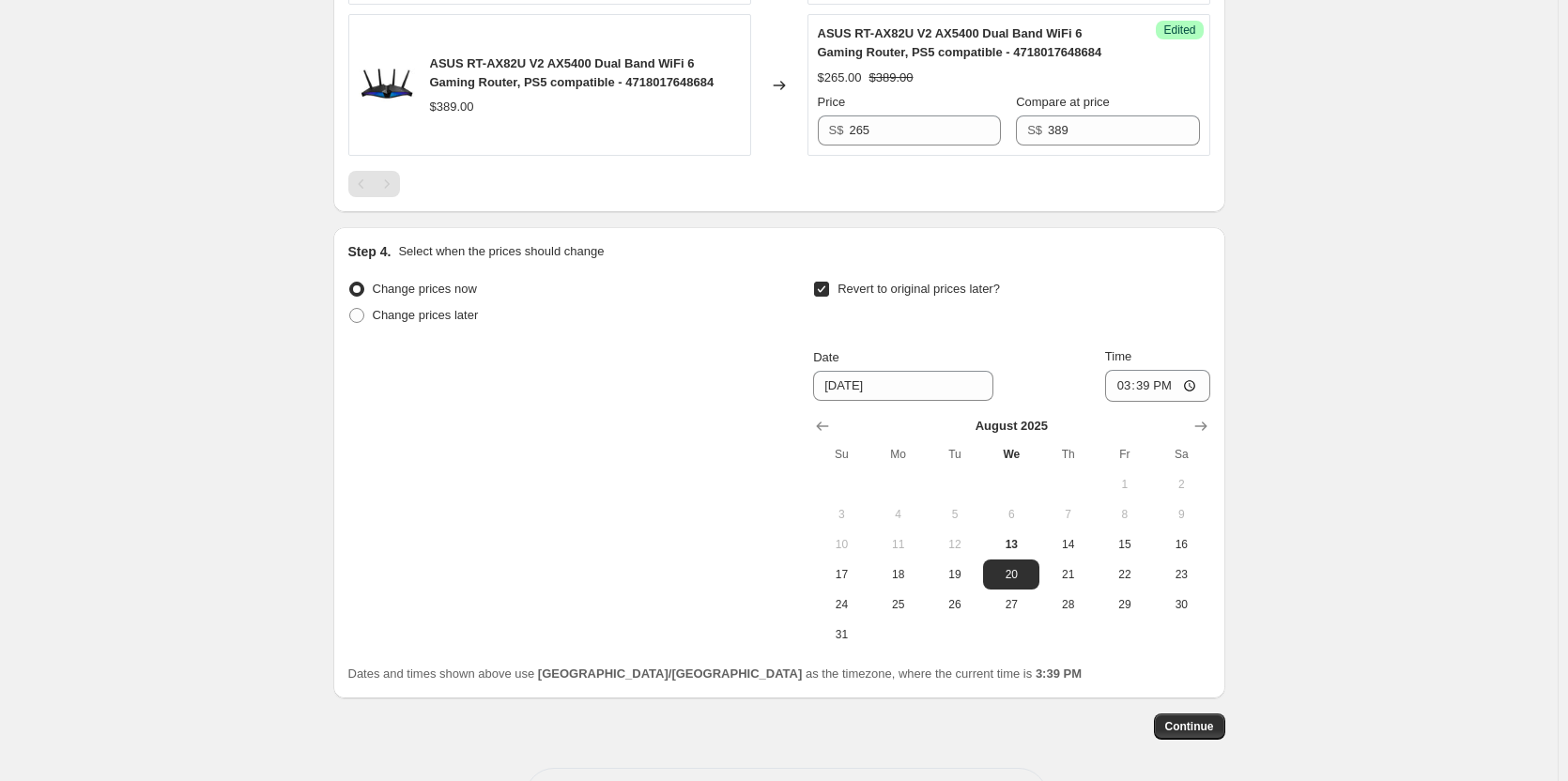
scroll to position [2179, 0]
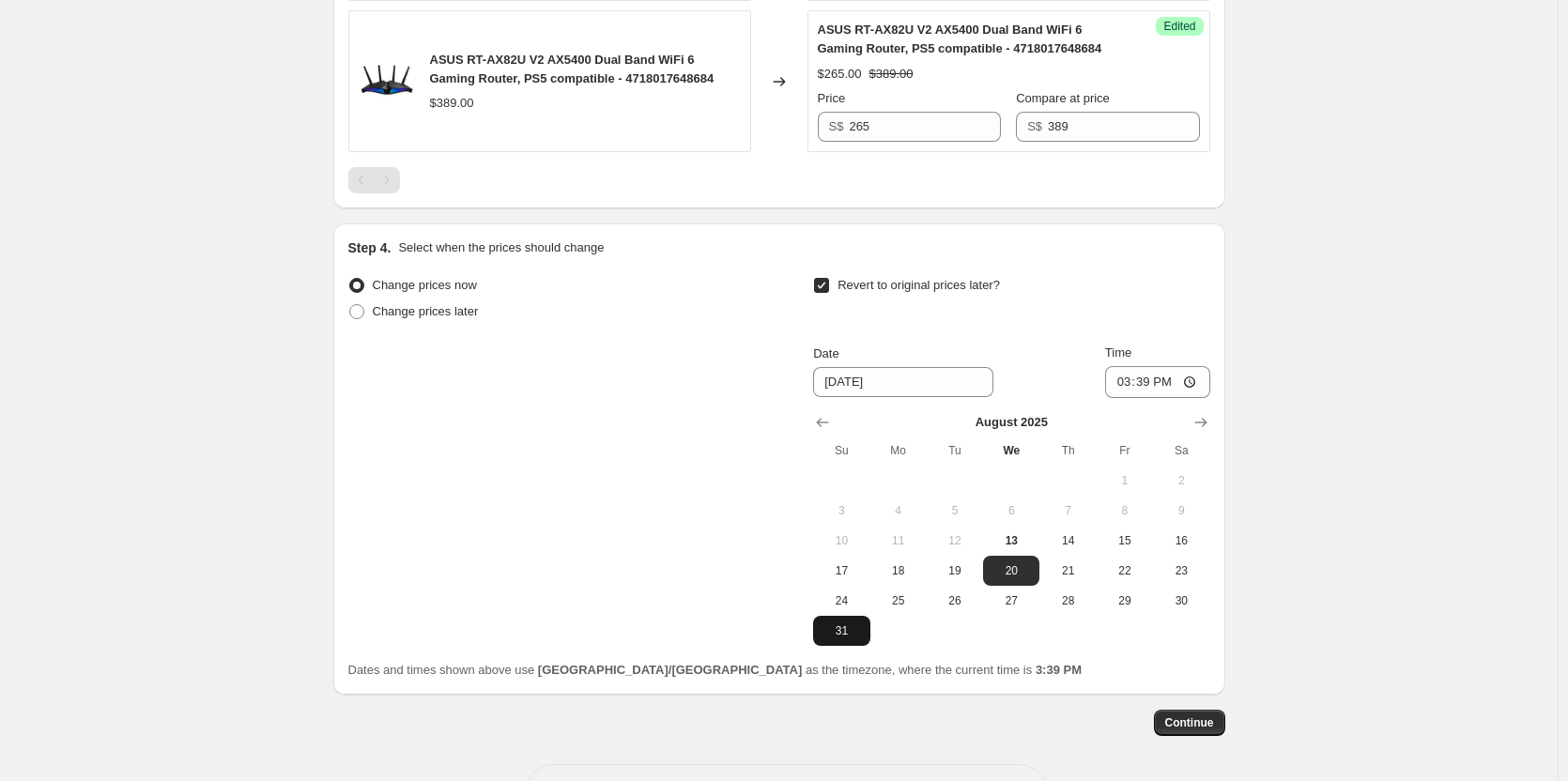
click at [848, 636] on span "31" at bounding box center [840, 631] width 41 height 15
type input "8/31/2025"
click at [1160, 380] on input "15:39" at bounding box center [1157, 381] width 105 height 32
click at [1192, 380] on input "15:39" at bounding box center [1157, 381] width 105 height 32
type input "23:59"
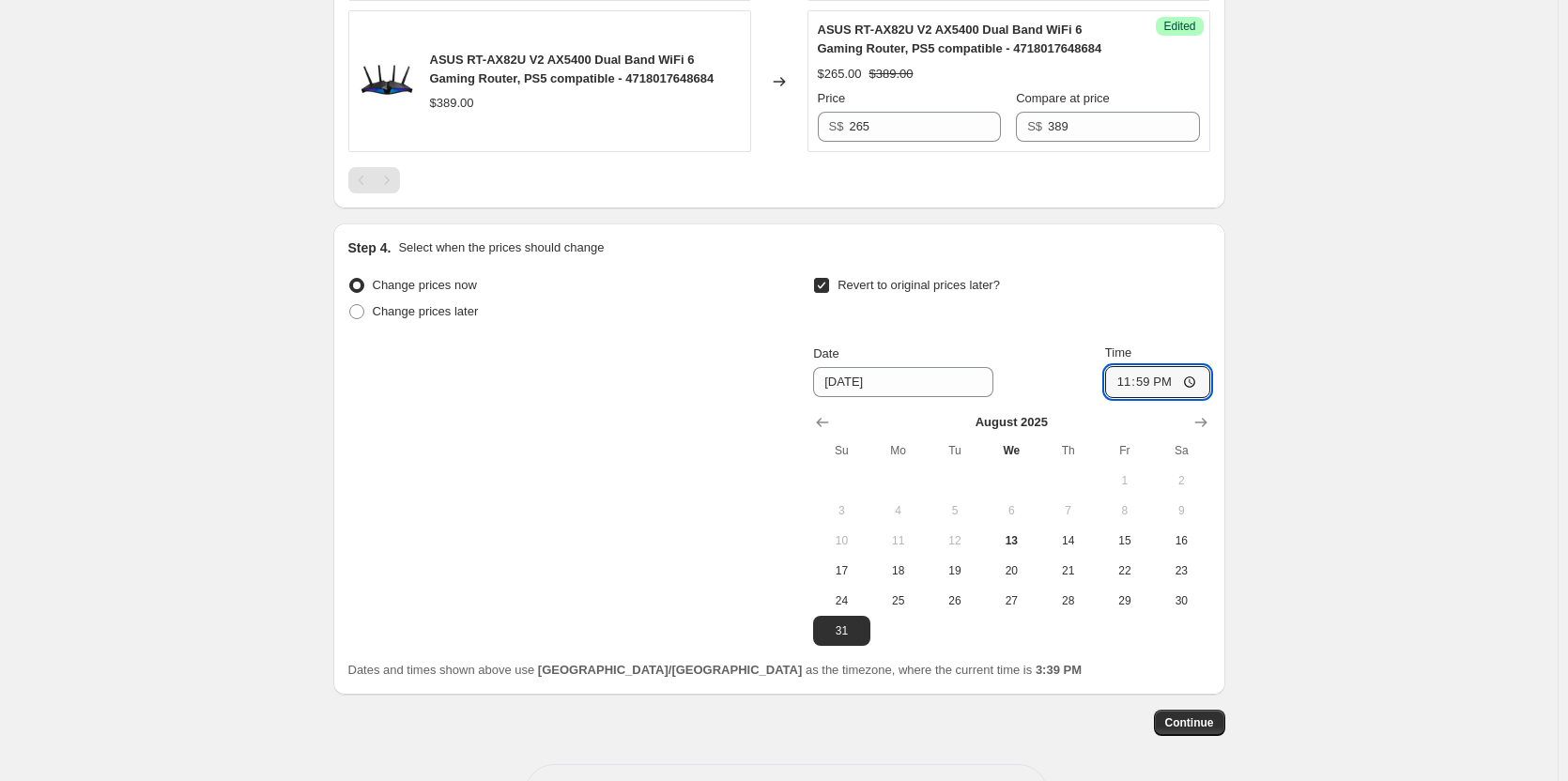
click at [1202, 723] on span "Continue" at bounding box center [1189, 723] width 49 height 15
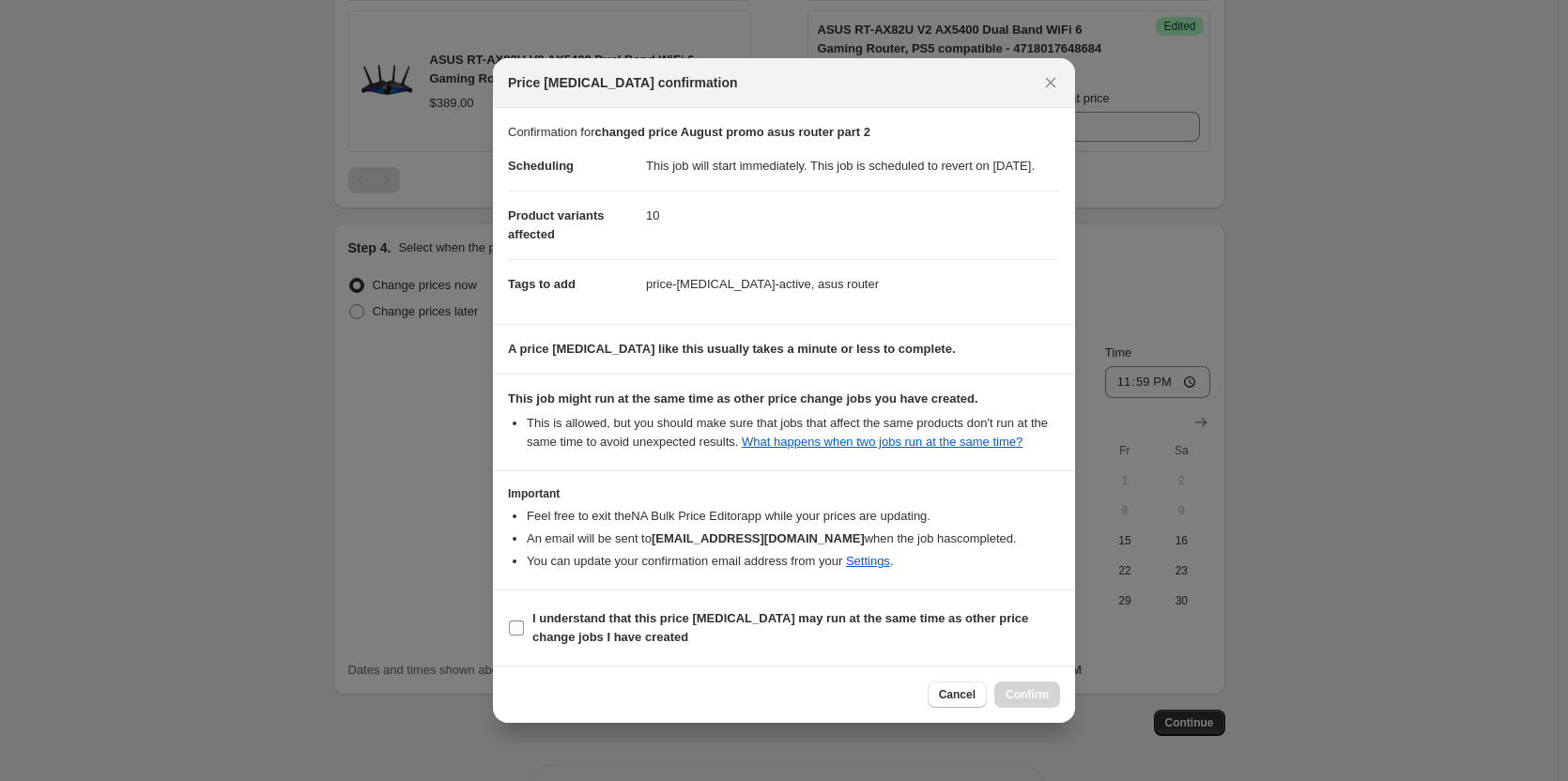
click at [525, 632] on label "I understand that this price change job may run at the same time as other price…" at bounding box center [784, 628] width 552 height 45
click at [524, 632] on input "I understand that this price change job may run at the same time as other price…" at bounding box center [517, 628] width 15 height 15
checkbox input "true"
click at [1027, 702] on span "Confirm" at bounding box center [1026, 695] width 43 height 15
